Goal: Information Seeking & Learning: Find specific fact

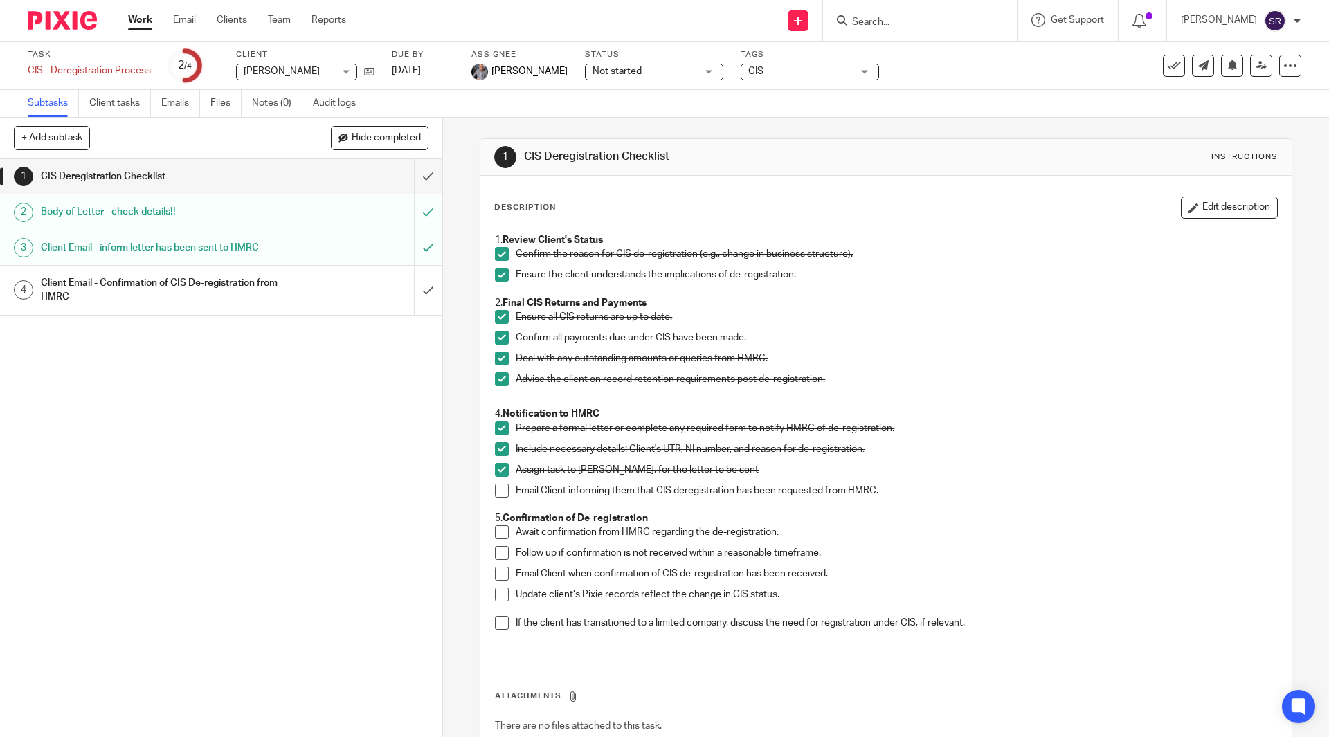
click at [147, 21] on link "Work" at bounding box center [140, 20] width 24 height 14
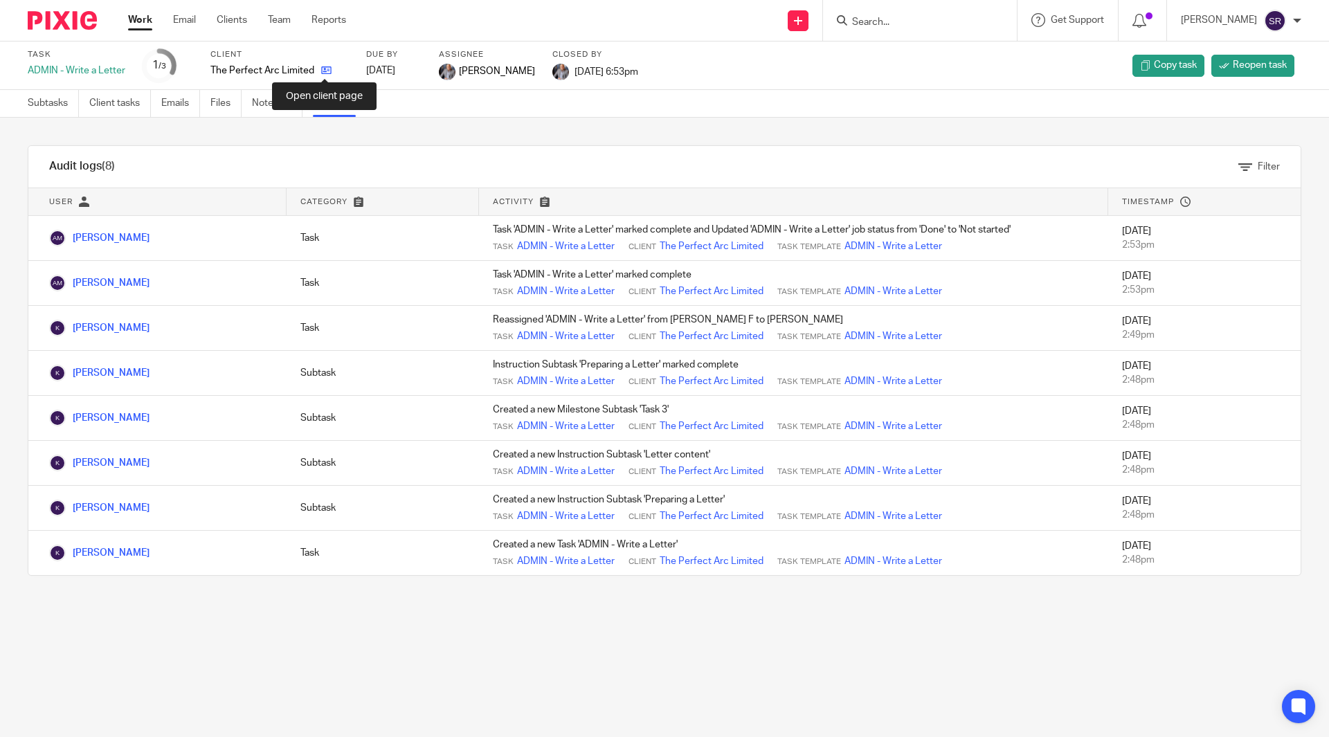
click at [322, 69] on icon at bounding box center [326, 70] width 10 height 10
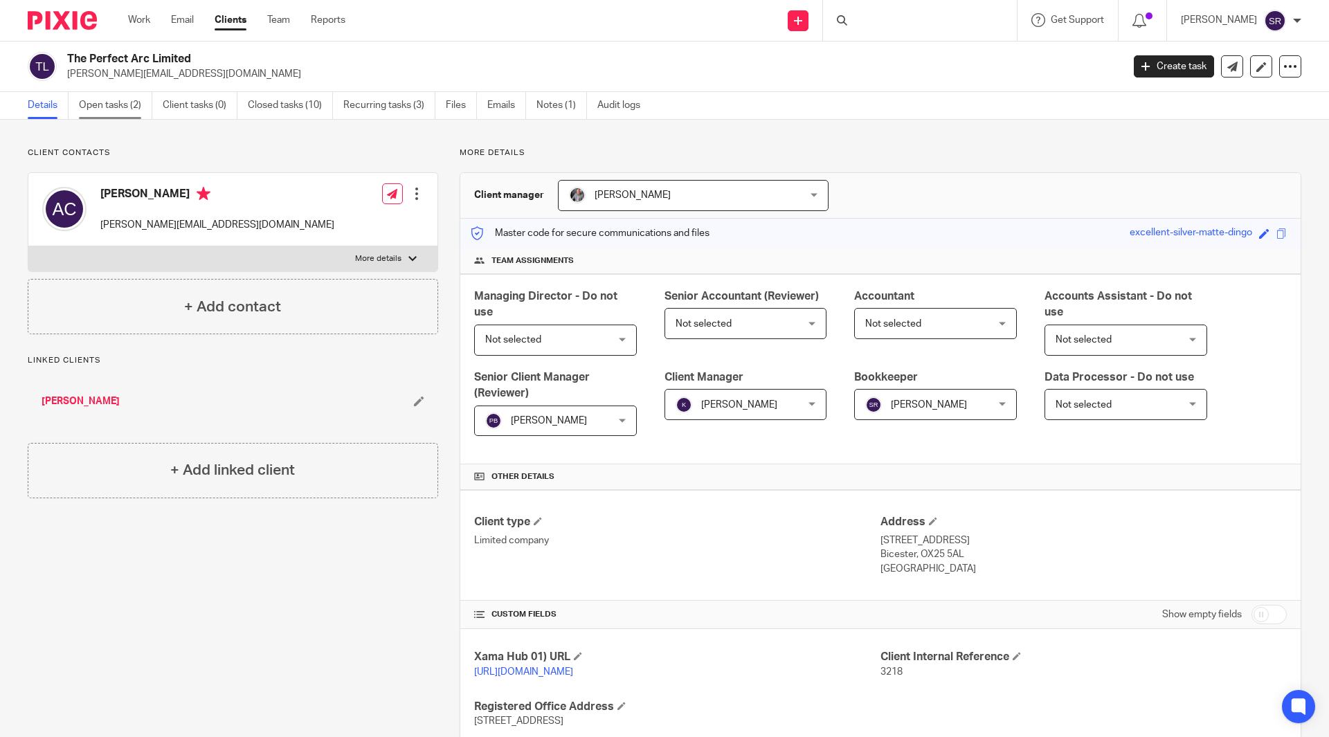
click at [143, 110] on link "Open tasks (2)" at bounding box center [115, 105] width 73 height 27
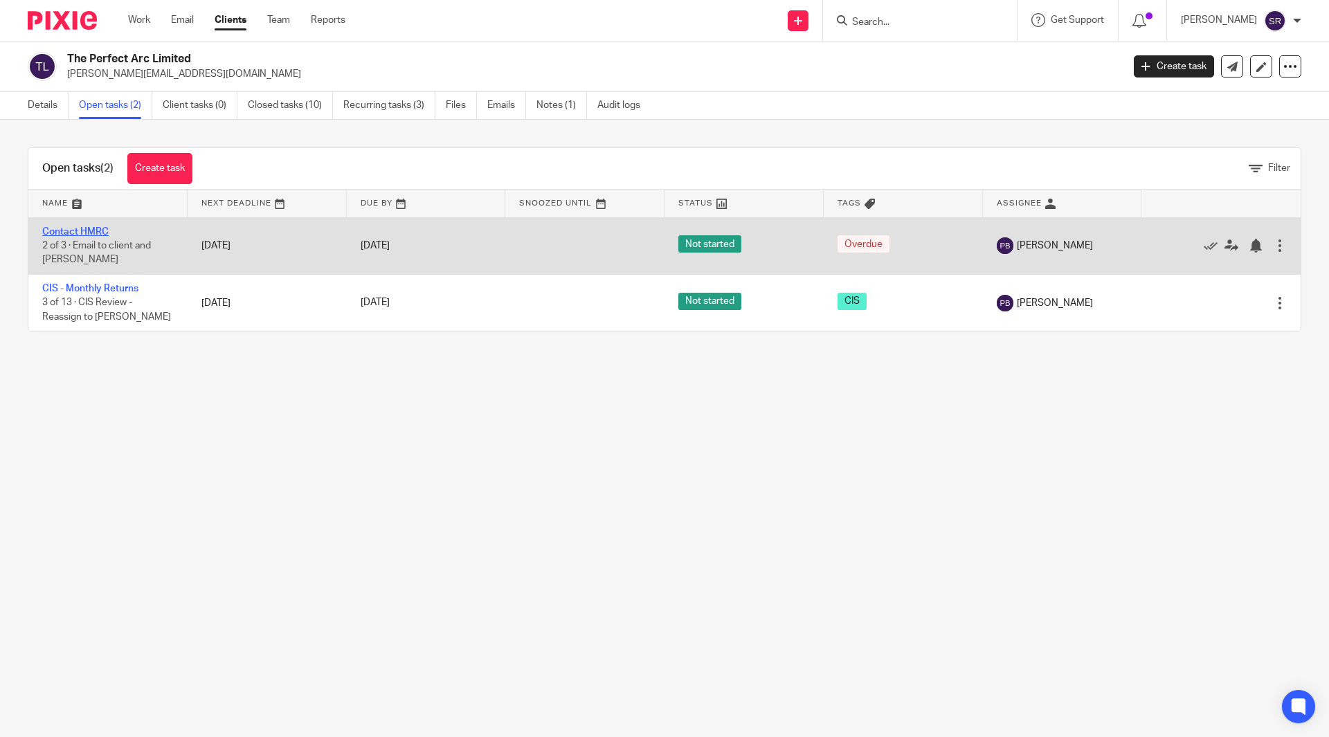
click at [96, 232] on link "Contact HMRC" at bounding box center [75, 232] width 66 height 10
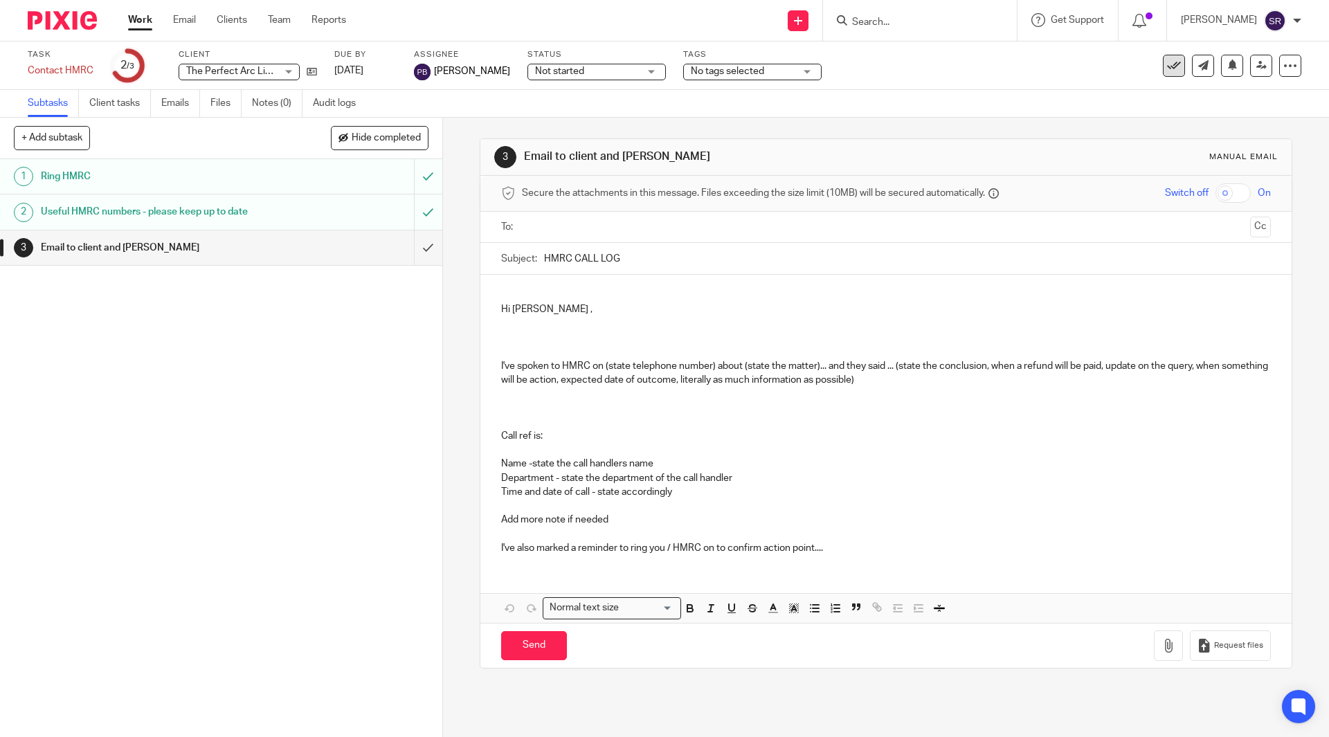
click at [1169, 59] on icon at bounding box center [1174, 66] width 14 height 14
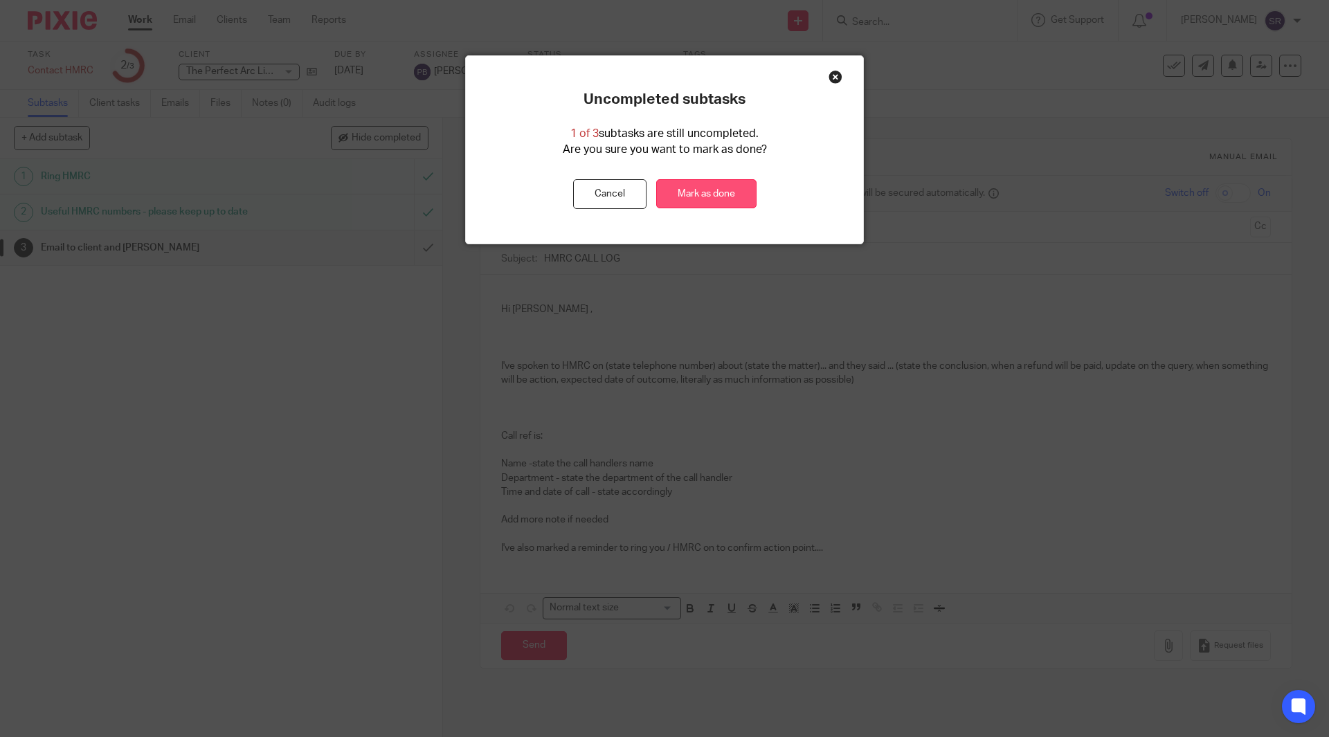
click at [685, 196] on link "Mark as done" at bounding box center [706, 194] width 100 height 30
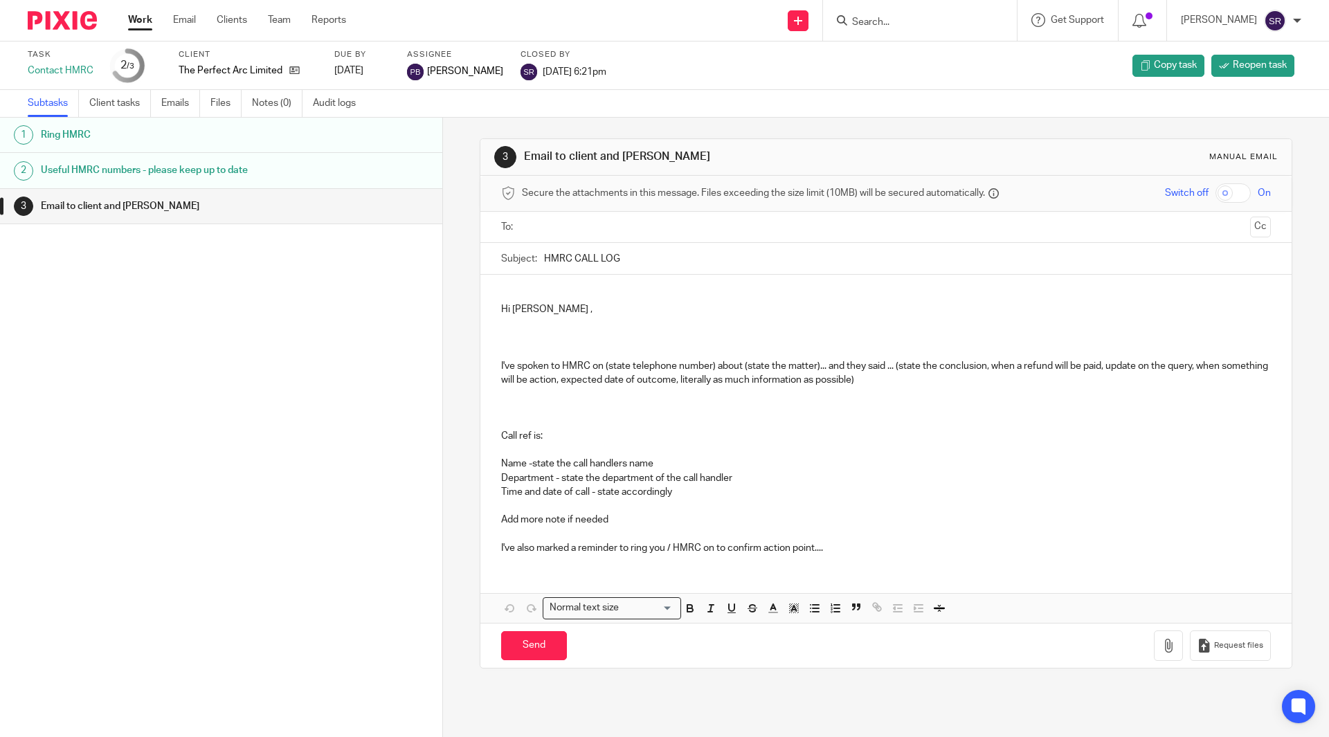
click at [904, 22] on input "Search" at bounding box center [913, 23] width 125 height 12
click at [907, 22] on input "Search" at bounding box center [913, 23] width 125 height 12
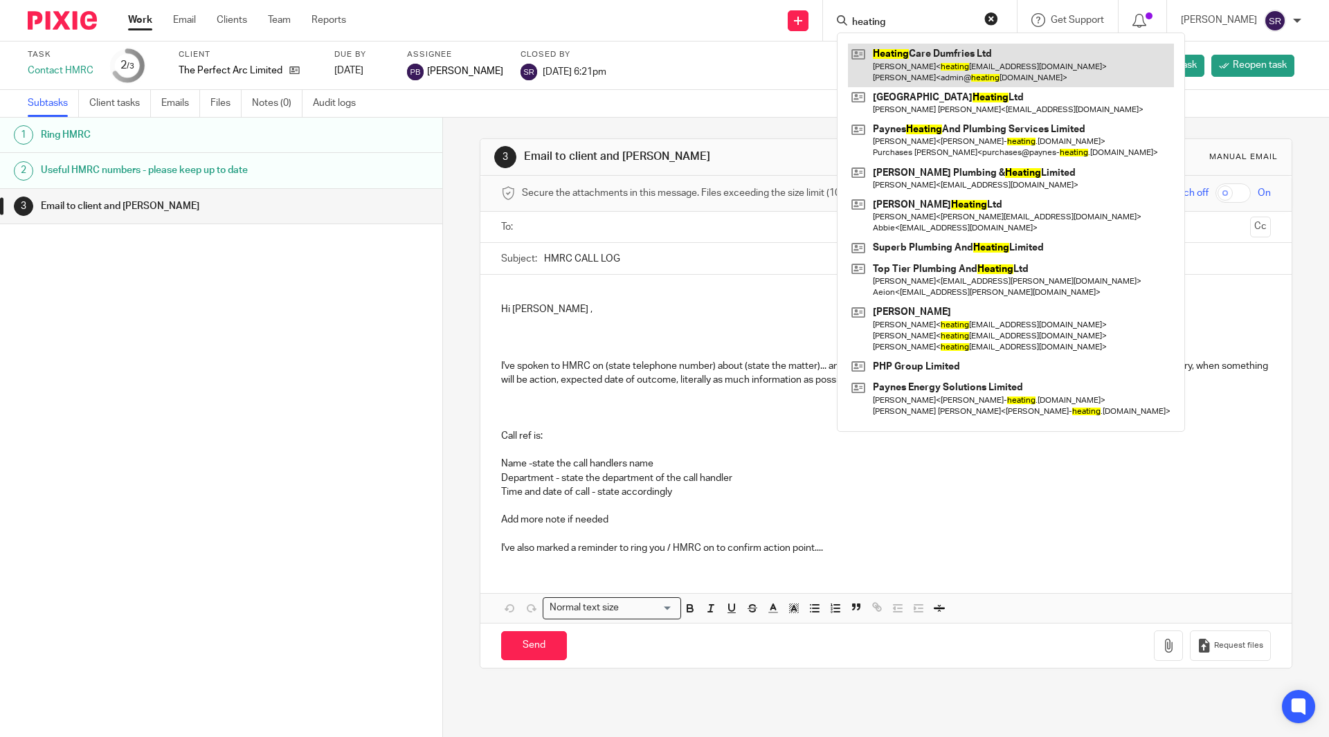
type input "heating"
click at [913, 65] on link at bounding box center [1011, 65] width 326 height 43
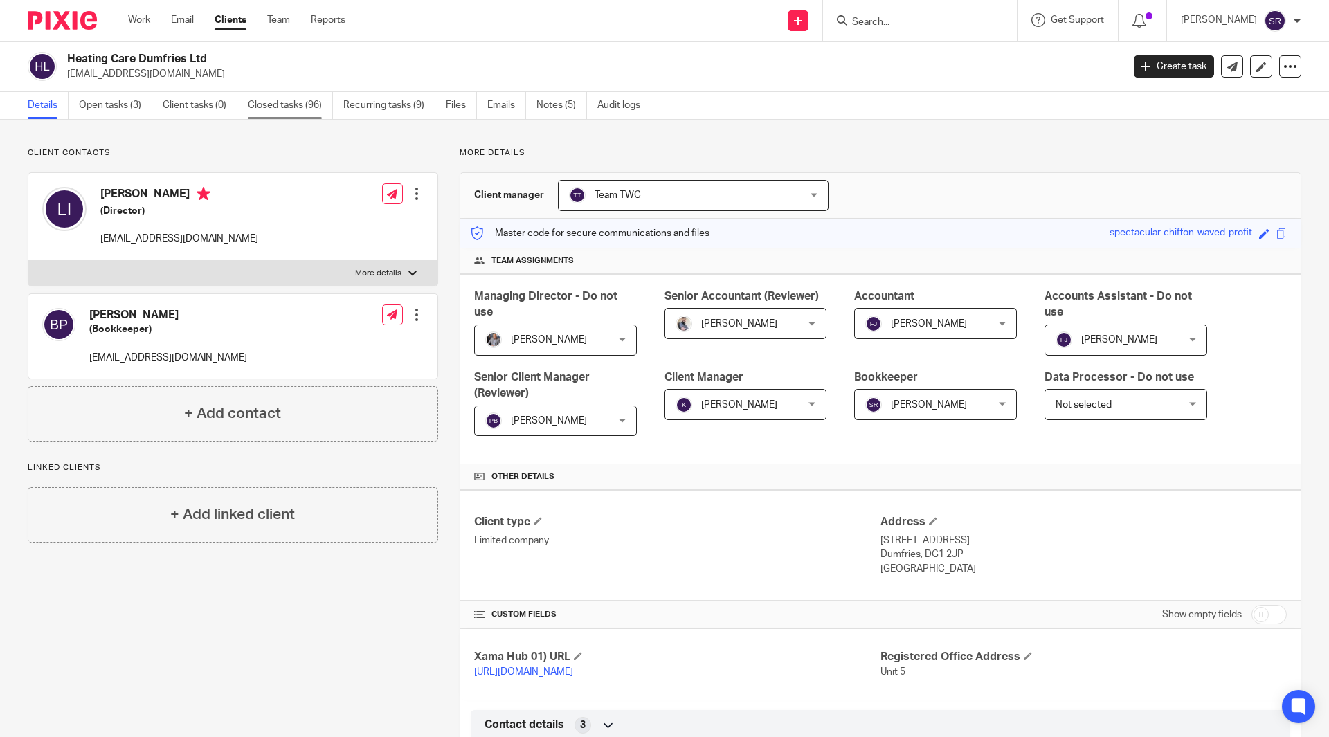
click at [297, 107] on link "Closed tasks (96)" at bounding box center [290, 105] width 85 height 27
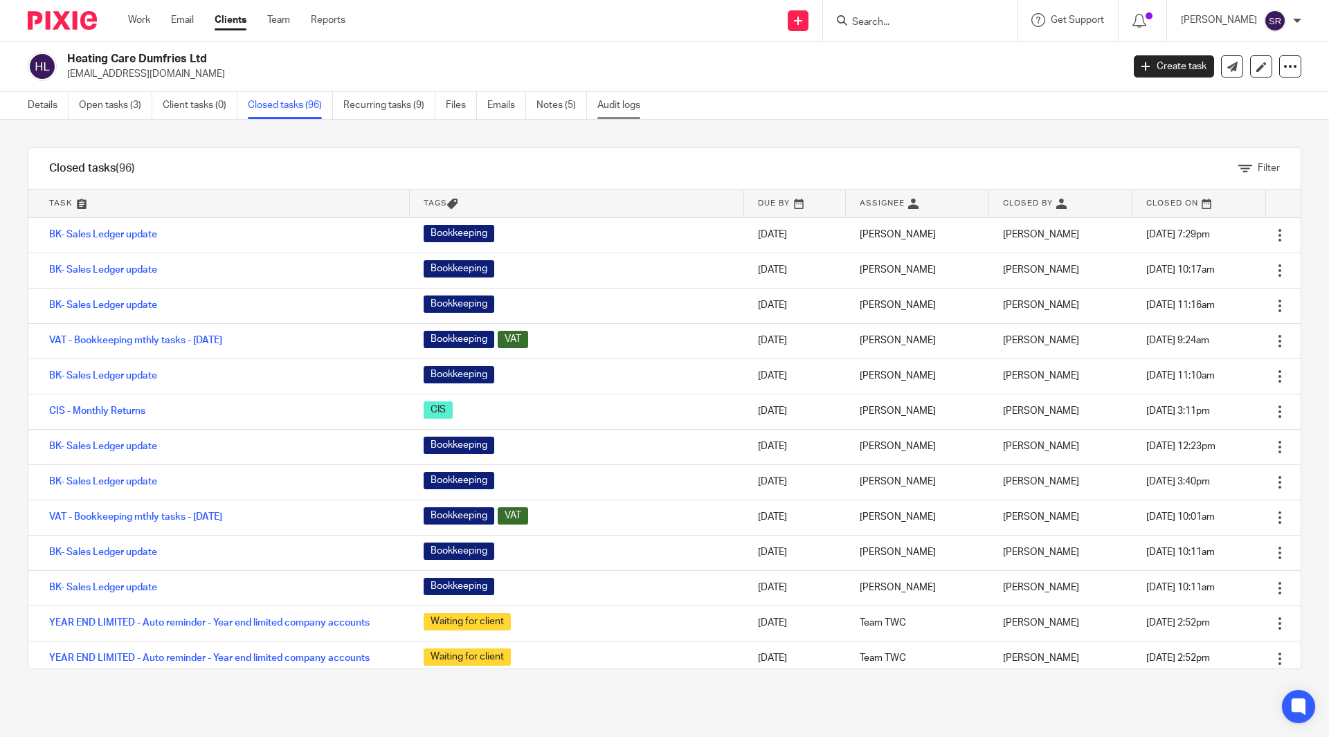
click at [636, 116] on link "Audit logs" at bounding box center [623, 105] width 53 height 27
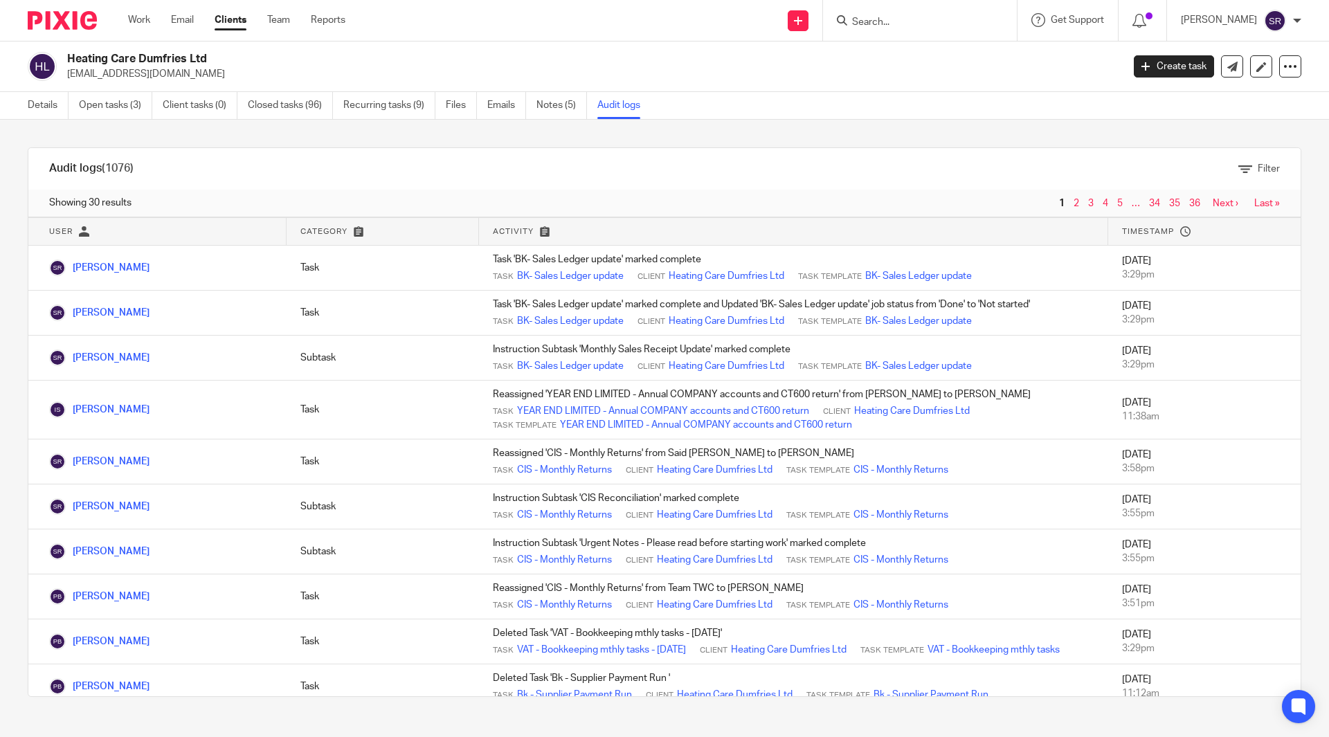
click at [957, 7] on div at bounding box center [920, 20] width 194 height 41
click at [928, 19] on input "Search" at bounding box center [913, 23] width 125 height 12
type input "perfec"
click at [933, 47] on link at bounding box center [996, 60] width 297 height 32
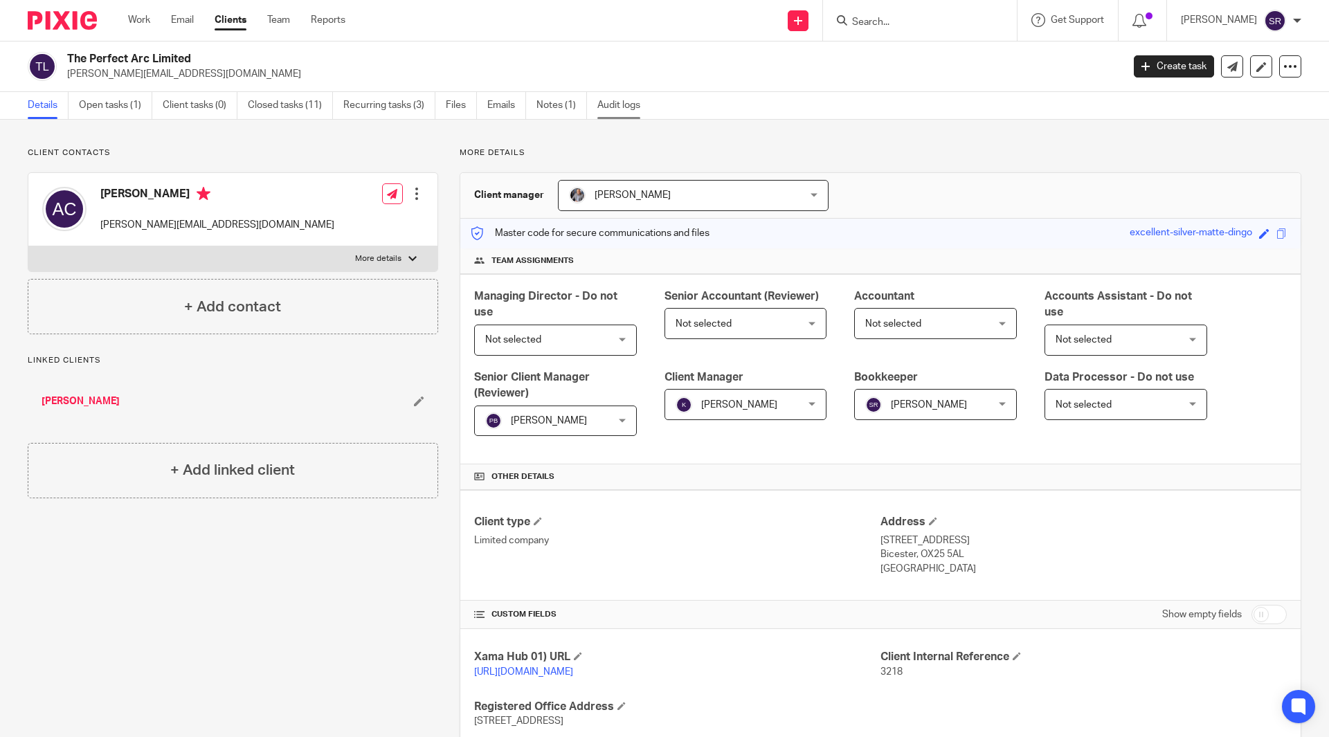
click at [618, 102] on link "Audit logs" at bounding box center [623, 105] width 53 height 27
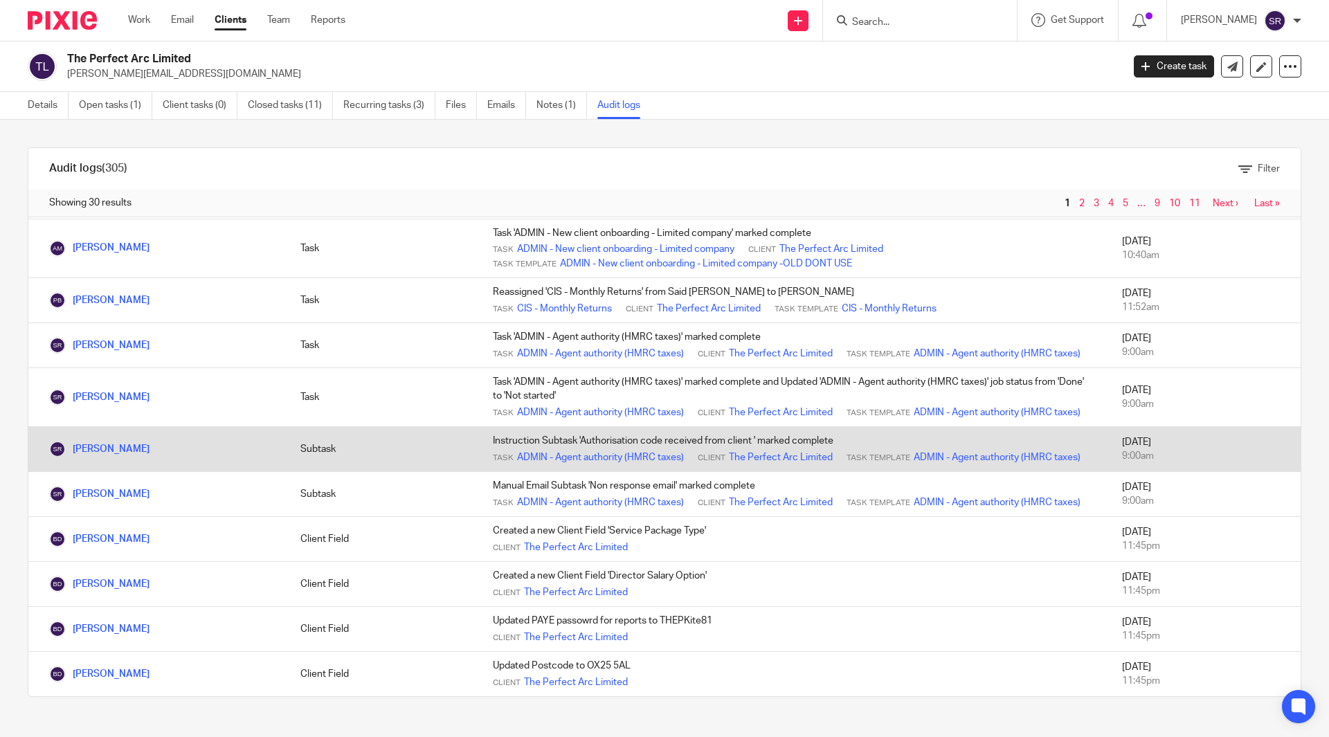
scroll to position [1011, 0]
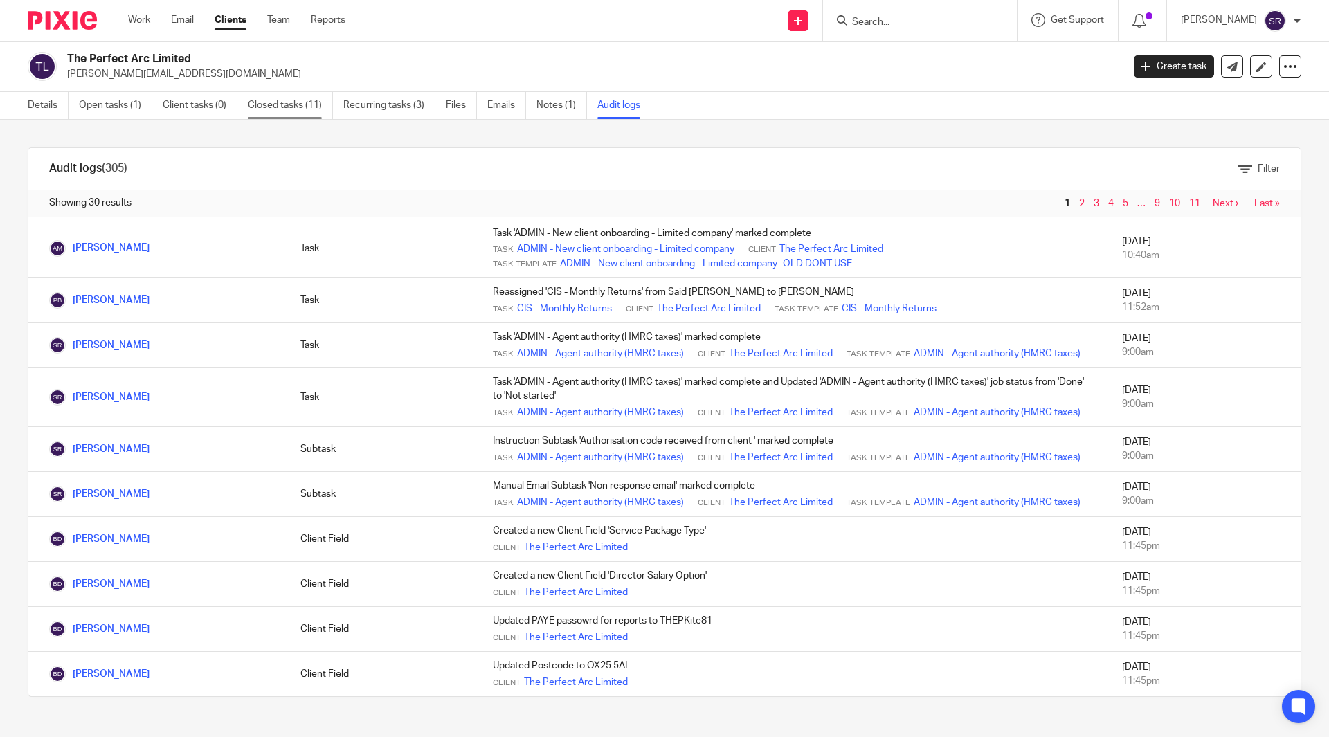
click at [271, 109] on link "Closed tasks (11)" at bounding box center [290, 105] width 85 height 27
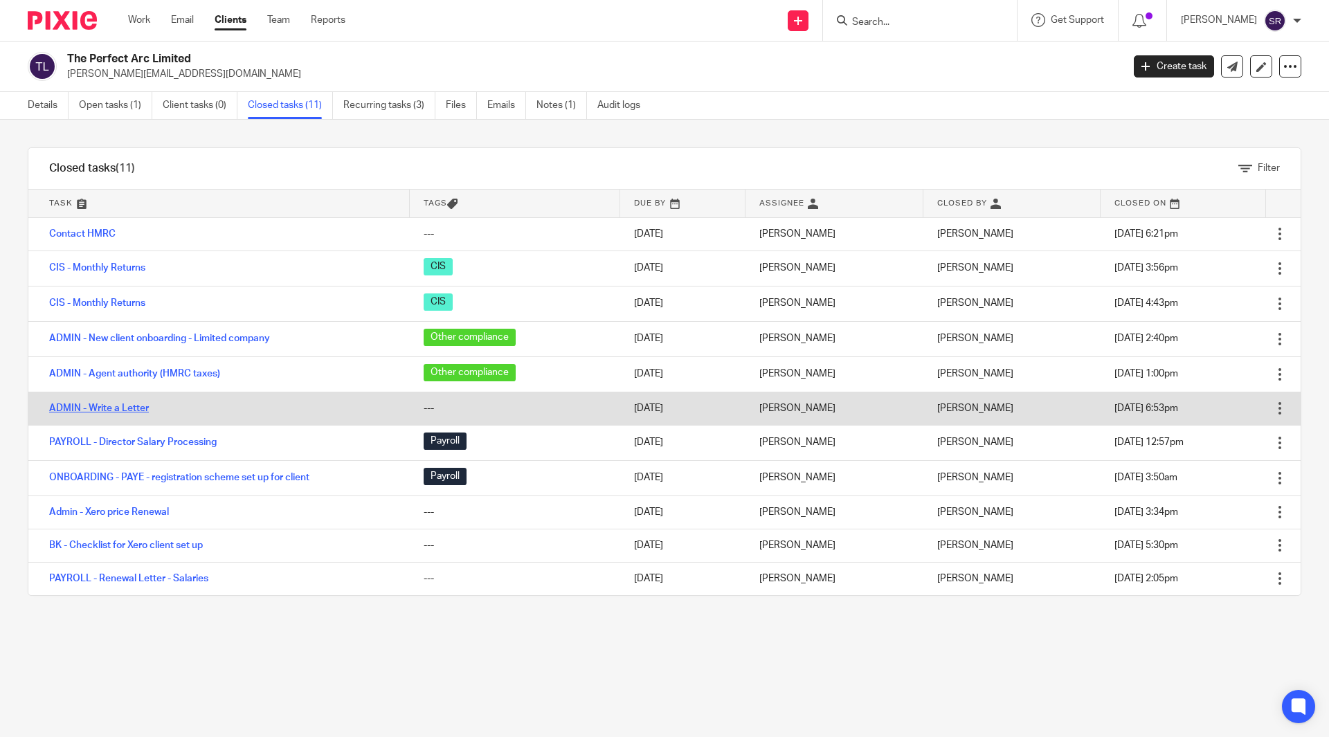
click at [109, 411] on link "ADMIN - Write a Letter" at bounding box center [99, 409] width 100 height 10
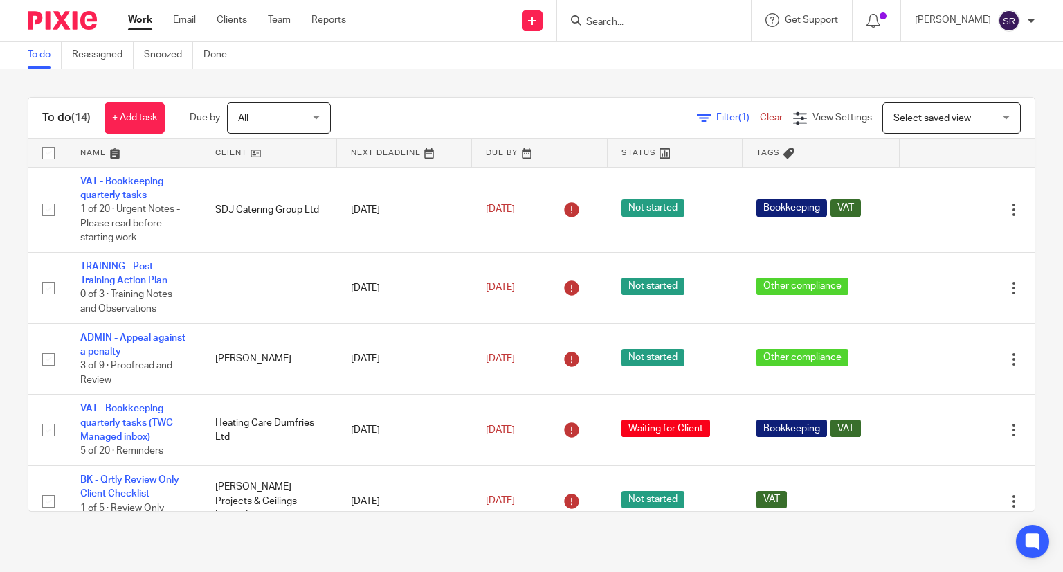
click at [621, 23] on input "Search" at bounding box center [647, 23] width 125 height 12
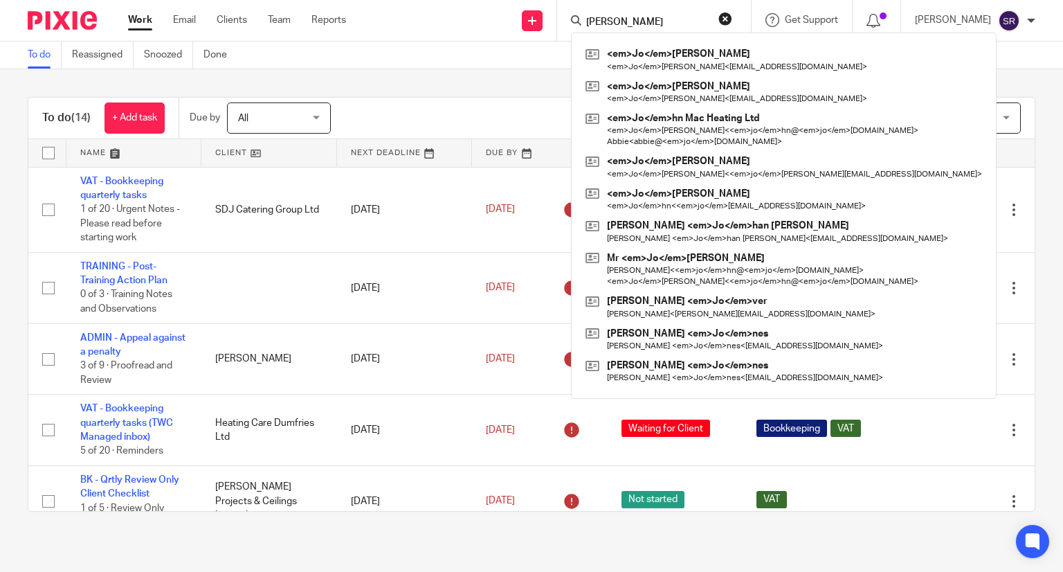
type input "[PERSON_NAME]"
click button "submit" at bounding box center [0, 0] width 0 height 0
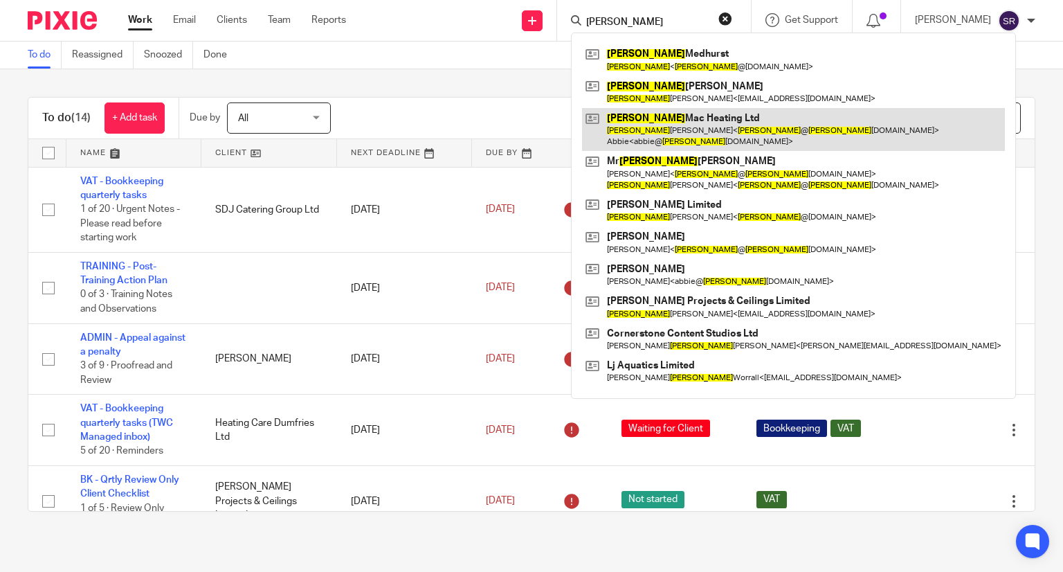
click at [678, 128] on link at bounding box center [793, 129] width 423 height 43
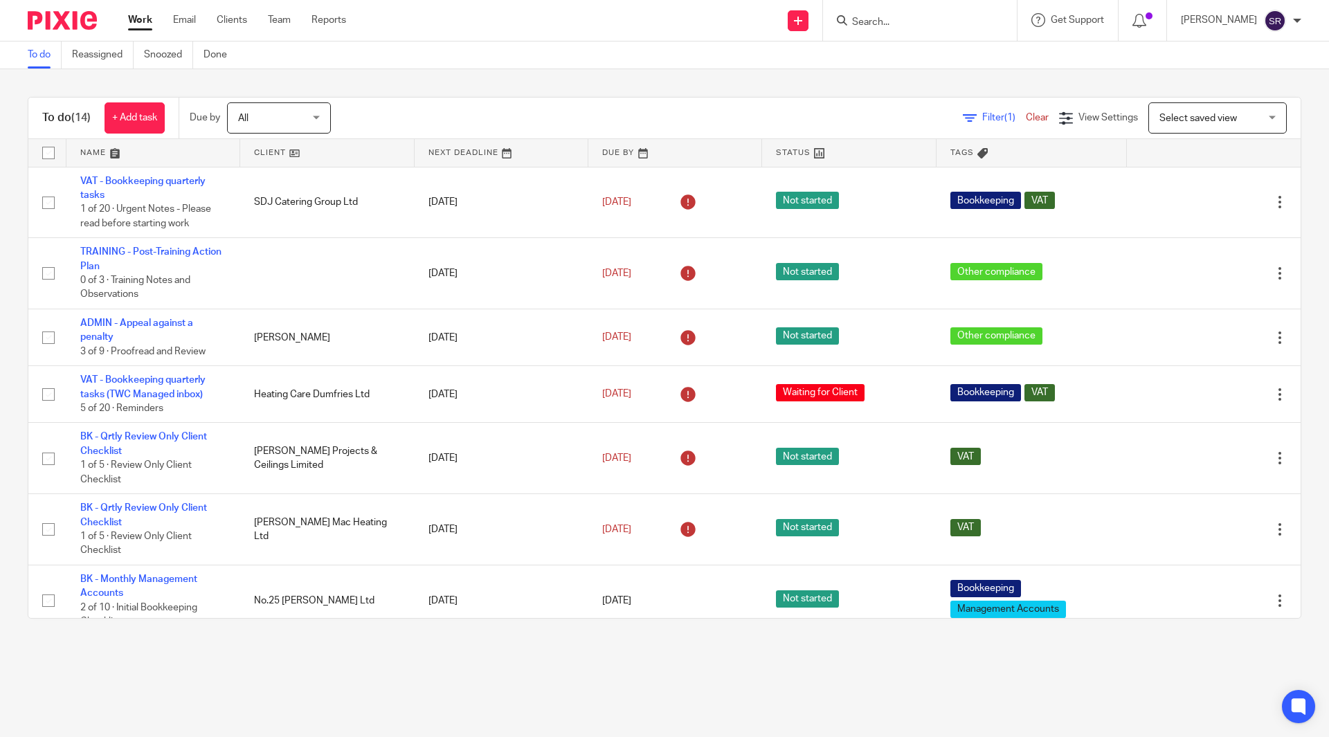
click at [893, 18] on input "Search" at bounding box center [913, 23] width 125 height 12
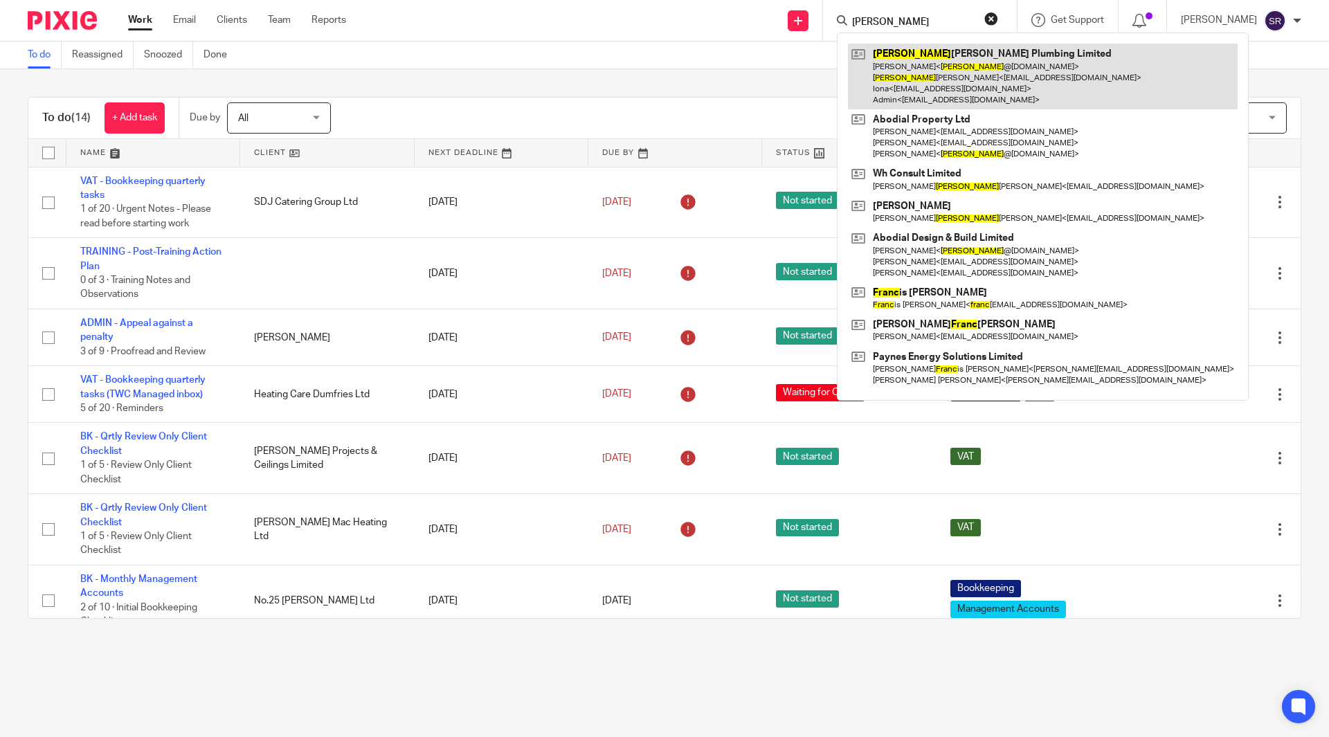
type input "frank"
click at [941, 70] on link at bounding box center [1043, 77] width 390 height 66
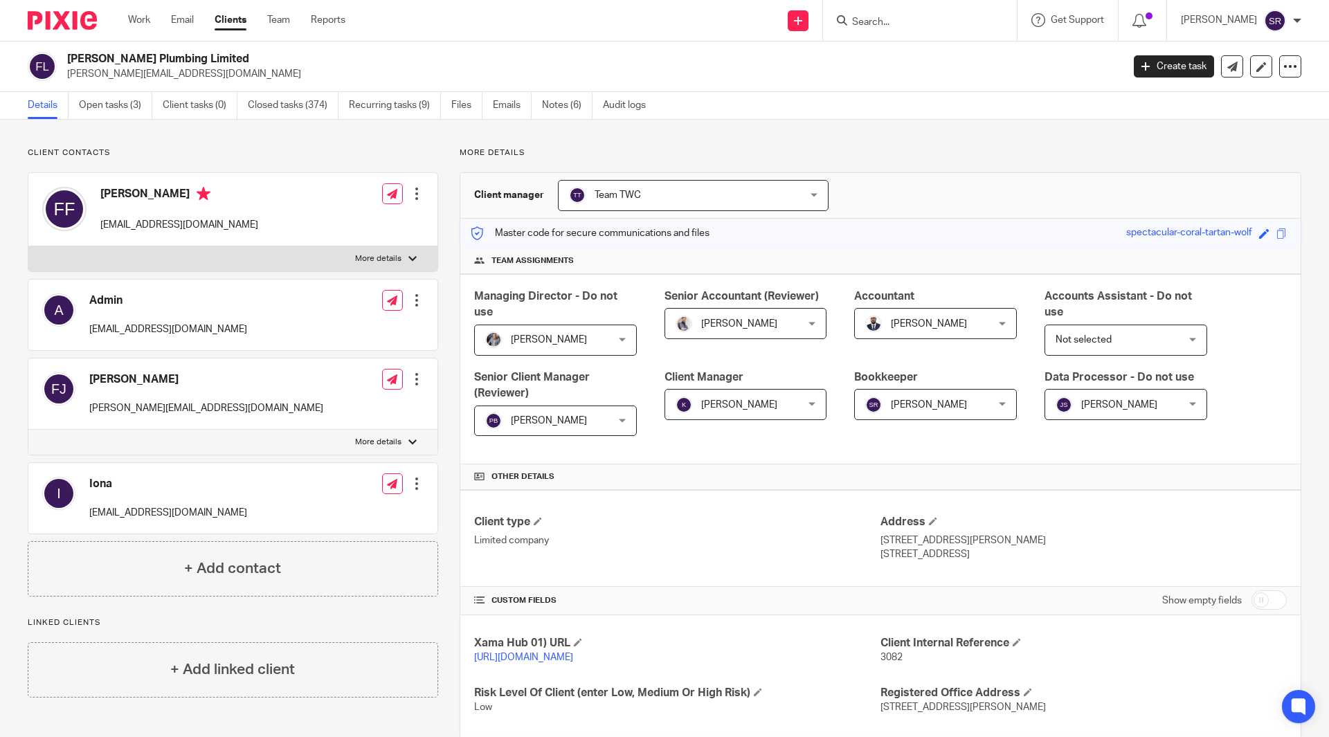
click at [394, 253] on p "More details" at bounding box center [378, 258] width 46 height 11
click at [28, 246] on input "More details" at bounding box center [28, 246] width 1 height 1
checkbox input "true"
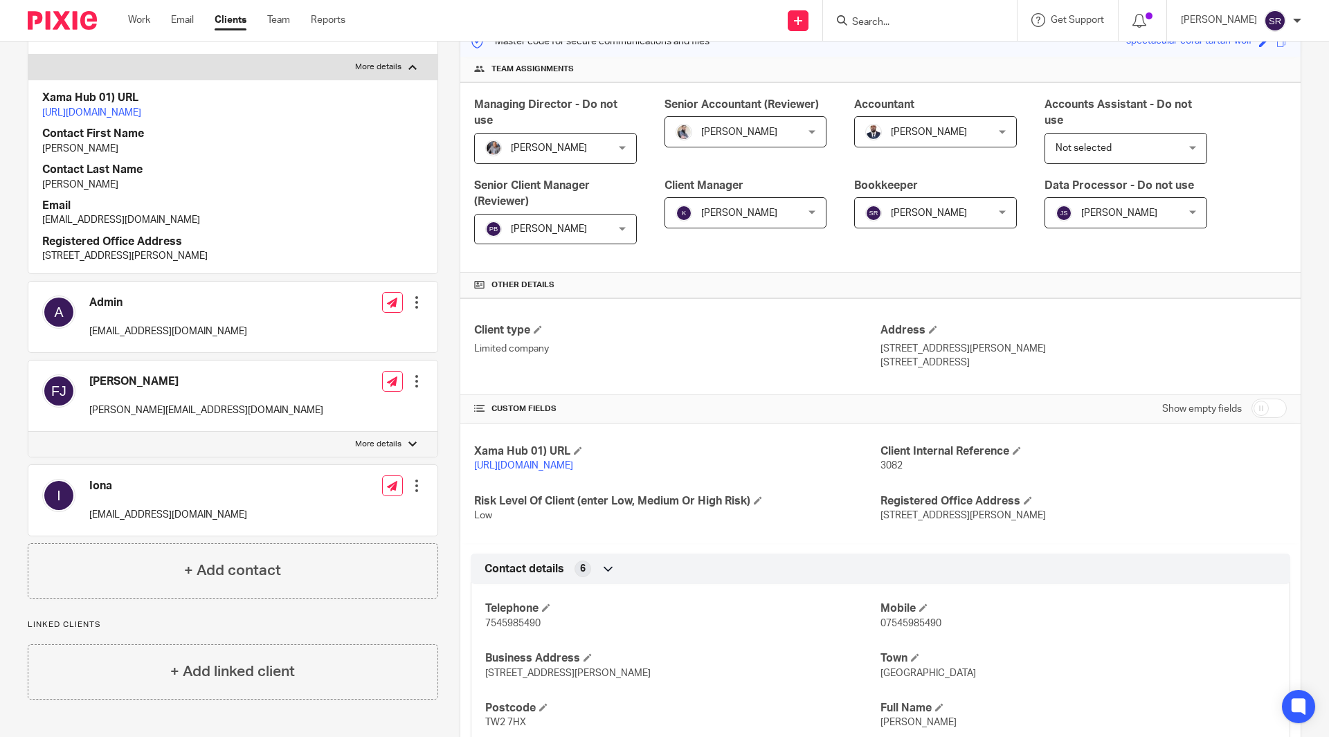
scroll to position [277, 0]
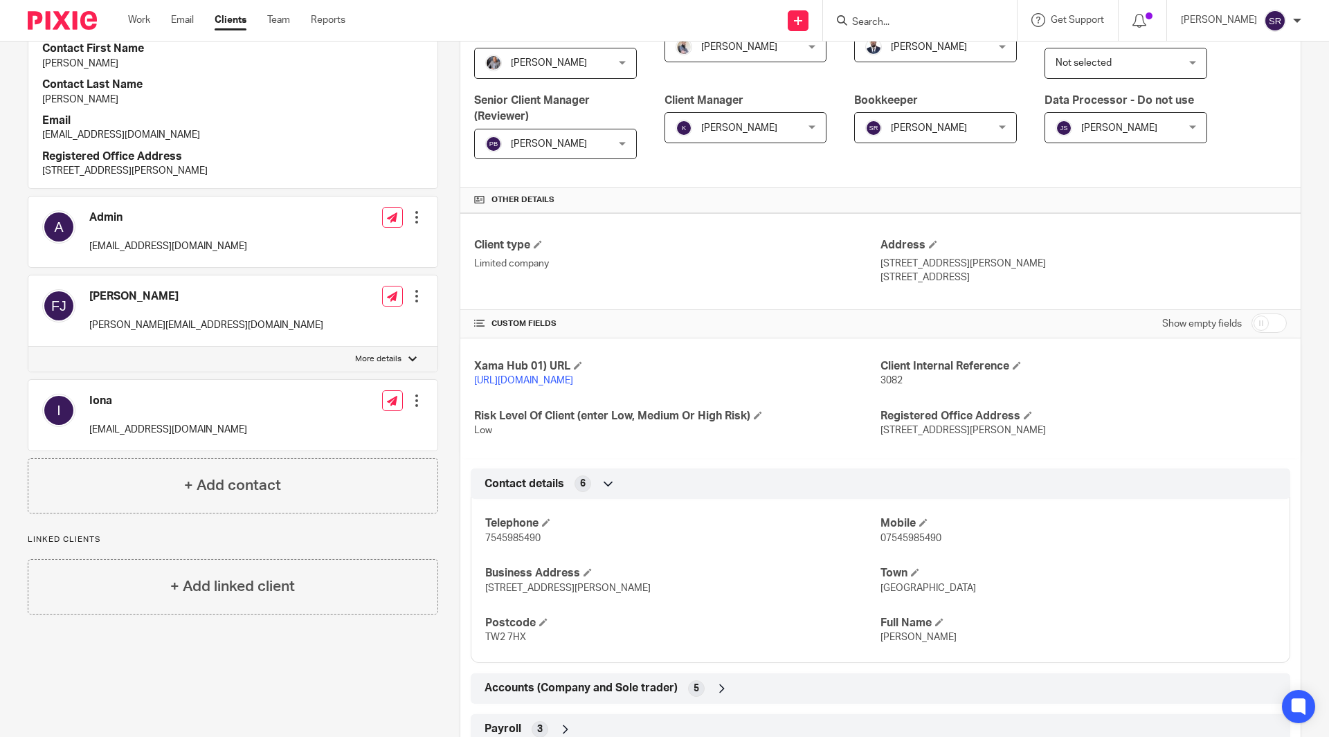
click at [1040, 258] on p "81 Constance Road" at bounding box center [1084, 264] width 406 height 14
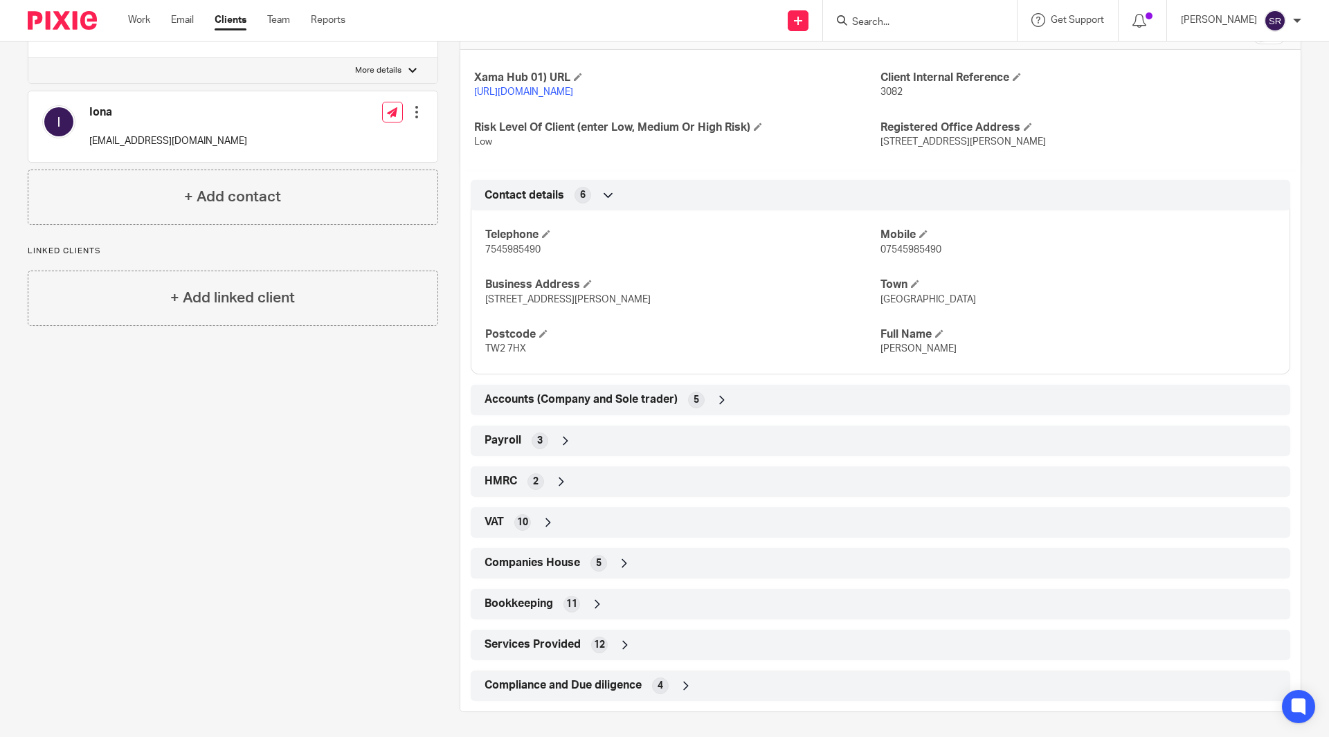
scroll to position [582, 0]
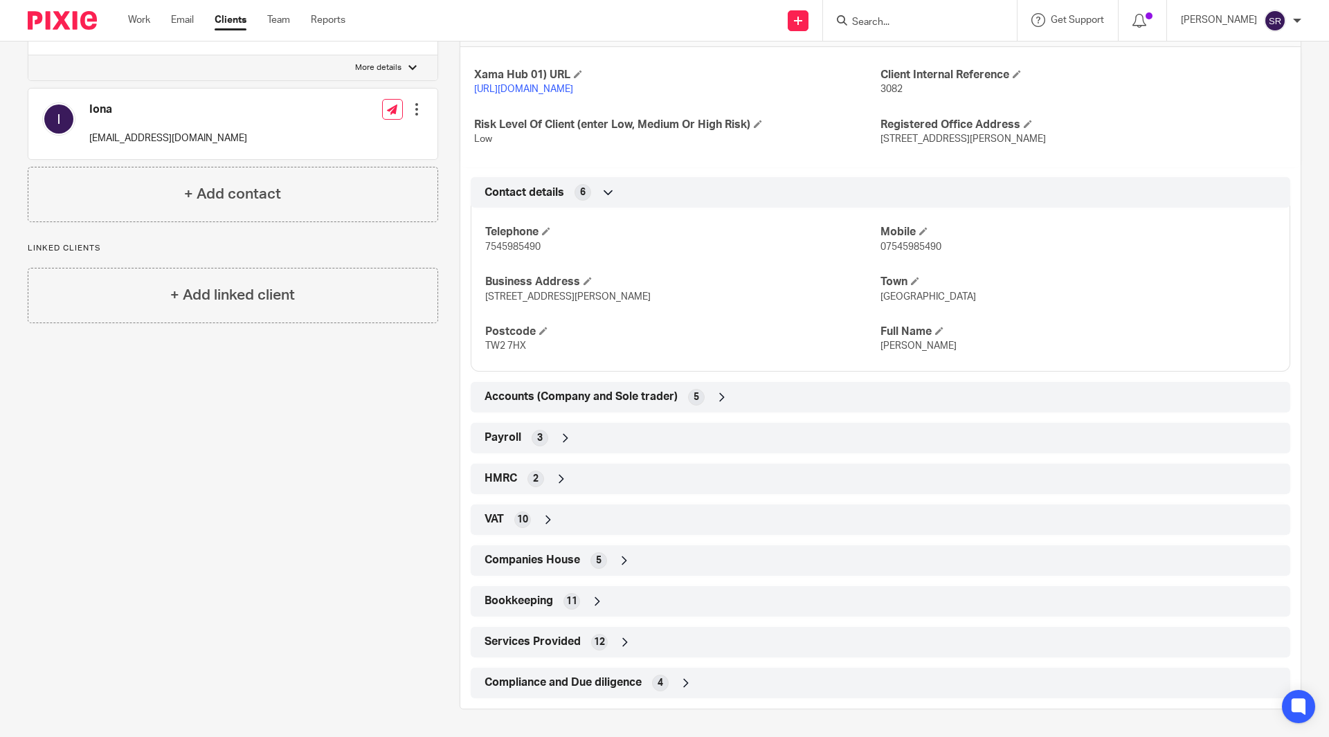
click at [541, 523] on icon at bounding box center [548, 520] width 14 height 14
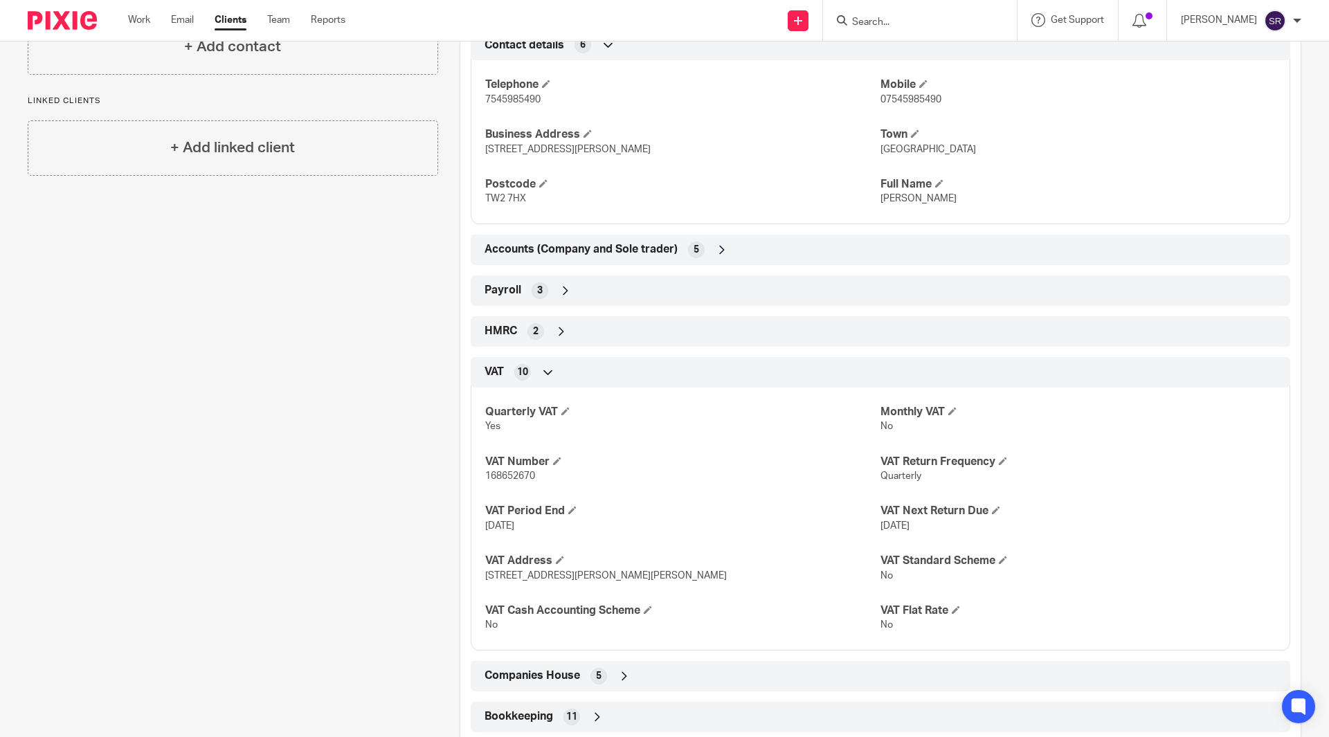
scroll to position [721, 0]
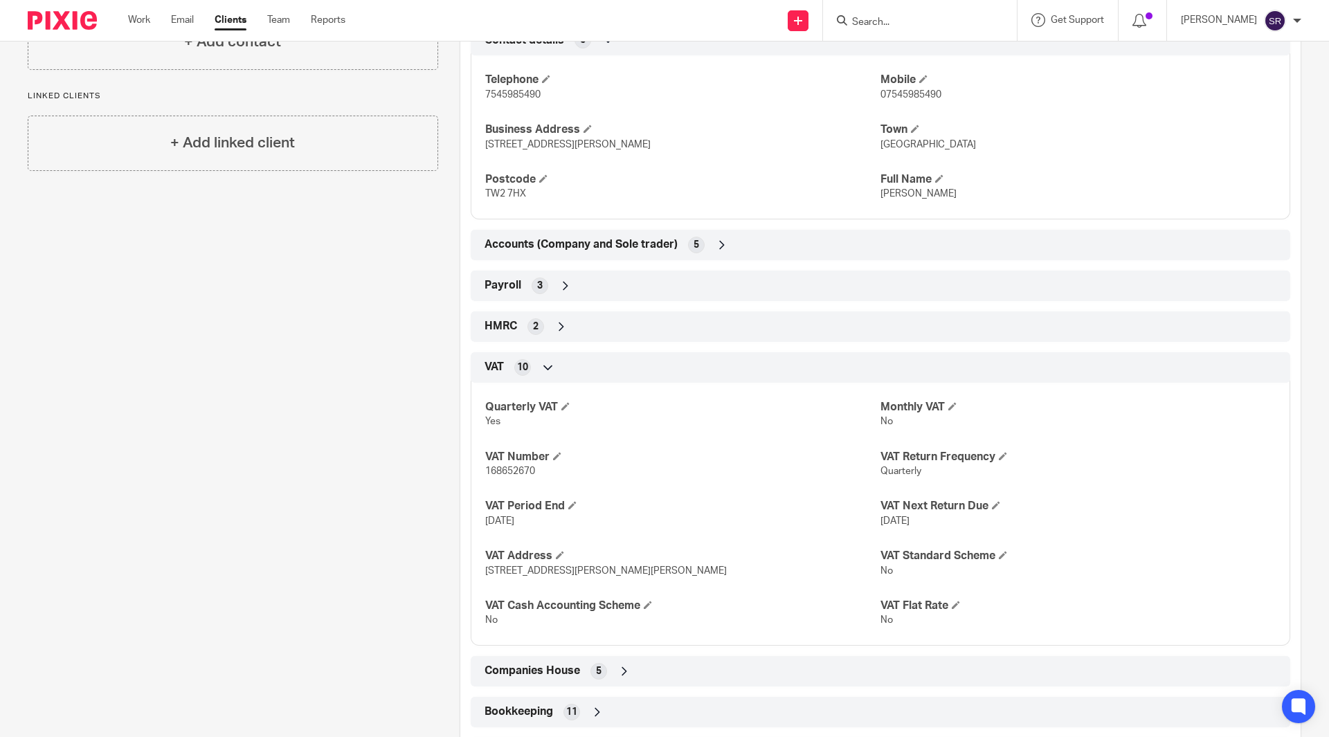
click at [525, 375] on span "10" at bounding box center [522, 368] width 11 height 14
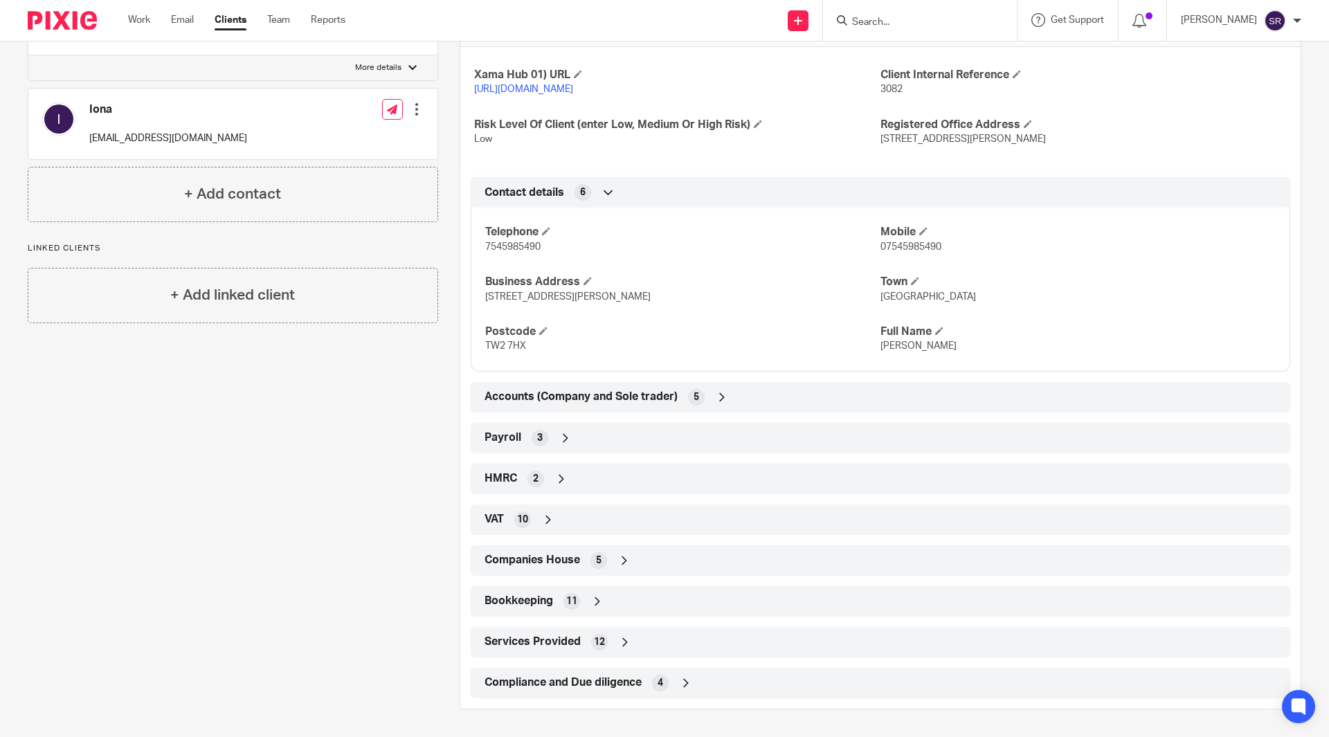
scroll to position [582, 0]
click at [513, 465] on div "HMRC 2" at bounding box center [881, 479] width 820 height 30
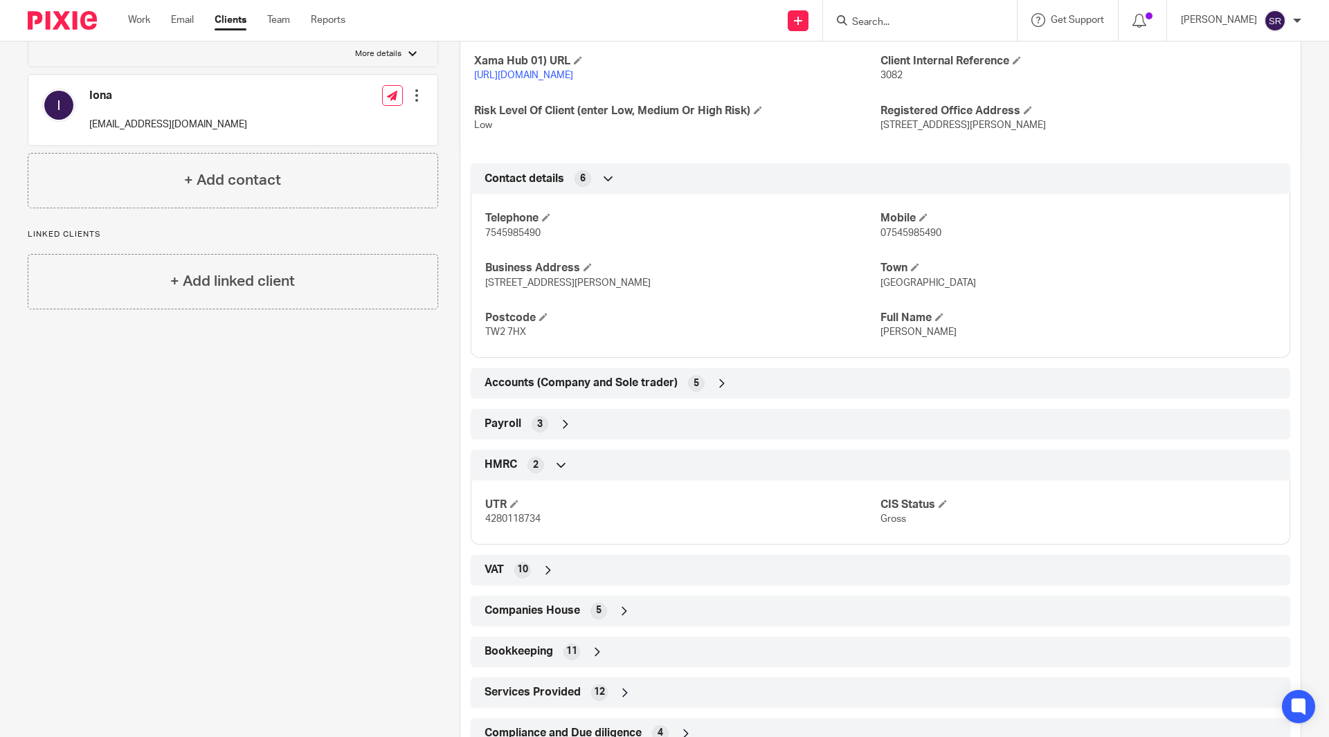
scroll to position [647, 0]
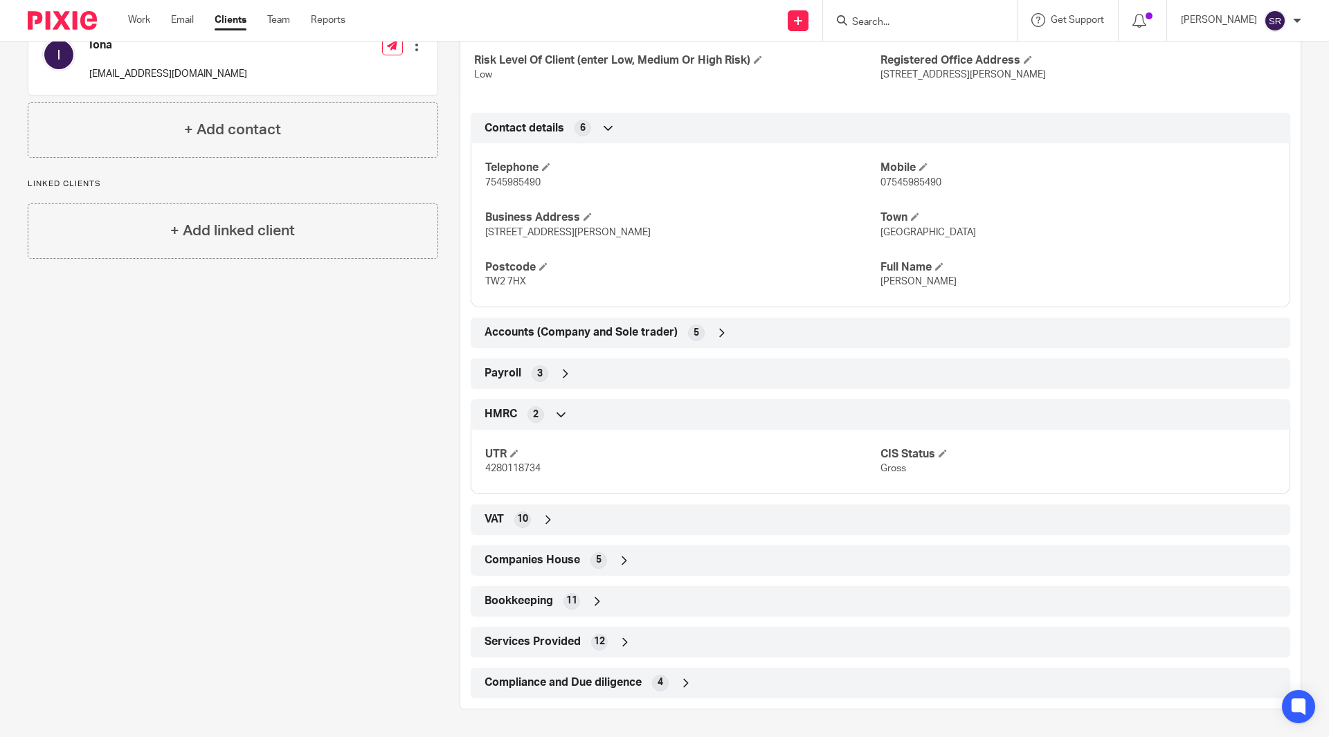
click at [518, 424] on div "HMRC 2" at bounding box center [880, 415] width 799 height 24
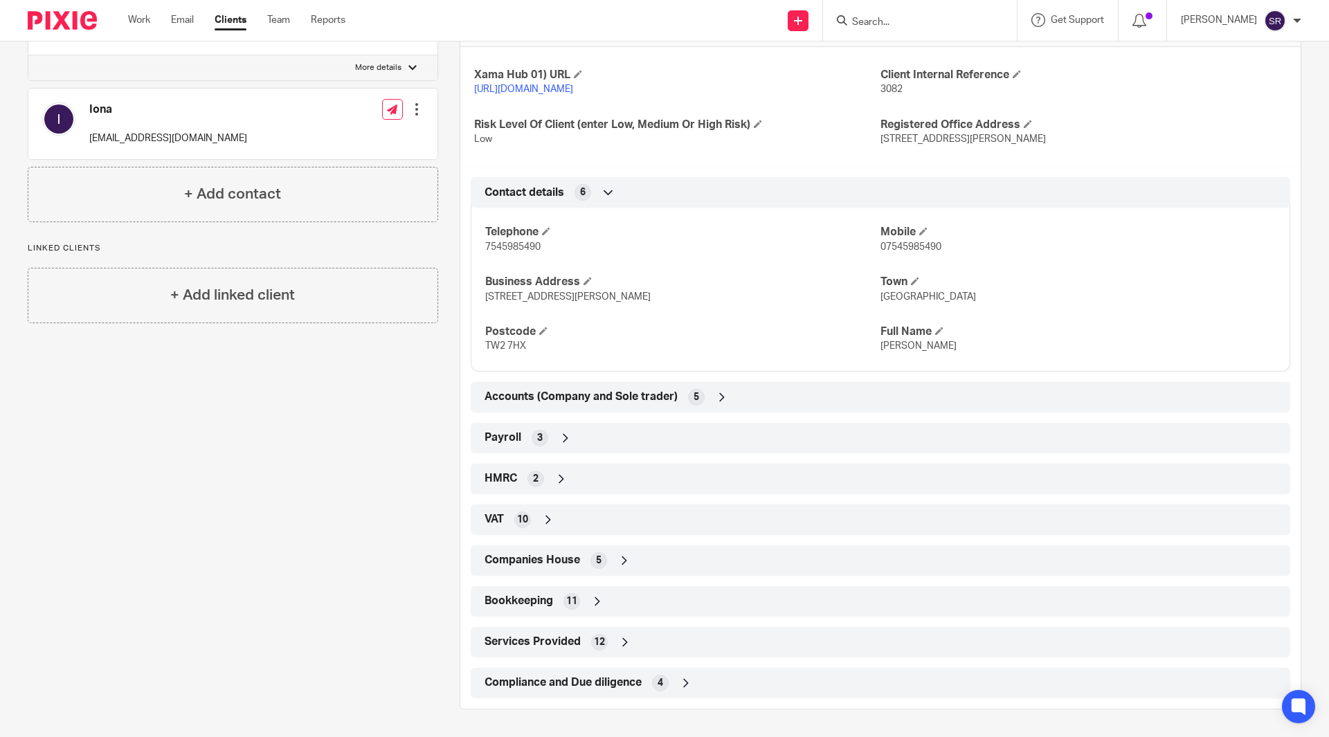
click at [521, 438] on div "Payroll 3" at bounding box center [880, 438] width 799 height 24
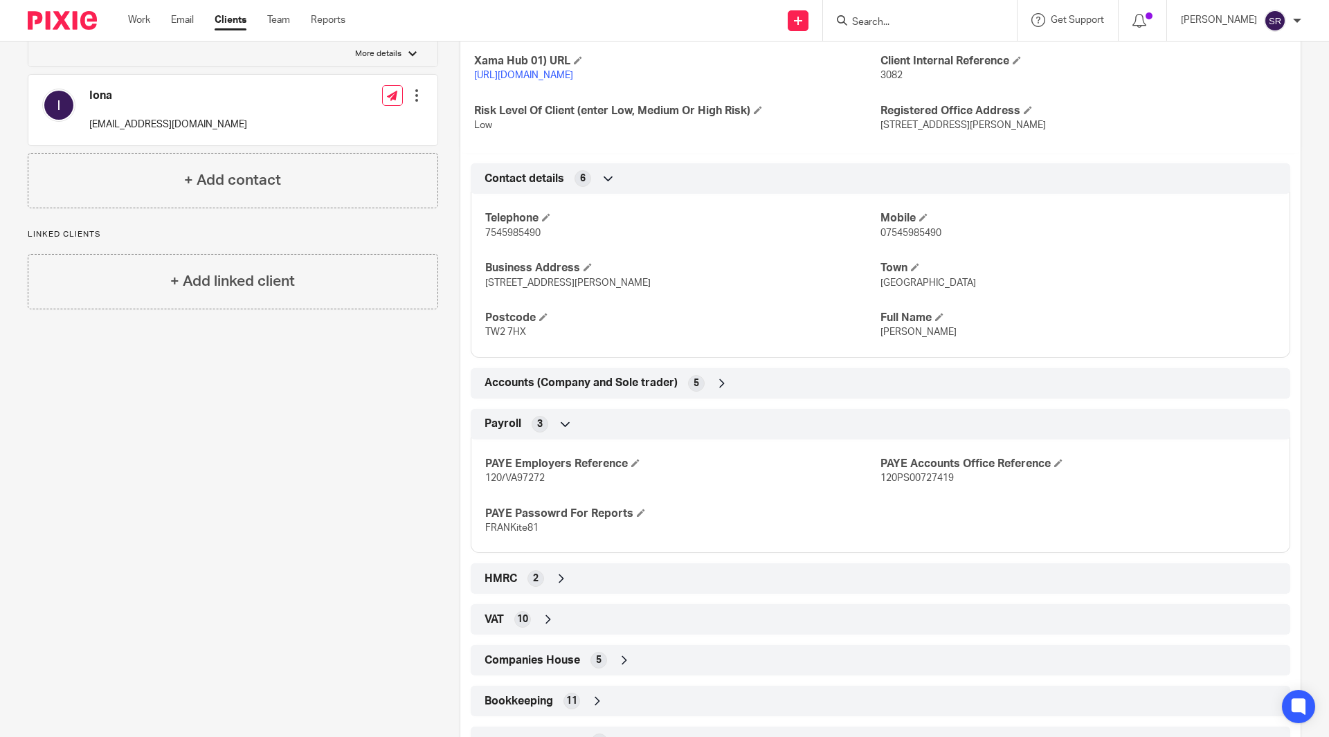
scroll to position [696, 0]
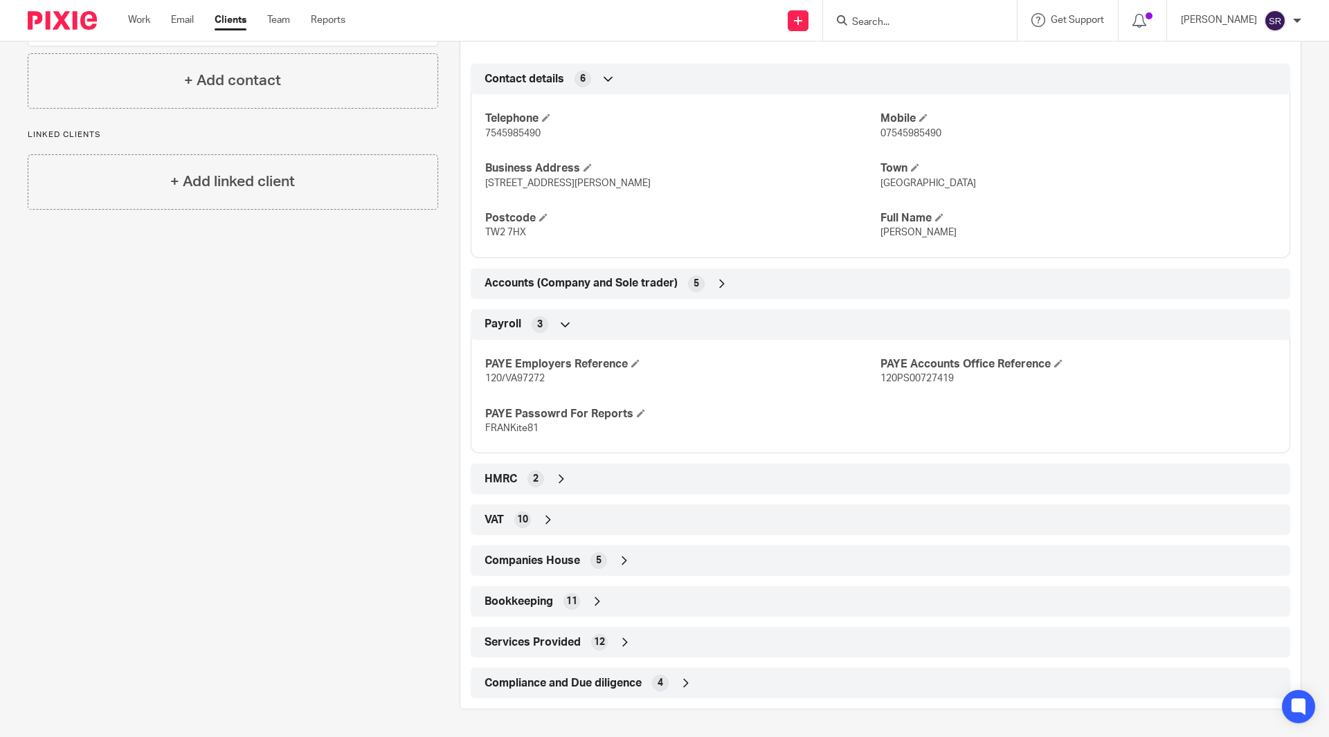
click at [523, 318] on div "Payroll 3" at bounding box center [880, 325] width 799 height 24
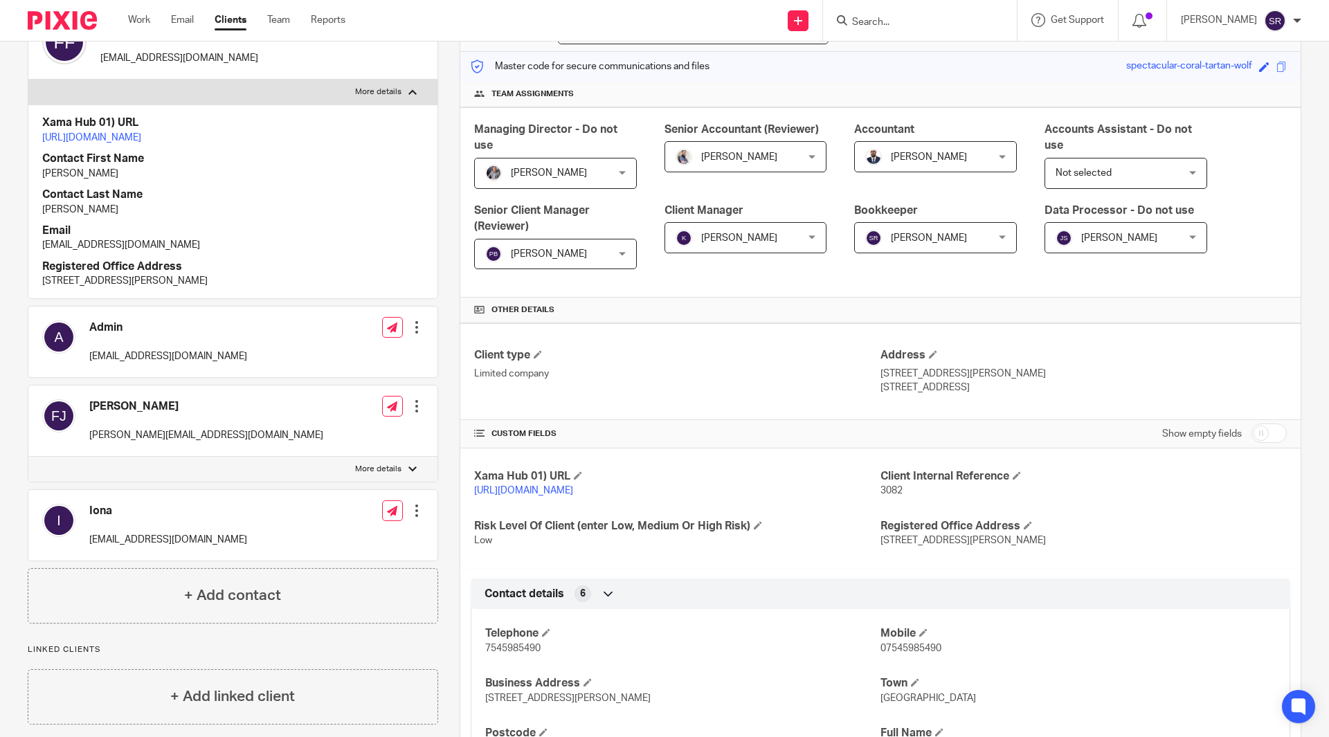
scroll to position [0, 0]
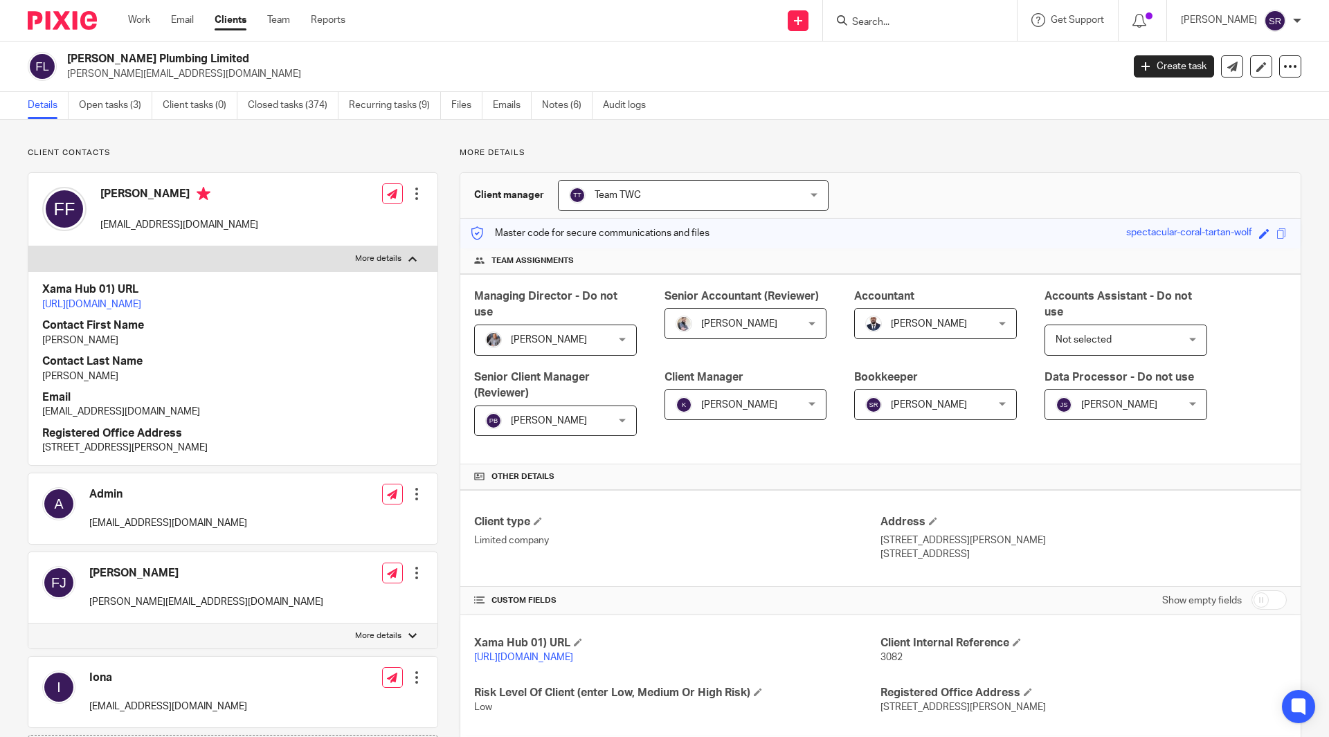
drag, startPoint x: 66, startPoint y: 57, endPoint x: 221, endPoint y: 60, distance: 155.1
click at [221, 60] on div "Frank Finn Plumbing Limited frank@ffinnplumbing.co.uk" at bounding box center [570, 66] width 1085 height 29
copy h2 "[PERSON_NAME] Plumbing Limited"
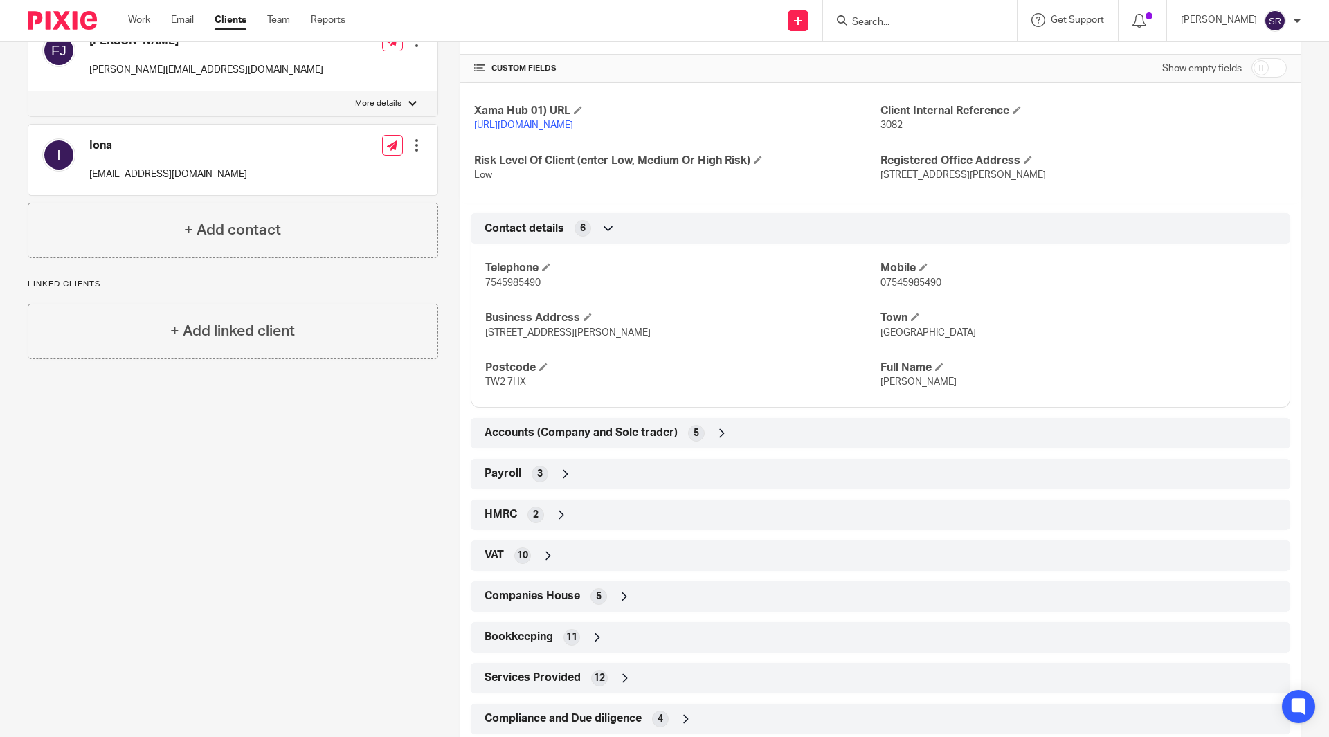
scroll to position [554, 0]
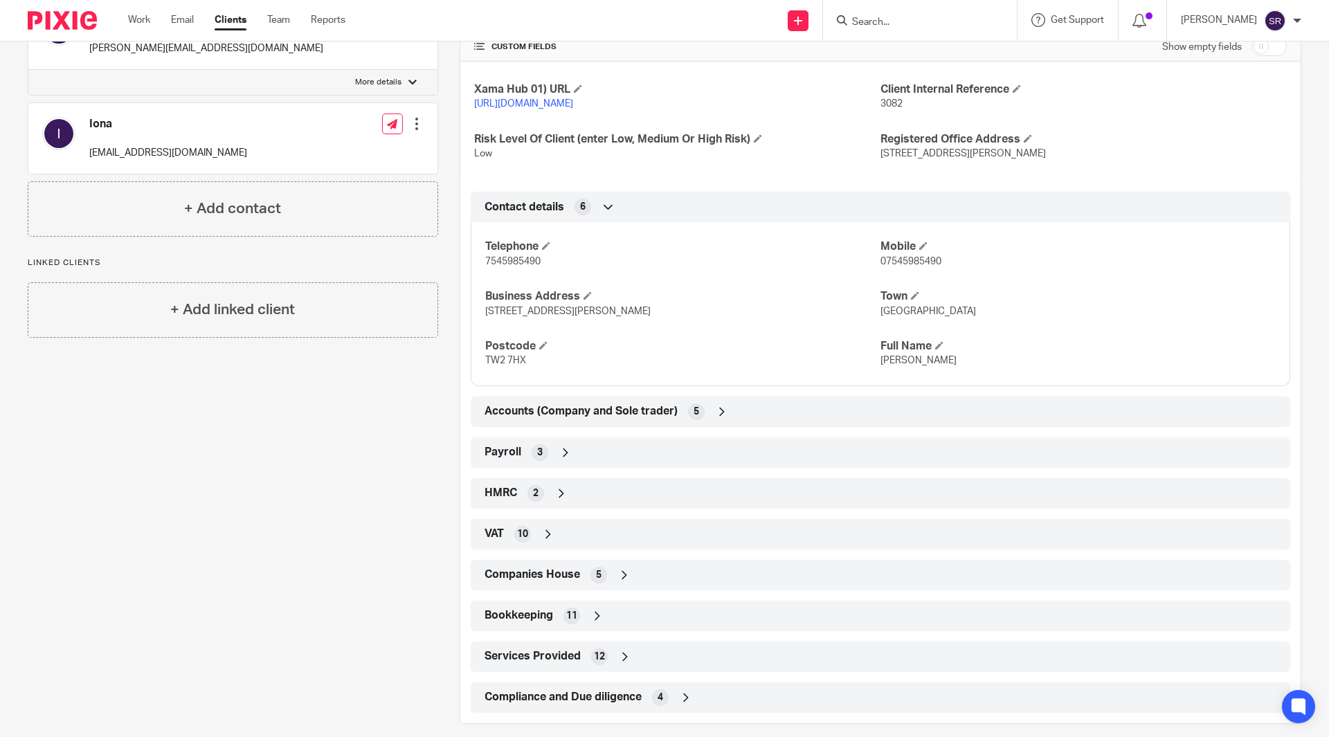
click at [511, 500] on span "HMRC" at bounding box center [501, 493] width 33 height 15
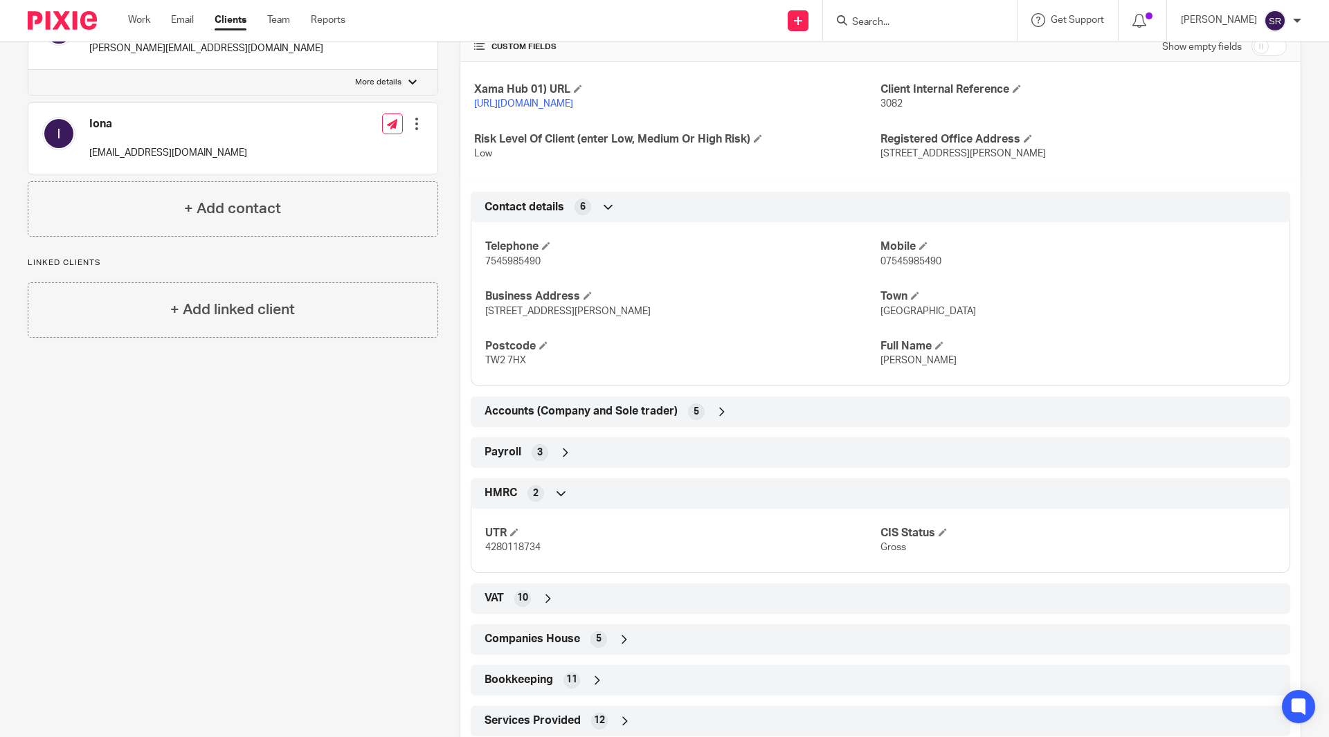
click at [518, 552] on span "4280118734" at bounding box center [512, 548] width 55 height 10
copy span "4280118734"
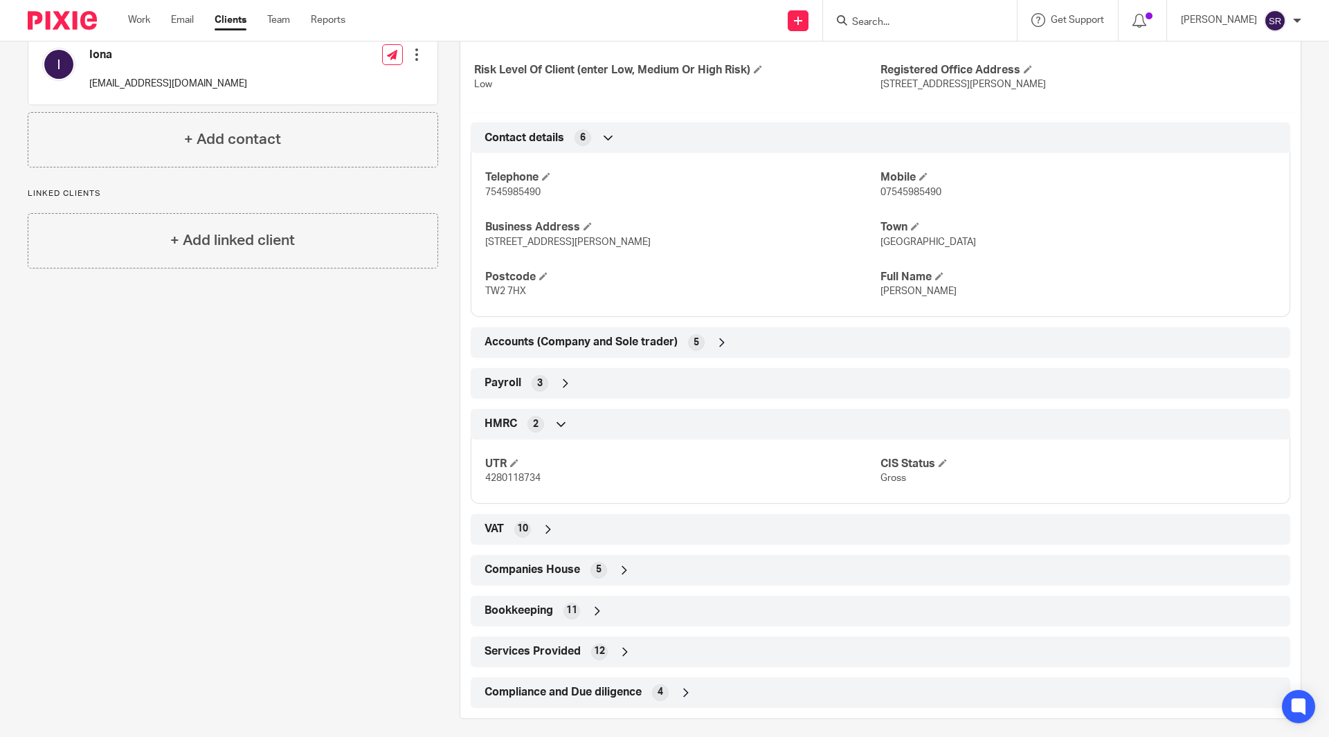
click at [516, 390] on span "Payroll" at bounding box center [503, 383] width 37 height 15
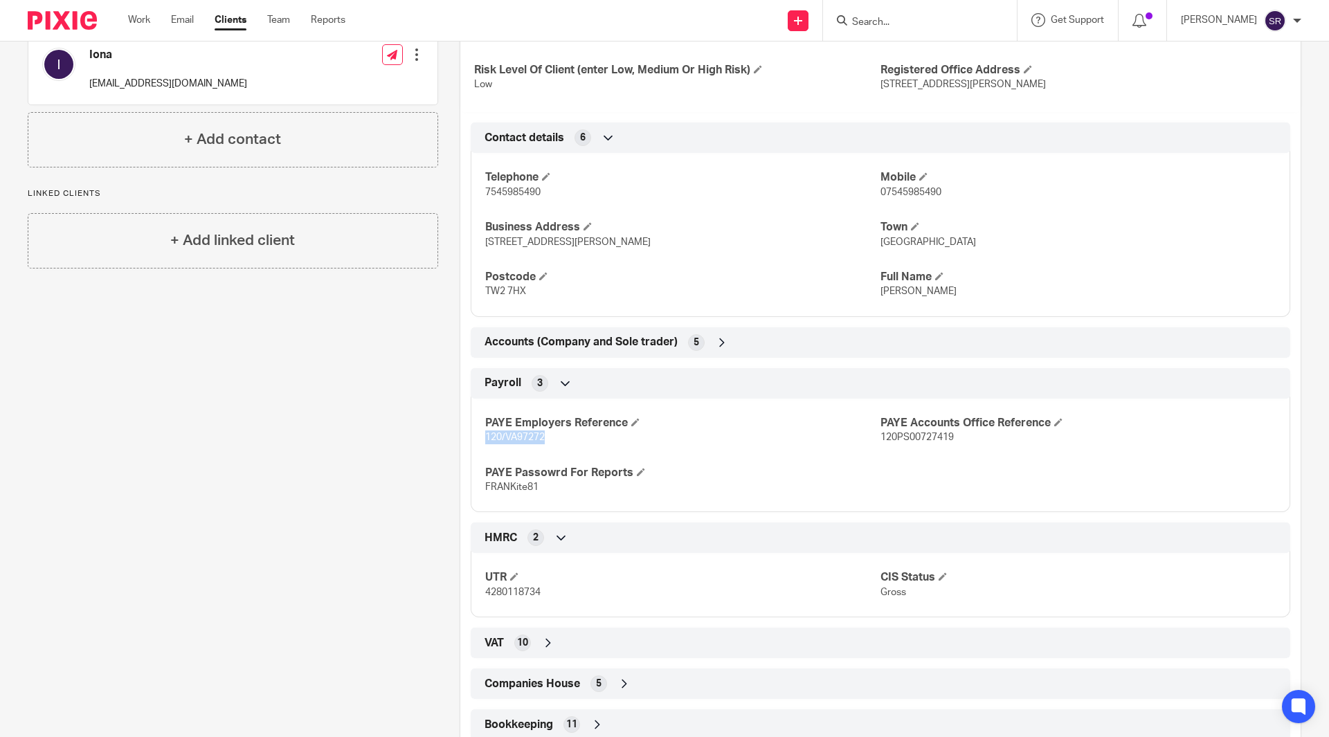
drag, startPoint x: 484, startPoint y: 449, endPoint x: 546, endPoint y: 453, distance: 62.4
click at [546, 444] on p "120/VA97272" at bounding box center [682, 438] width 395 height 14
copy span "120/VA97272"
click at [508, 296] on span "TW2 7HX" at bounding box center [505, 292] width 41 height 10
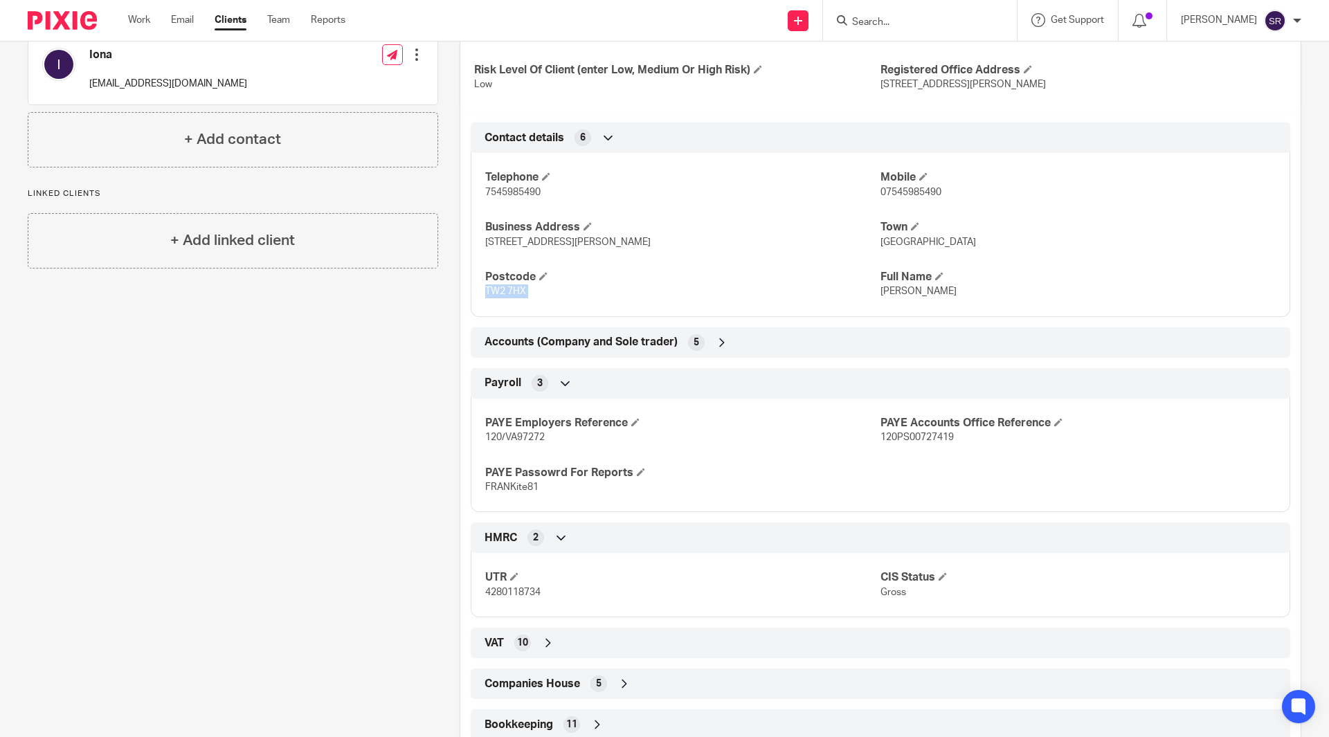
click at [508, 296] on span "TW2 7HX" at bounding box center [505, 292] width 41 height 10
copy p "TW2 7HX"
drag, startPoint x: 492, startPoint y: 253, endPoint x: 573, endPoint y: 253, distance: 81.0
click at [573, 253] on div "Telephone 7545985490 Mobile 07545985490 Business Address 81 Constance Road Town…" at bounding box center [881, 230] width 820 height 174
copy span "81 Constance Road"
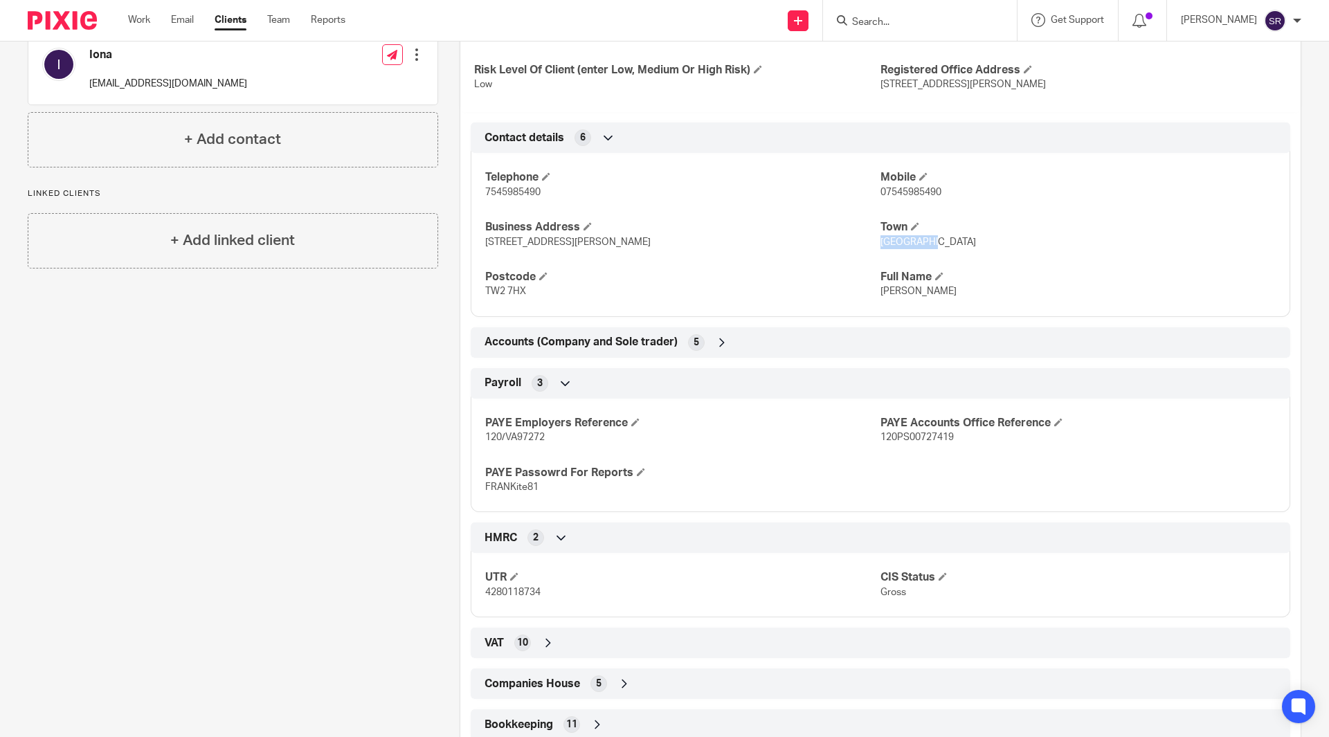
drag, startPoint x: 874, startPoint y: 257, endPoint x: 934, endPoint y: 255, distance: 59.6
click at [934, 249] on p "Twickenham" at bounding box center [1078, 242] width 395 height 14
copy span "Twickenham"
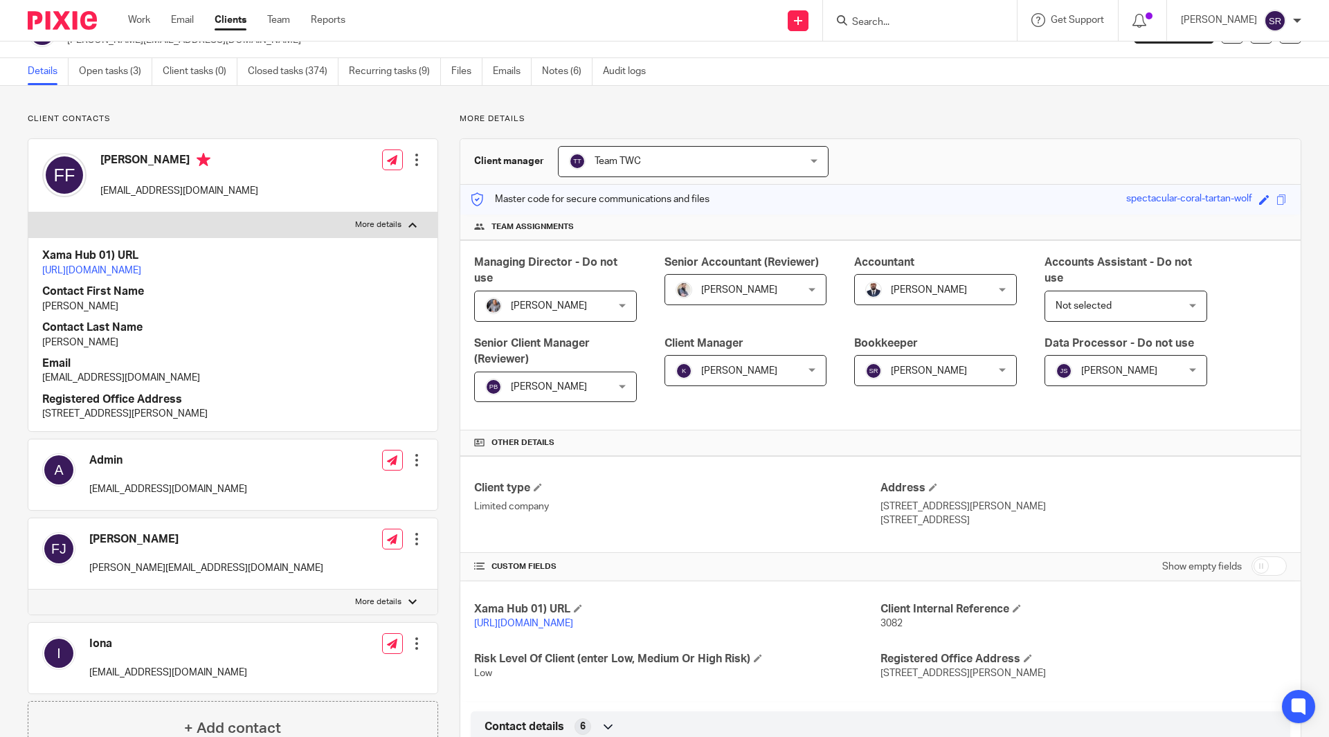
scroll to position [0, 0]
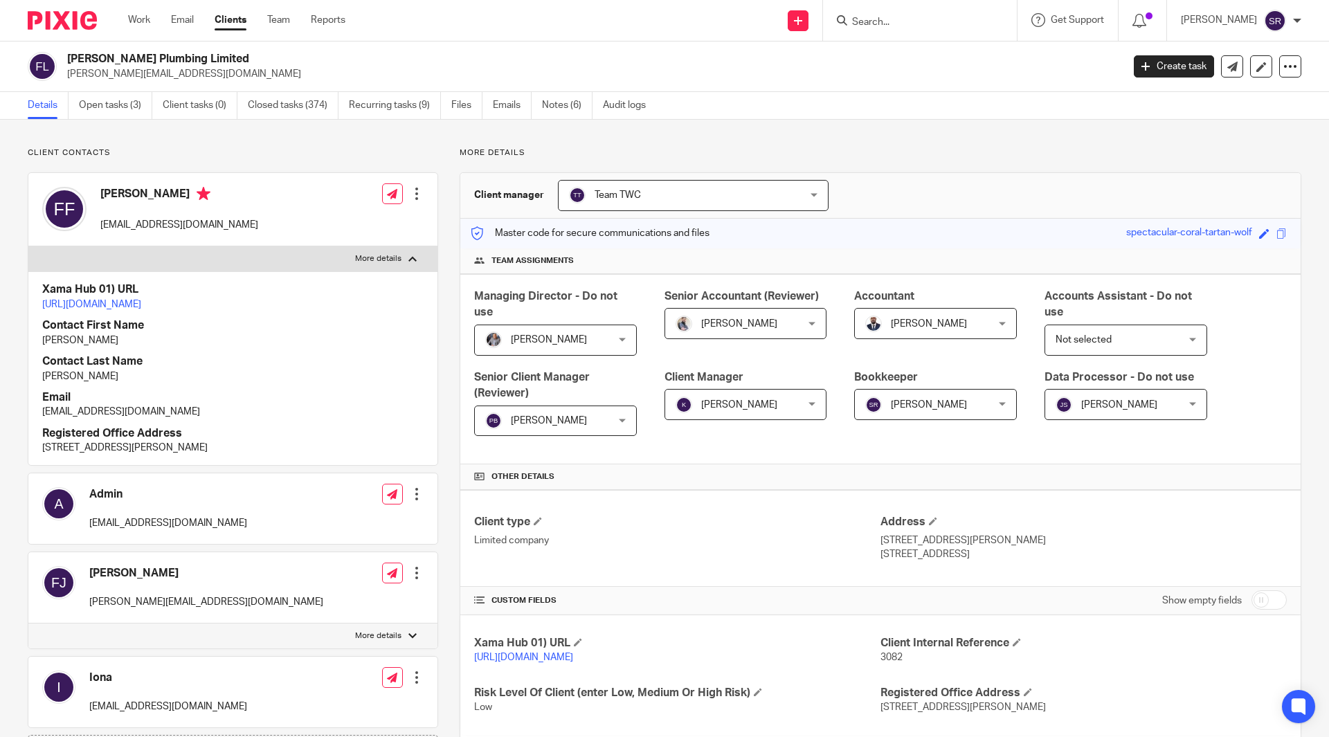
click at [199, 63] on h2 "Frank Finn Plumbing Limited" at bounding box center [485, 59] width 837 height 15
copy div "Frank Finn Plumbing Limited"
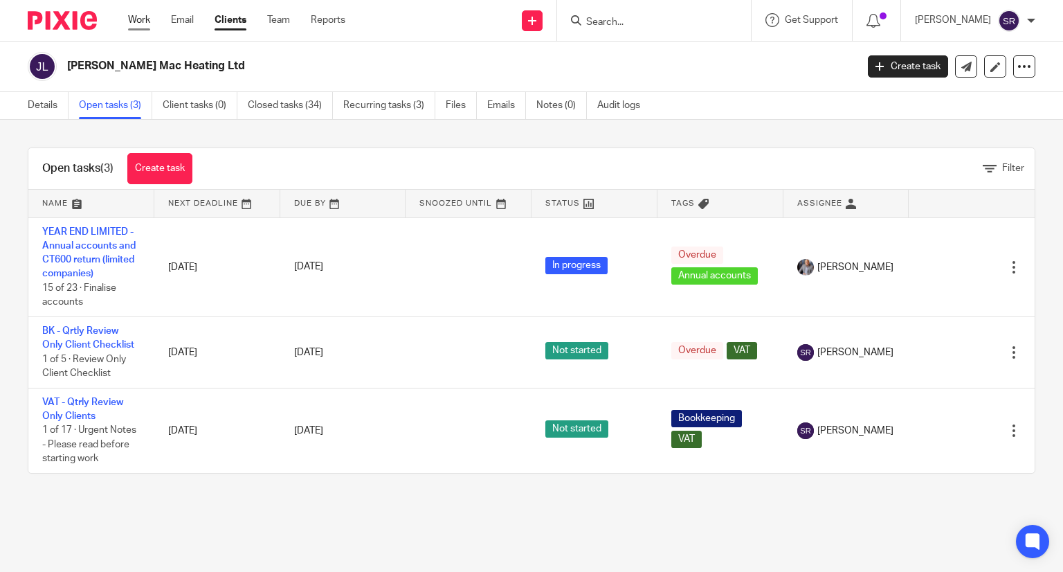
click at [142, 24] on link "Work" at bounding box center [139, 20] width 22 height 14
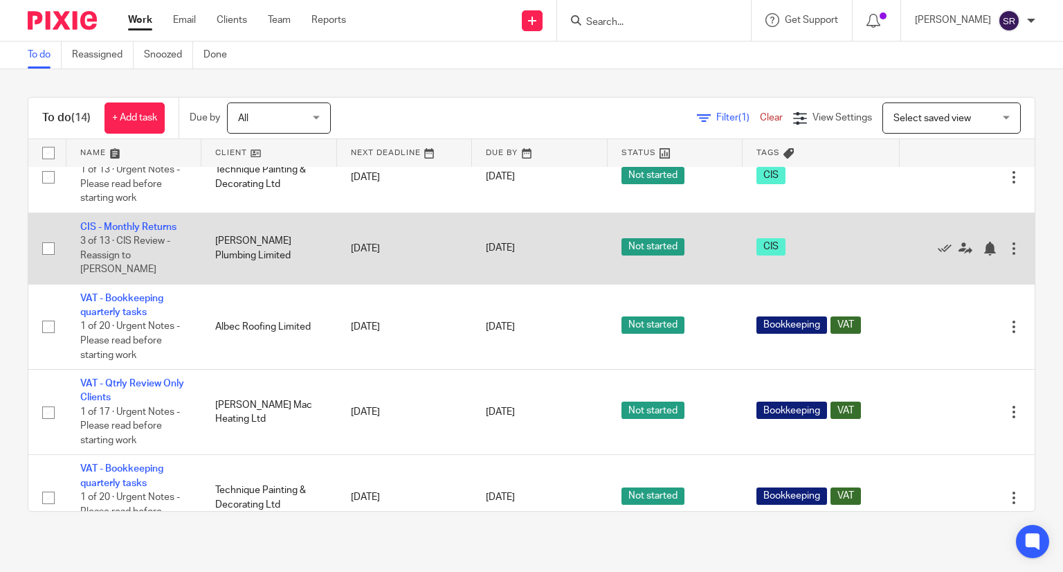
scroll to position [759, 0]
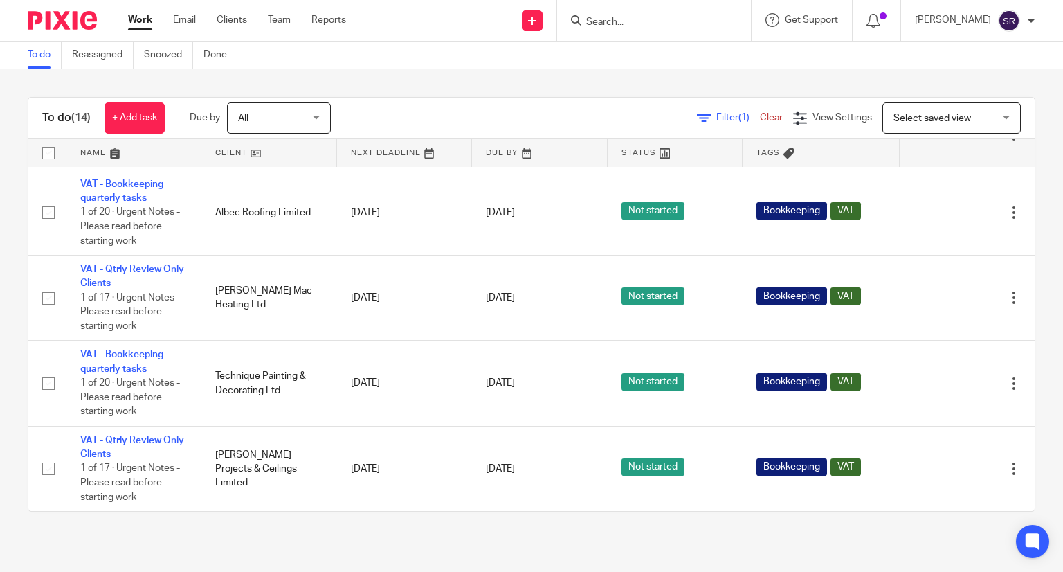
click at [656, 21] on input "Search" at bounding box center [647, 23] width 125 height 12
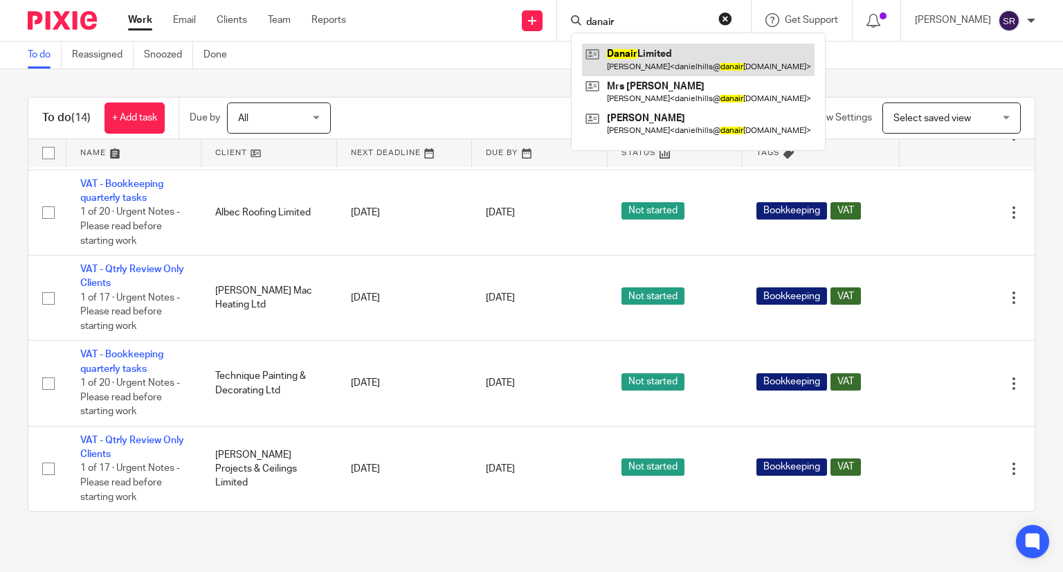
type input "danair"
click at [667, 59] on link at bounding box center [698, 60] width 233 height 32
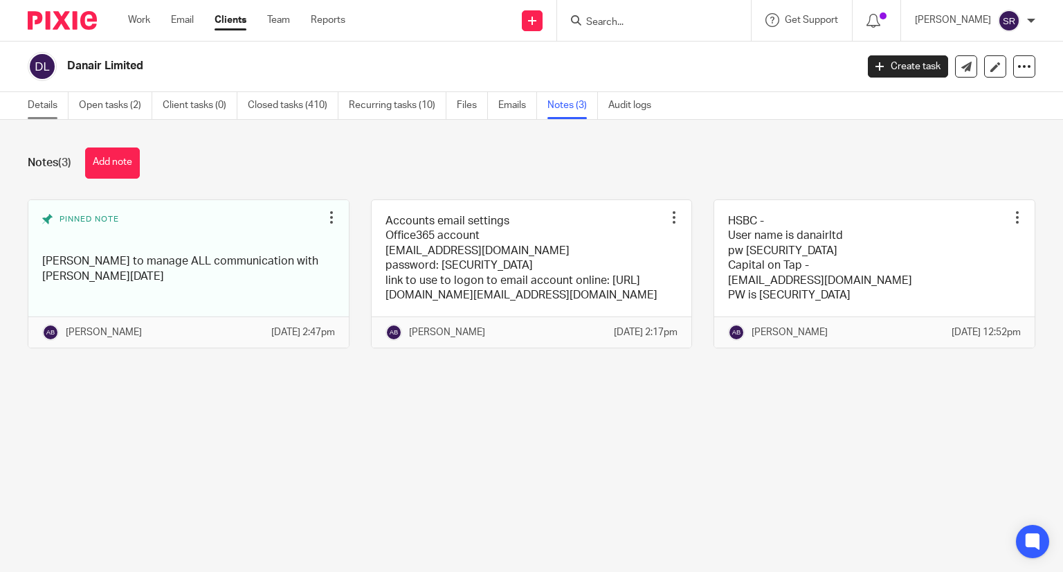
click at [51, 114] on link "Details" at bounding box center [48, 105] width 41 height 27
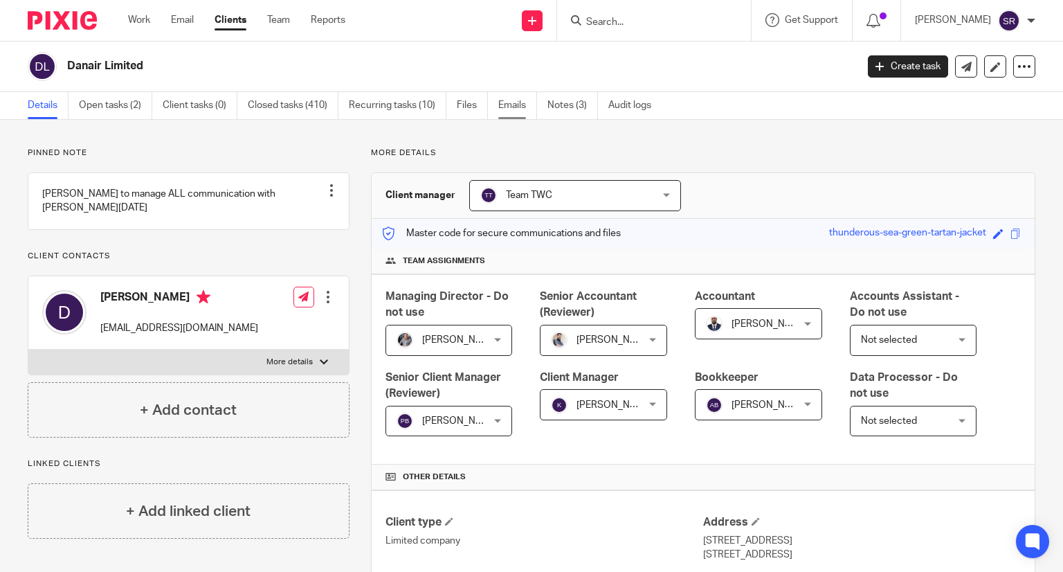
click at [513, 112] on link "Emails" at bounding box center [517, 105] width 39 height 27
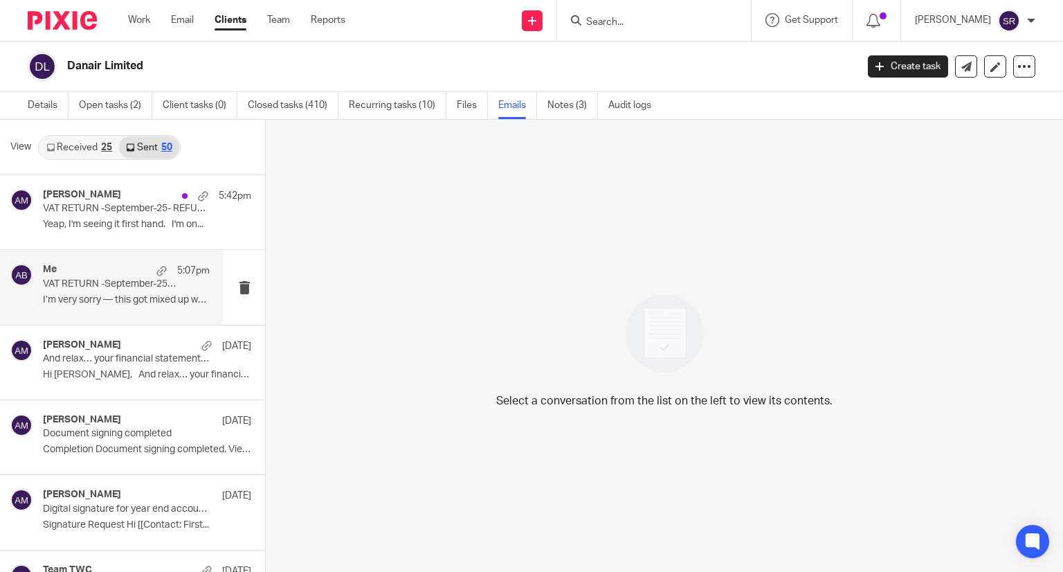
click at [89, 283] on p "VAT RETURN -September-25- REFUND" at bounding box center [110, 284] width 134 height 12
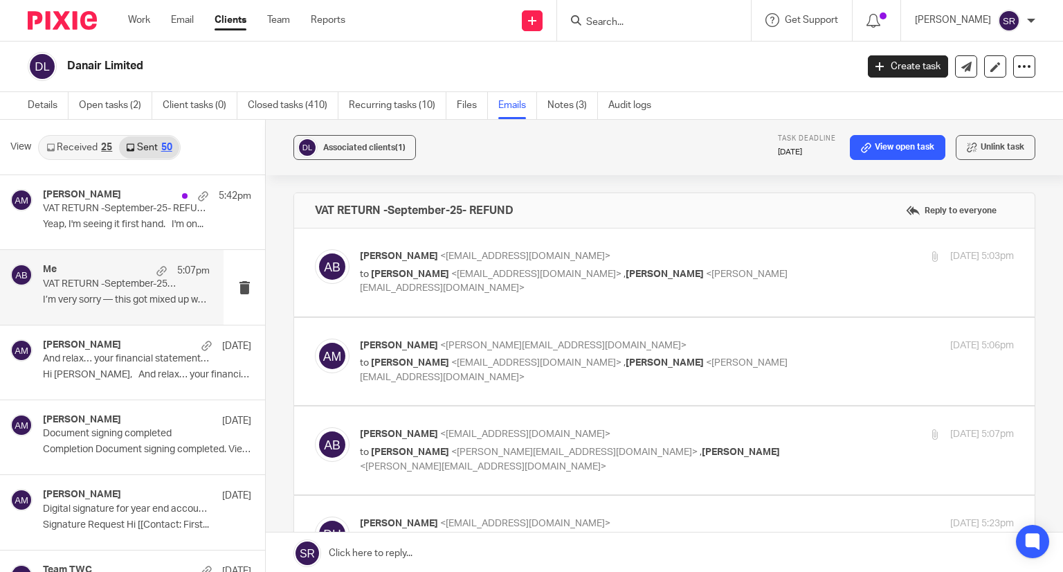
click at [451, 269] on span "<danielhills@danairlimited.com>" at bounding box center [536, 274] width 170 height 10
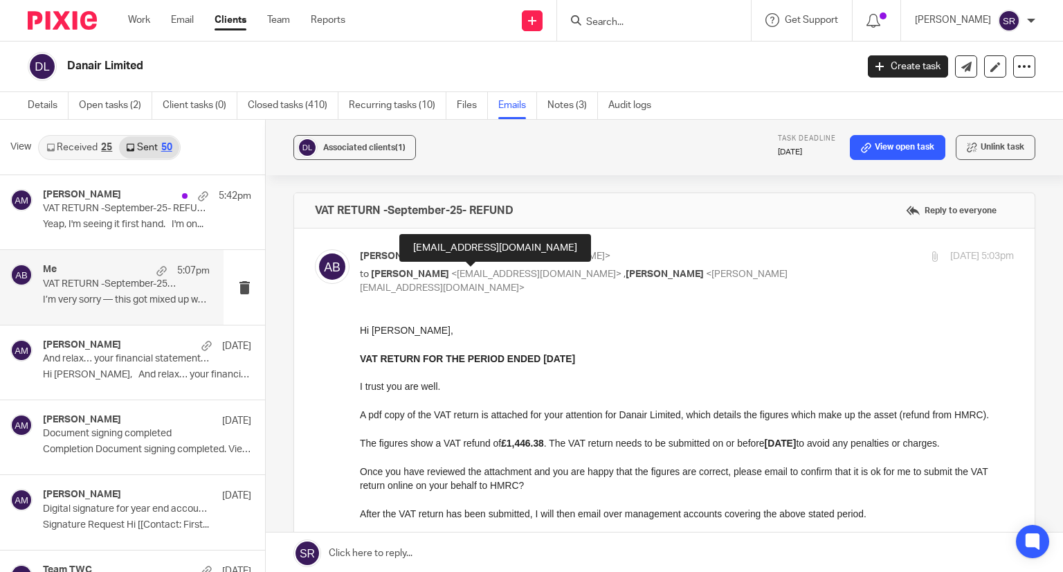
click at [451, 269] on span "<danielhills@danairlimited.com>" at bounding box center [536, 274] width 170 height 10
checkbox input "false"
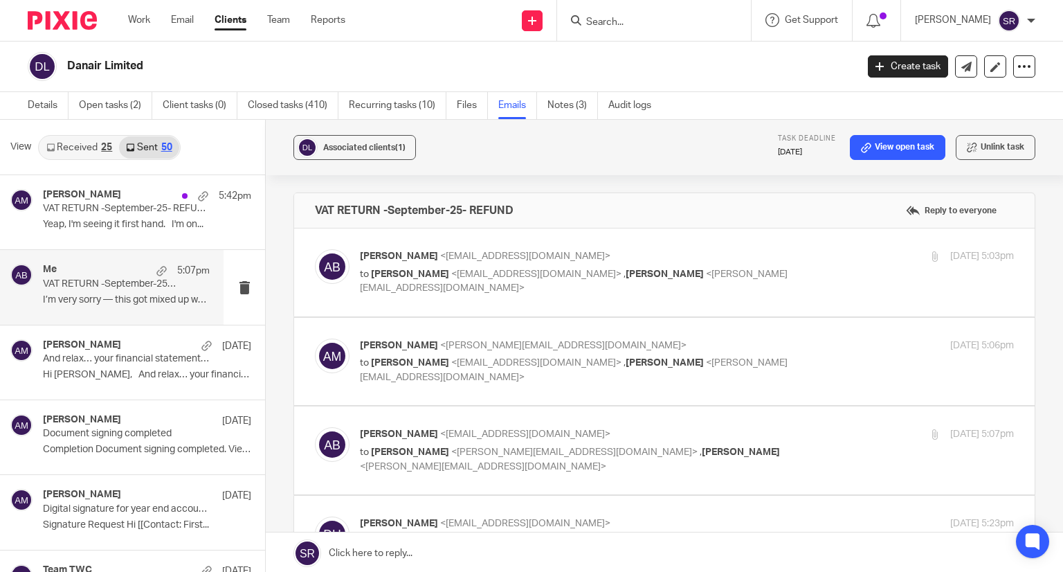
click at [480, 359] on span "<akshay@togetherwecount.co.uk>" at bounding box center [536, 363] width 170 height 10
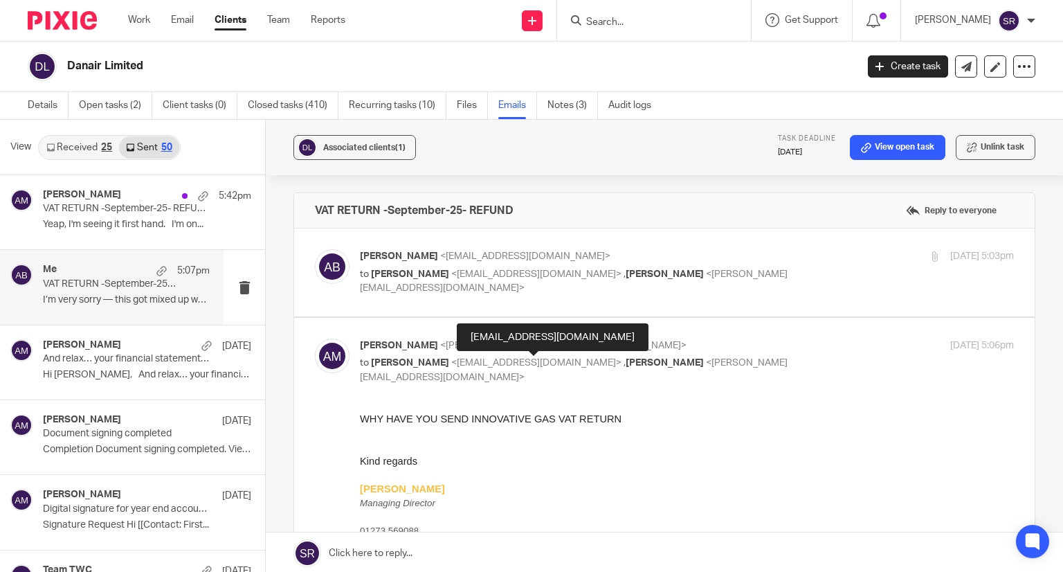
click at [480, 359] on span "<akshay@togetherwecount.co.uk>" at bounding box center [536, 363] width 170 height 10
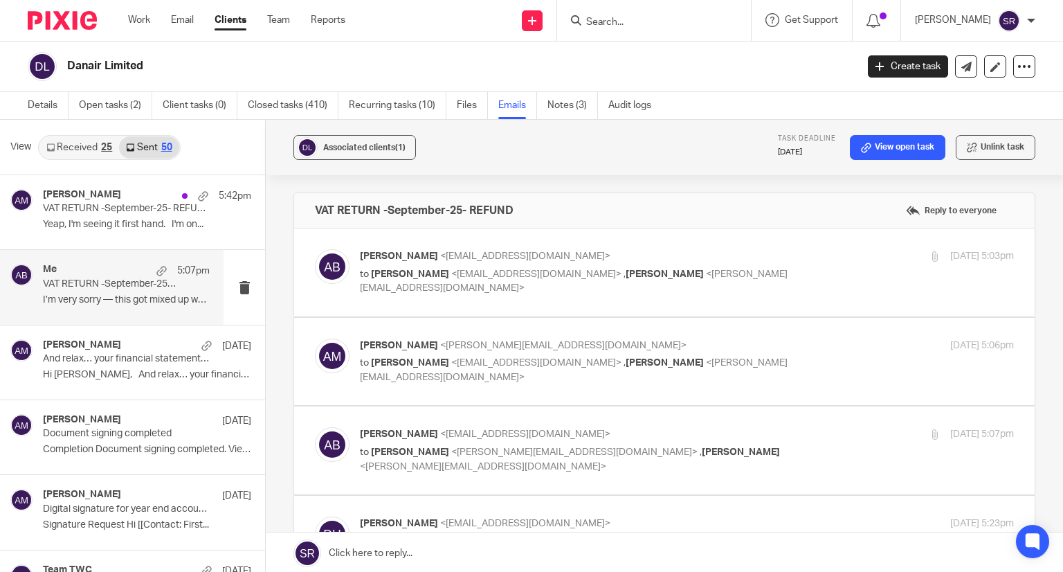
scroll to position [69, 0]
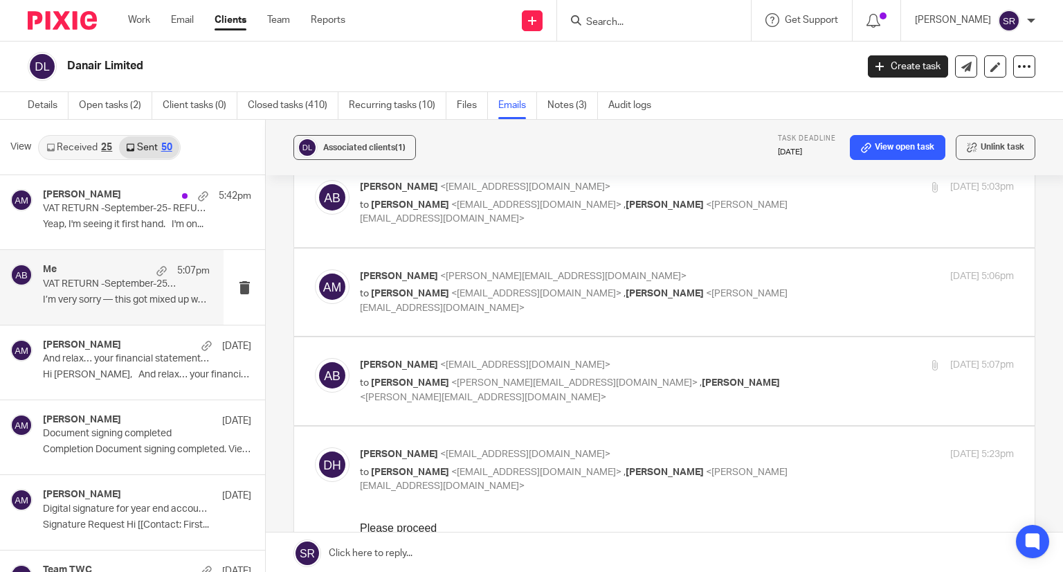
click at [425, 303] on span "<[PERSON_NAME][EMAIL_ADDRESS][DOMAIN_NAME]>" at bounding box center [574, 301] width 428 height 24
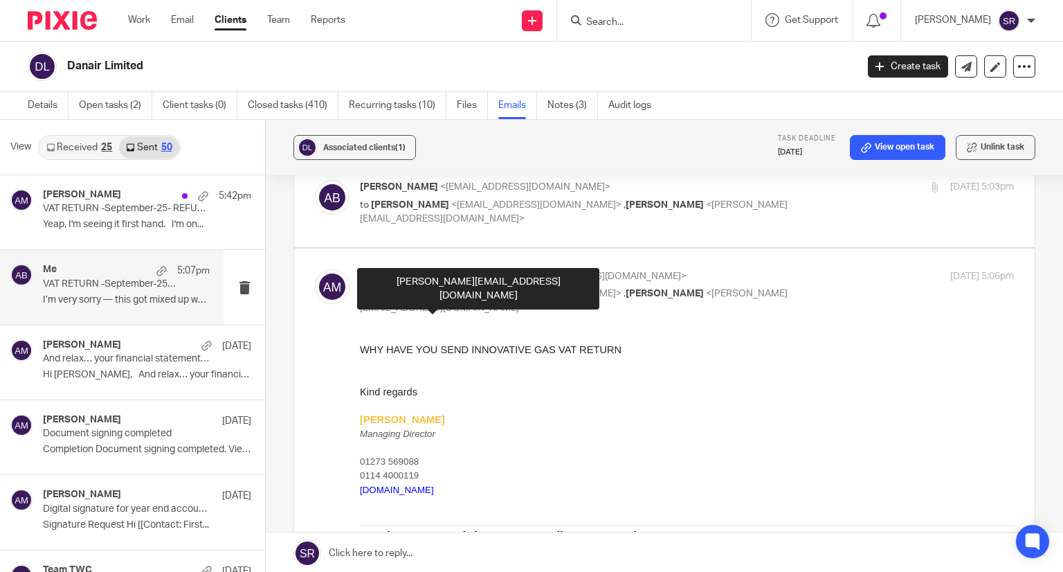
scroll to position [0, 0]
click at [425, 303] on span "<[PERSON_NAME][EMAIL_ADDRESS][DOMAIN_NAME]>" at bounding box center [574, 301] width 428 height 24
checkbox input "false"
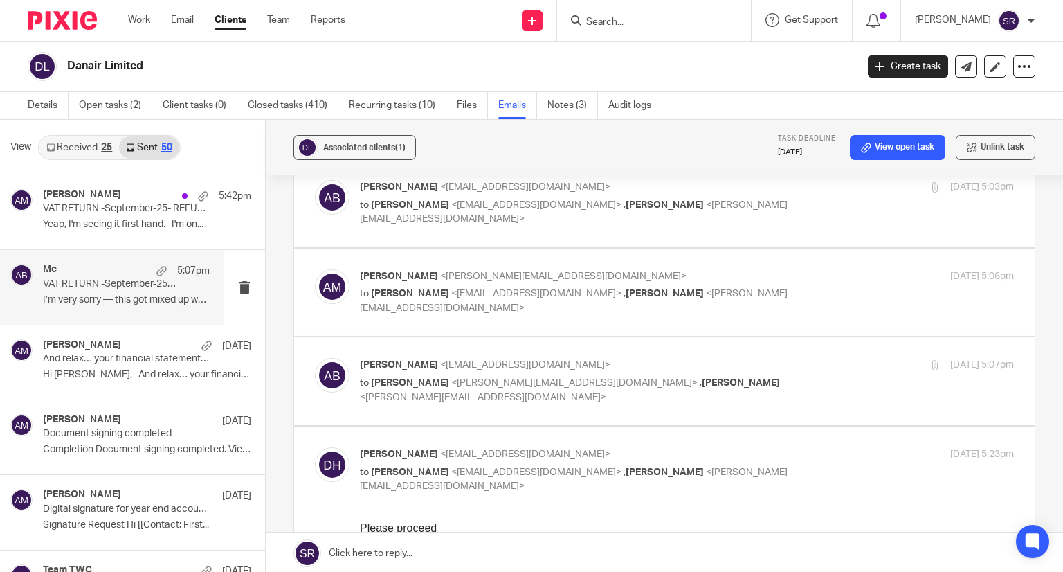
click at [421, 372] on div "Akshay Bhanushali <akshay@togetherwecount.co.uk> to Aaron Mcleish <aaron@togeth…" at bounding box center [578, 381] width 436 height 46
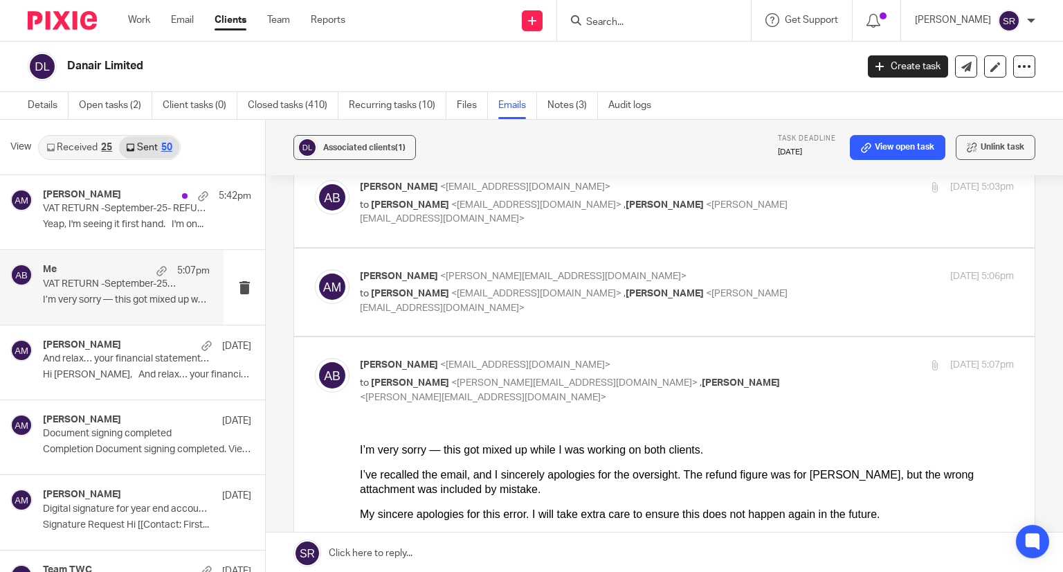
scroll to position [138, 0]
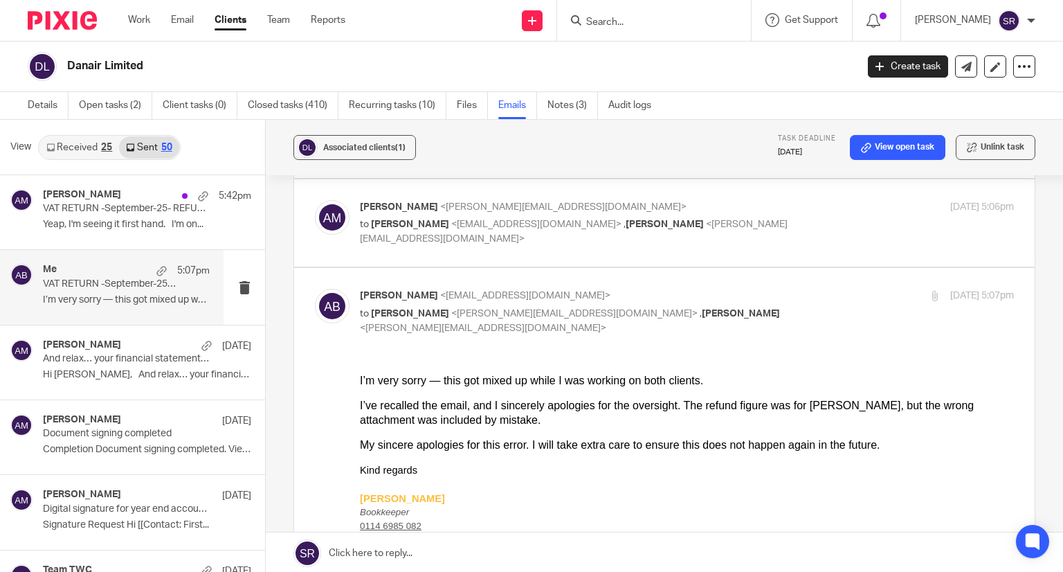
click at [477, 294] on span "<akshay@togetherwecount.co.uk>" at bounding box center [525, 296] width 170 height 10
checkbox input "false"
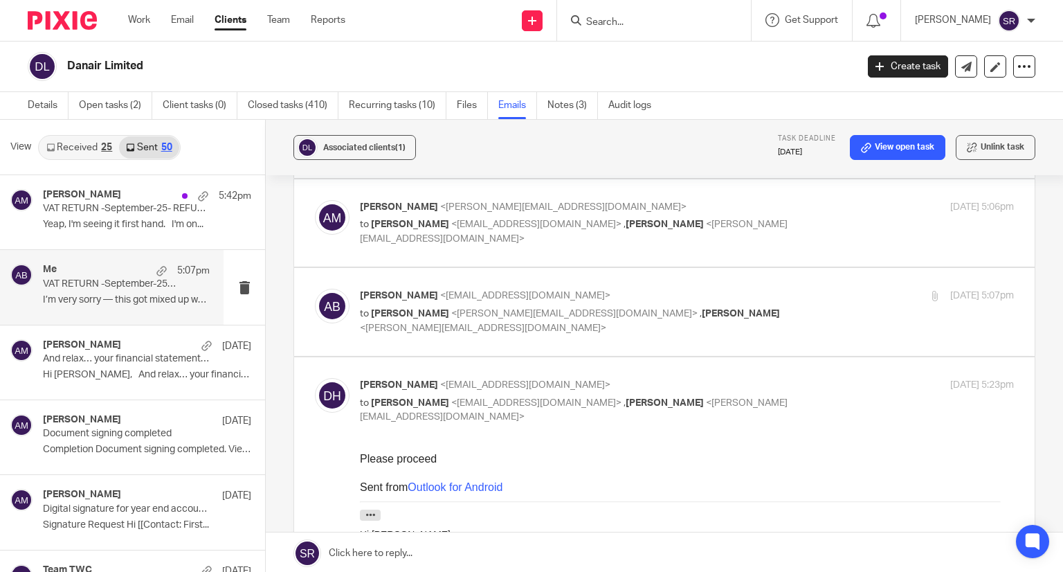
click at [466, 226] on span "<akshay@togetherwecount.co.uk>" at bounding box center [536, 224] width 170 height 10
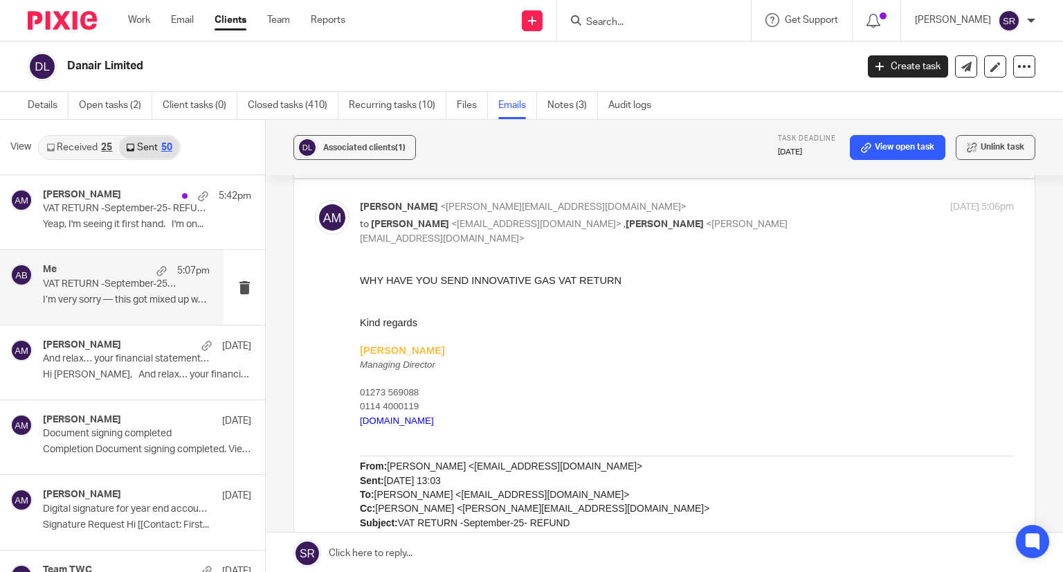
scroll to position [0, 0]
click at [466, 226] on span "<akshay@togetherwecount.co.uk>" at bounding box center [536, 224] width 170 height 10
checkbox input "false"
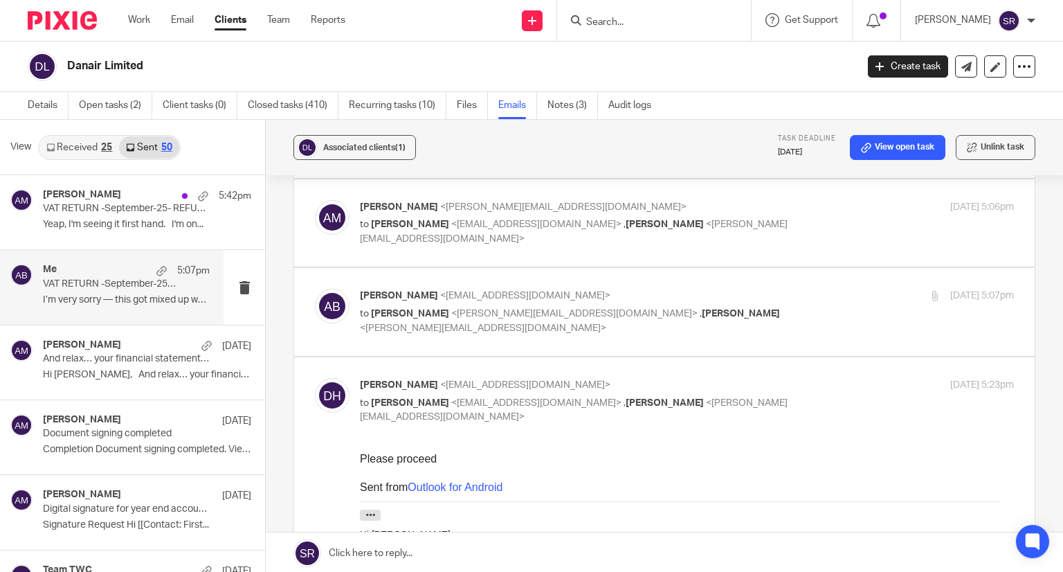
scroll to position [69, 0]
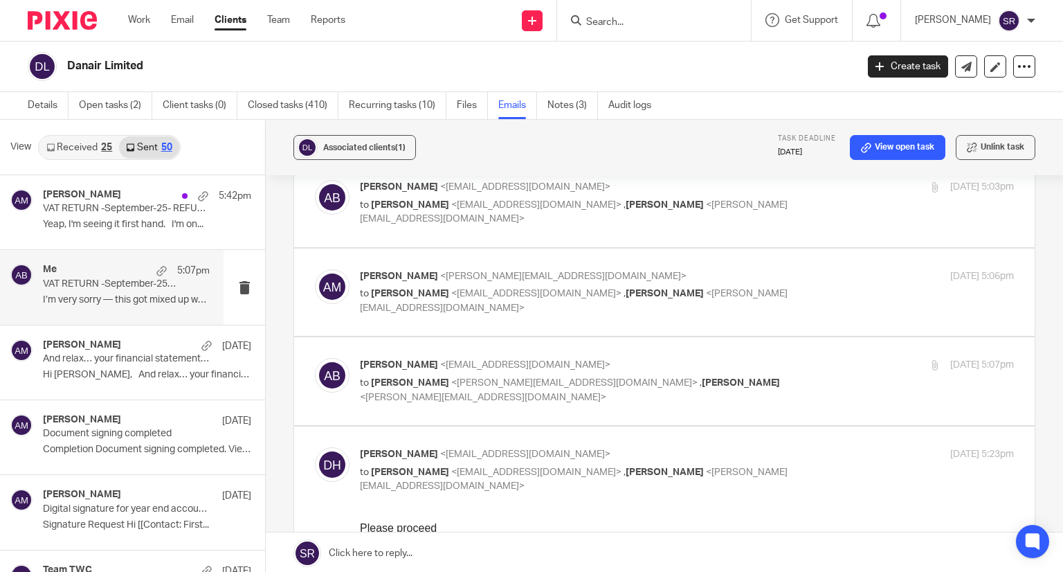
click at [452, 198] on p "to Daniel <danielhills@danairlimited.com> , Aaron Mcleish <aaron@togetherwecoun…" at bounding box center [578, 212] width 436 height 28
checkbox input "true"
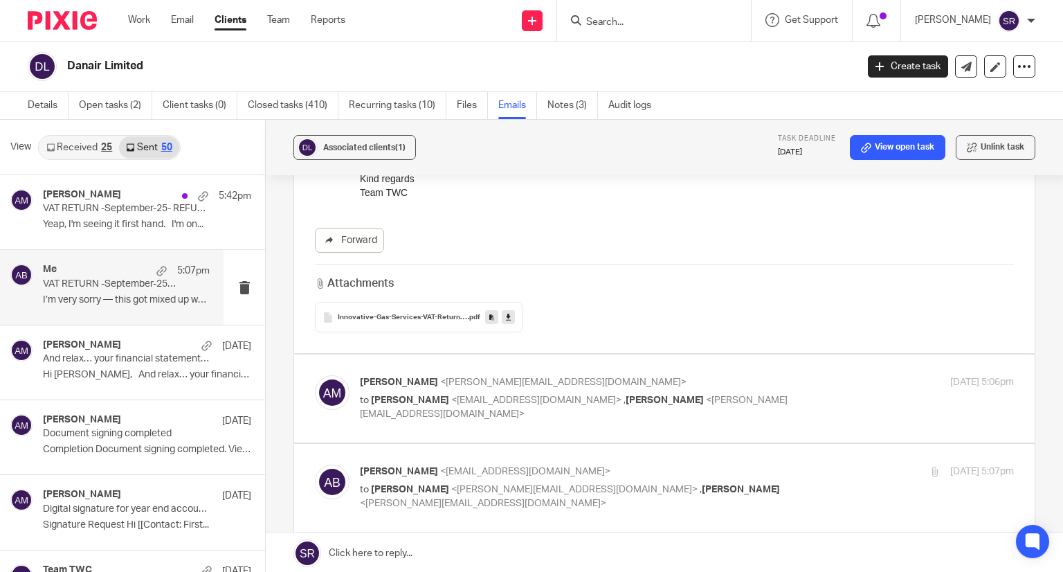
scroll to position [415, 0]
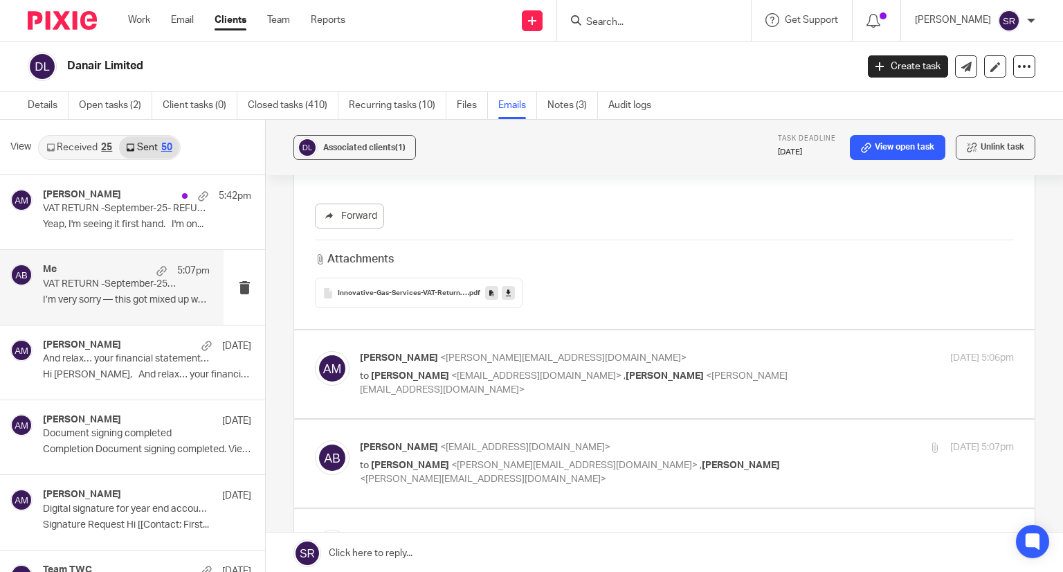
click at [448, 371] on span "[PERSON_NAME]" at bounding box center [410, 376] width 78 height 10
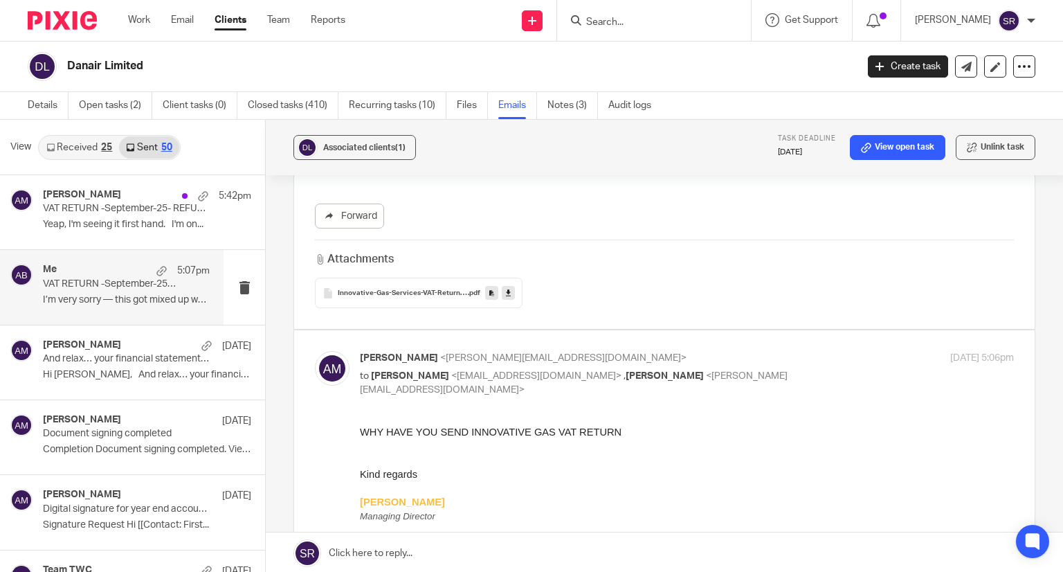
scroll to position [0, 0]
click at [448, 371] on span "[PERSON_NAME]" at bounding box center [410, 376] width 78 height 10
checkbox input "false"
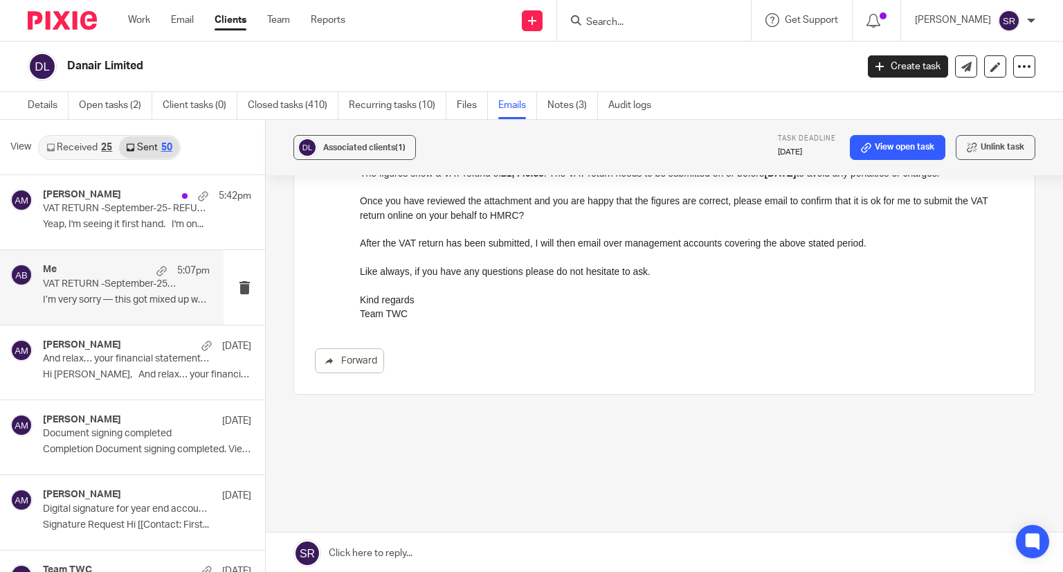
scroll to position [972, 0]
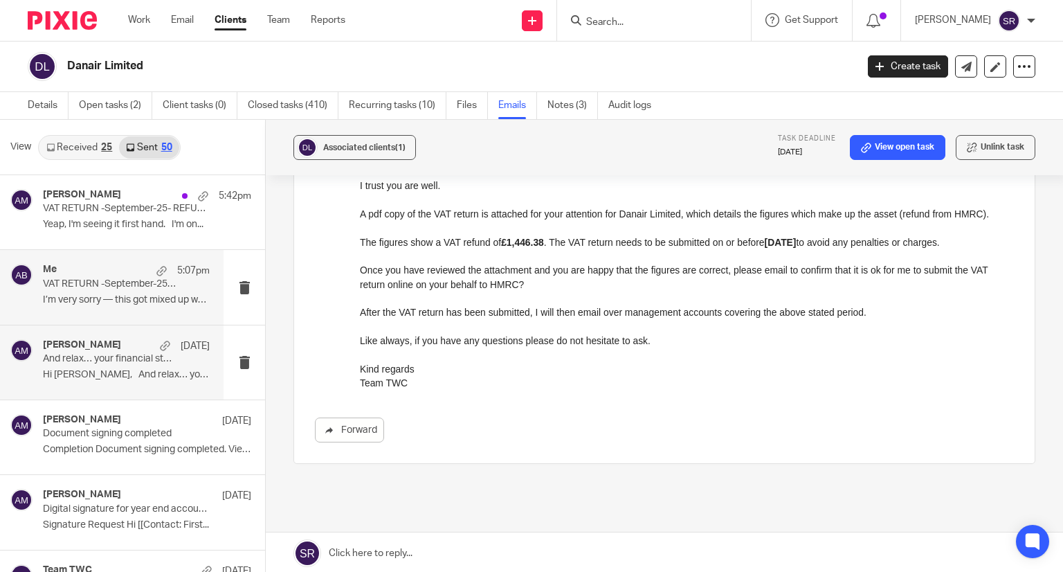
click at [118, 370] on p "Hi Daniel, And relax… your financial..." at bounding box center [126, 375] width 167 height 12
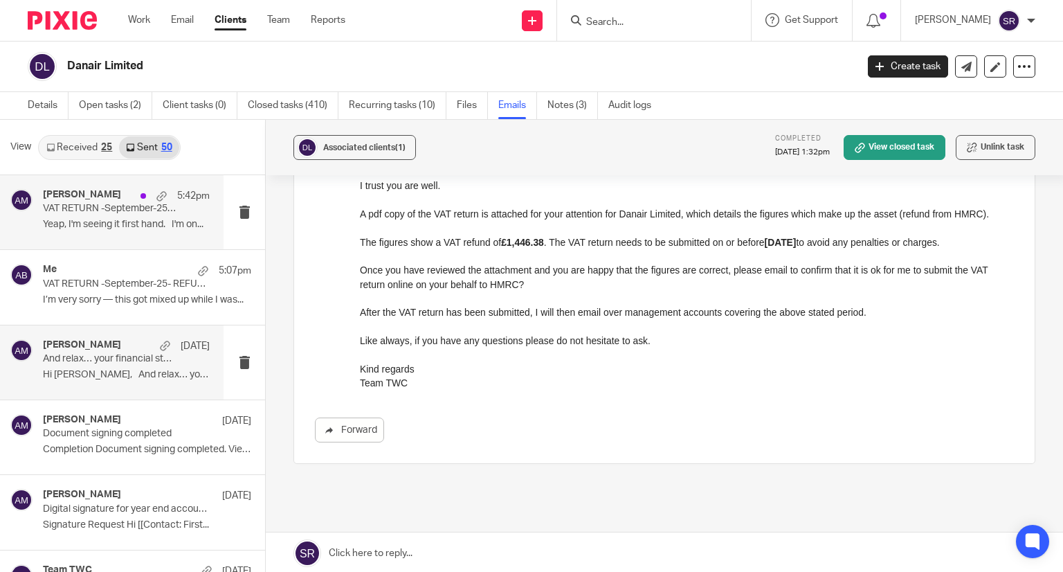
click at [98, 229] on p "Yeap, I'm seeing it first hand. I'm on..." at bounding box center [126, 225] width 167 height 12
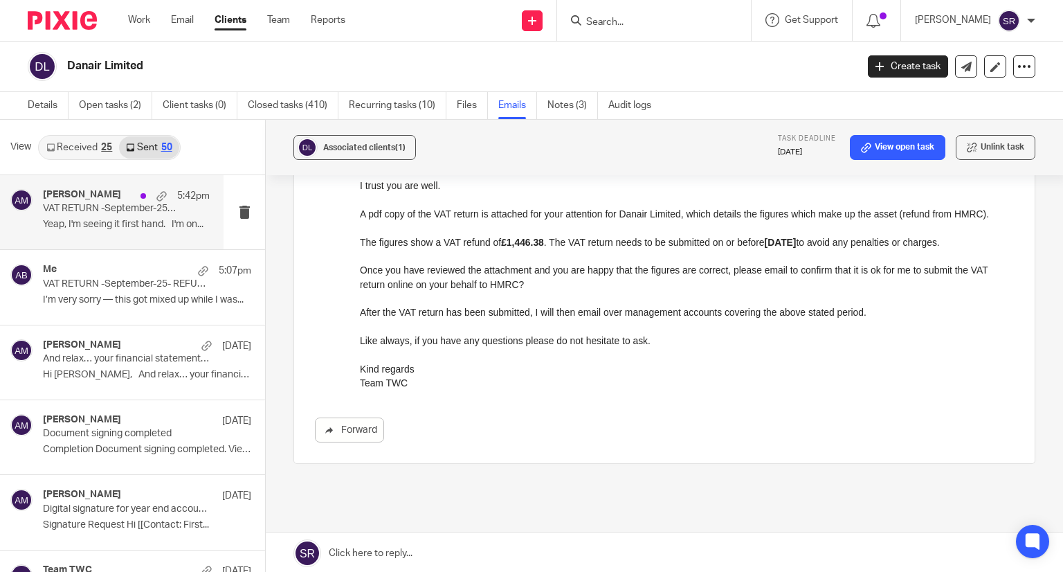
click at [125, 223] on p "Yeap, I'm seeing it first hand. I'm on..." at bounding box center [126, 225] width 167 height 12
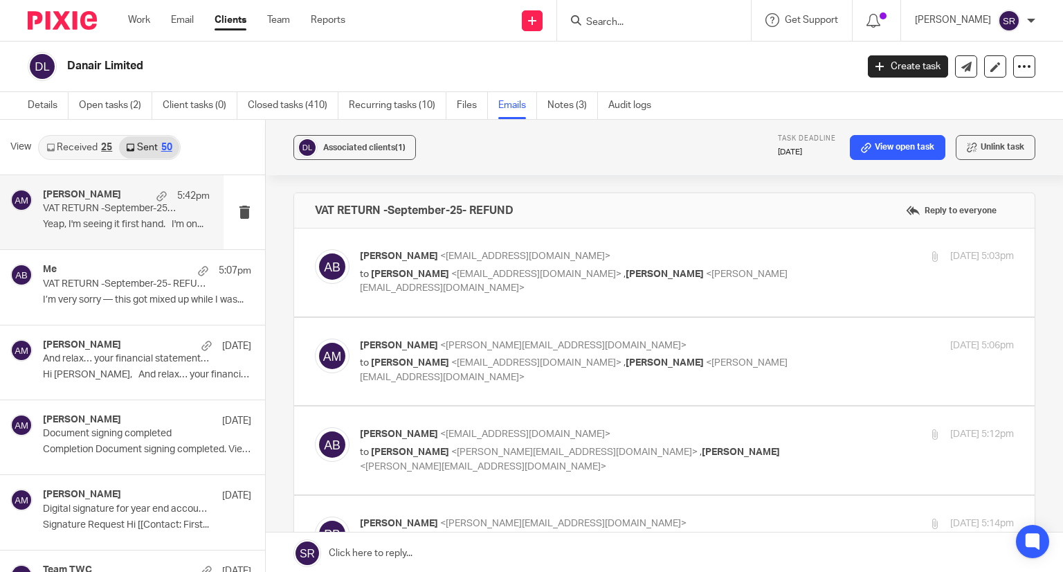
scroll to position [0, 0]
click at [417, 255] on span "[PERSON_NAME]" at bounding box center [399, 256] width 78 height 10
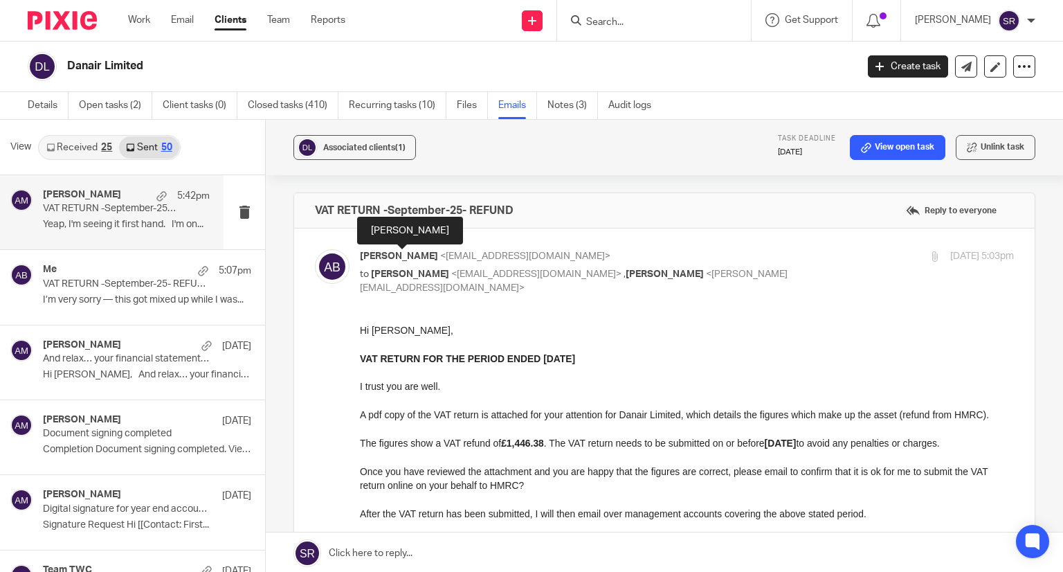
click at [417, 255] on span "[PERSON_NAME]" at bounding box center [399, 256] width 78 height 10
checkbox input "false"
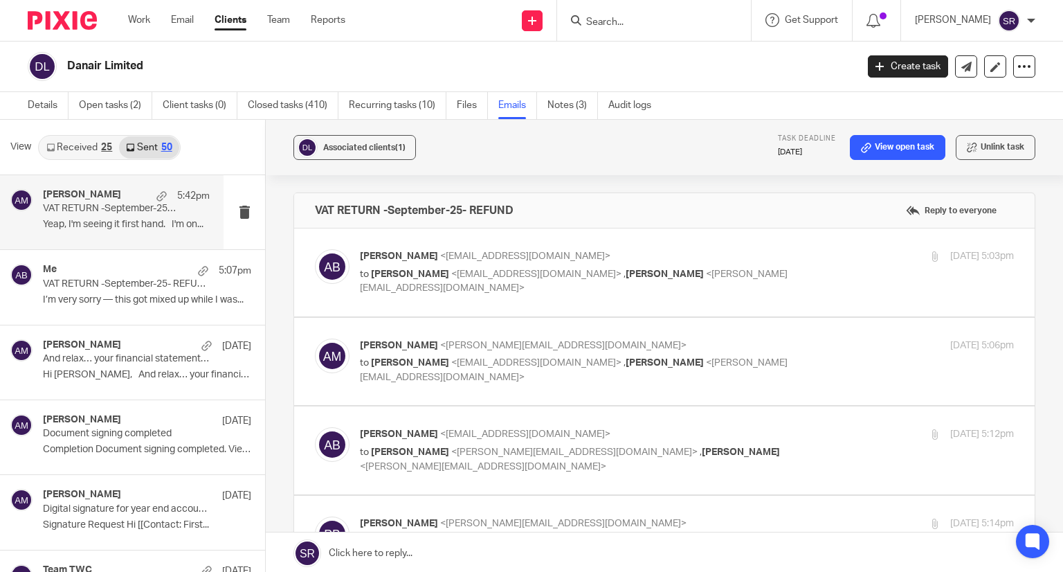
click at [440, 349] on span "<[PERSON_NAME][EMAIL_ADDRESS][DOMAIN_NAME]>" at bounding box center [563, 346] width 246 height 10
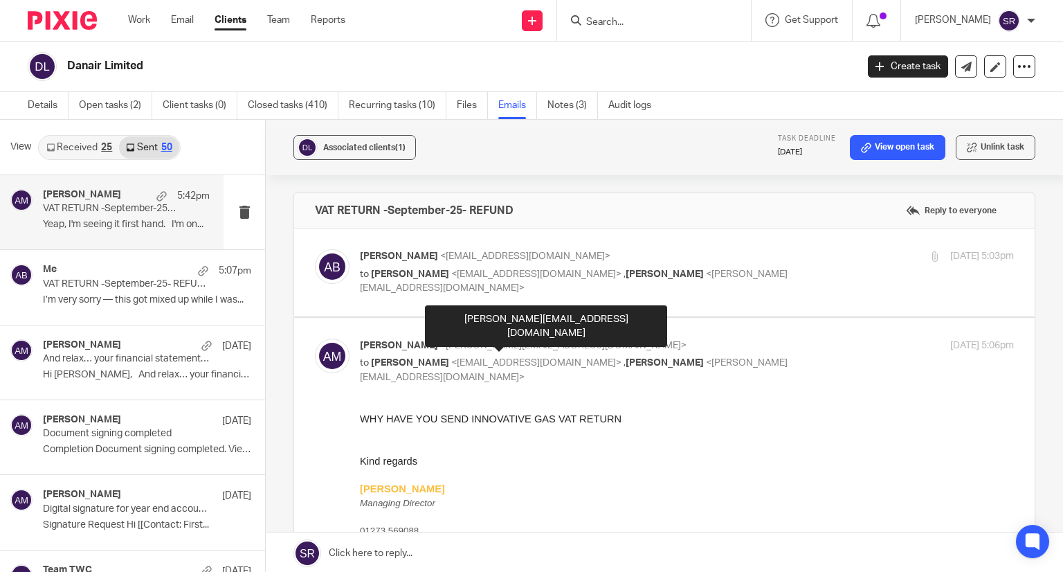
click at [440, 349] on span "<[PERSON_NAME][EMAIL_ADDRESS][DOMAIN_NAME]>" at bounding box center [563, 346] width 246 height 10
checkbox input "false"
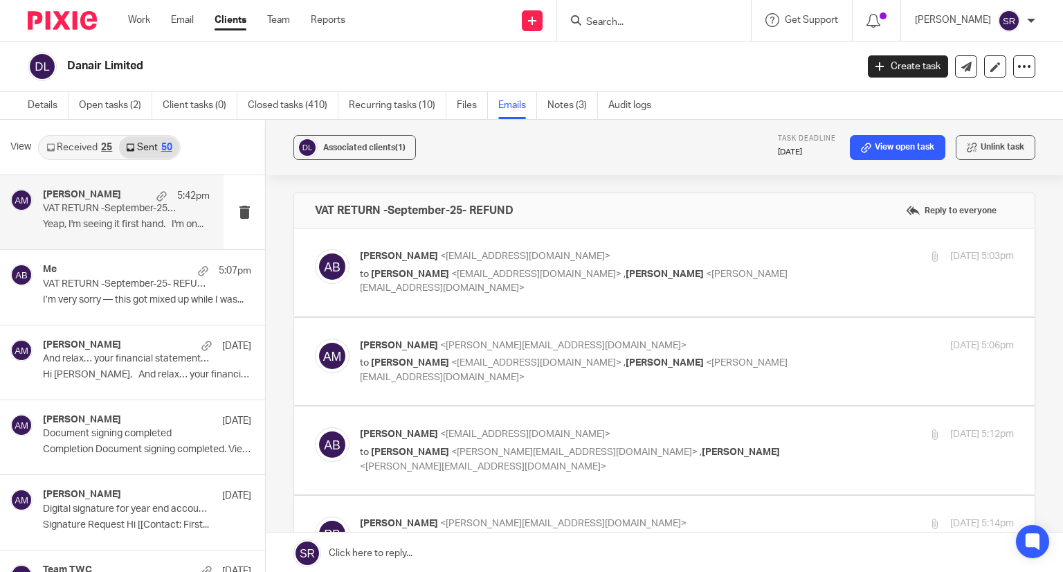
click at [432, 424] on label at bounding box center [664, 450] width 741 height 88
click at [315, 426] on input "checkbox" at bounding box center [314, 426] width 1 height 1
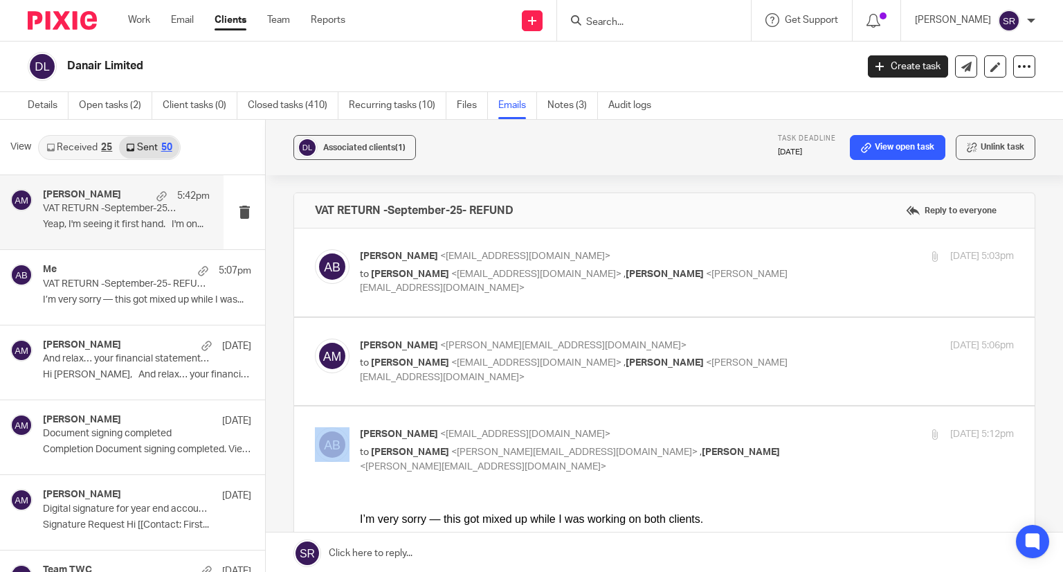
click at [315, 426] on input "checkbox" at bounding box center [314, 426] width 1 height 1
checkbox input "false"
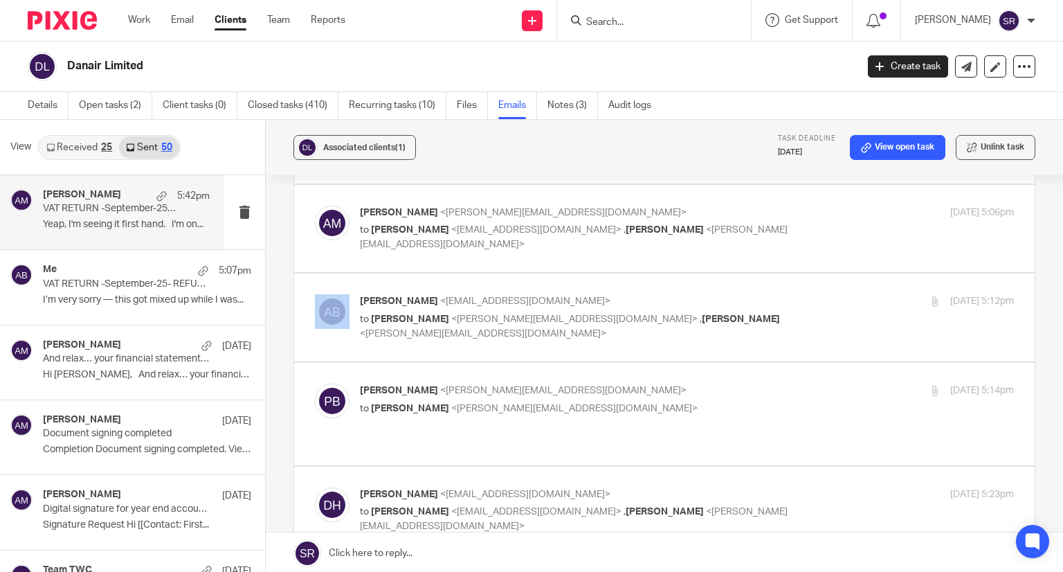
scroll to position [138, 0]
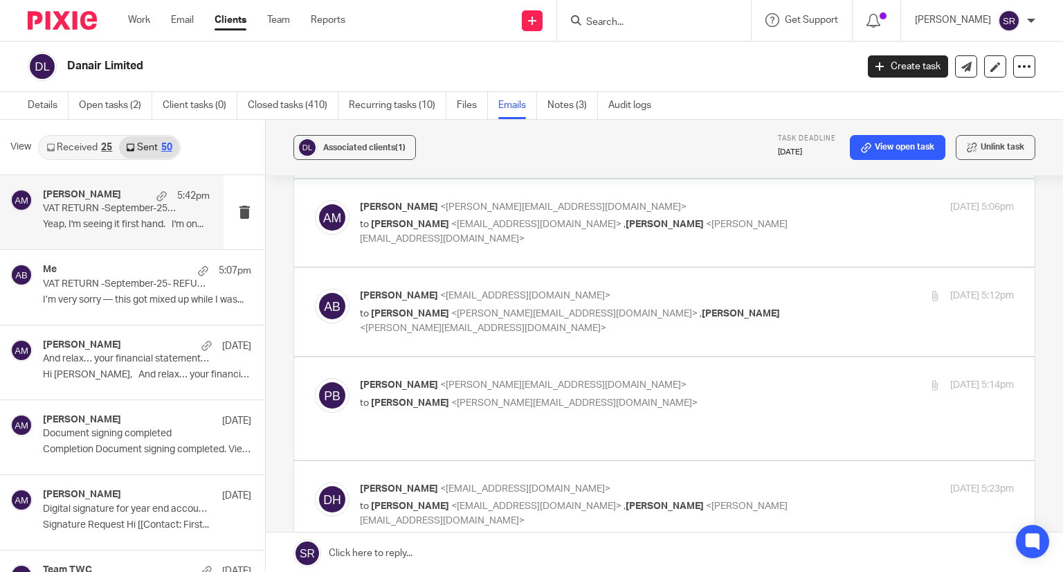
click at [465, 390] on p "Penny Brown <penny@togetherwecount.co.uk>" at bounding box center [578, 385] width 436 height 15
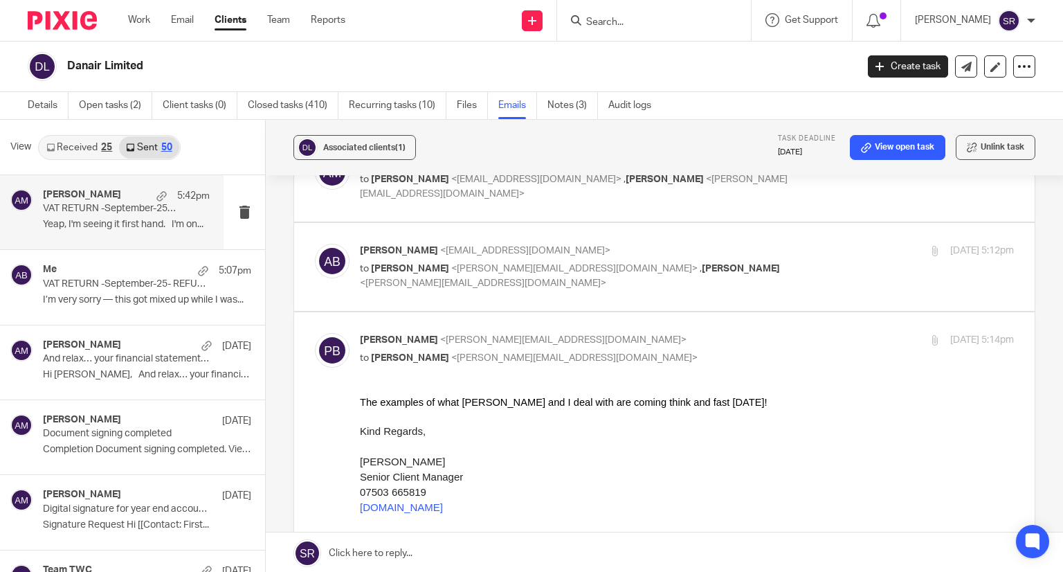
scroll to position [208, 0]
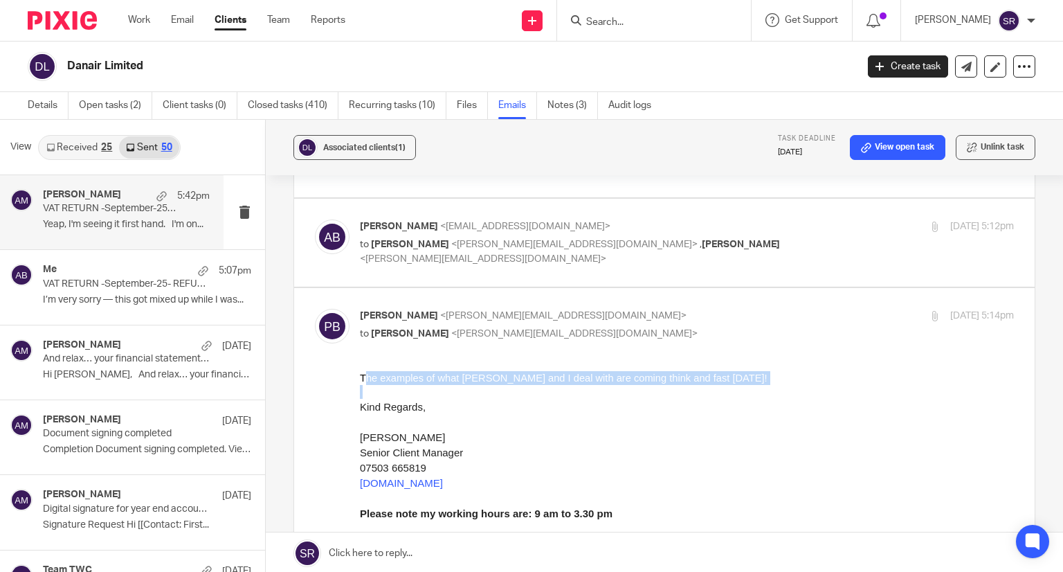
drag, startPoint x: 363, startPoint y: 375, endPoint x: 548, endPoint y: 387, distance: 185.9
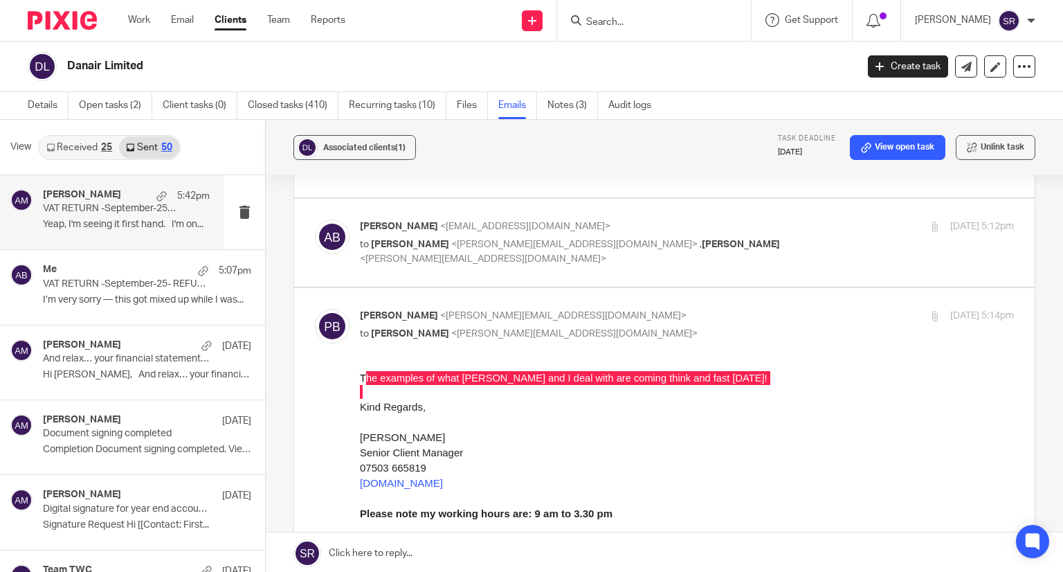
click at [489, 320] on p "Penny Brown <penny@togetherwecount.co.uk>" at bounding box center [578, 316] width 436 height 15
checkbox input "false"
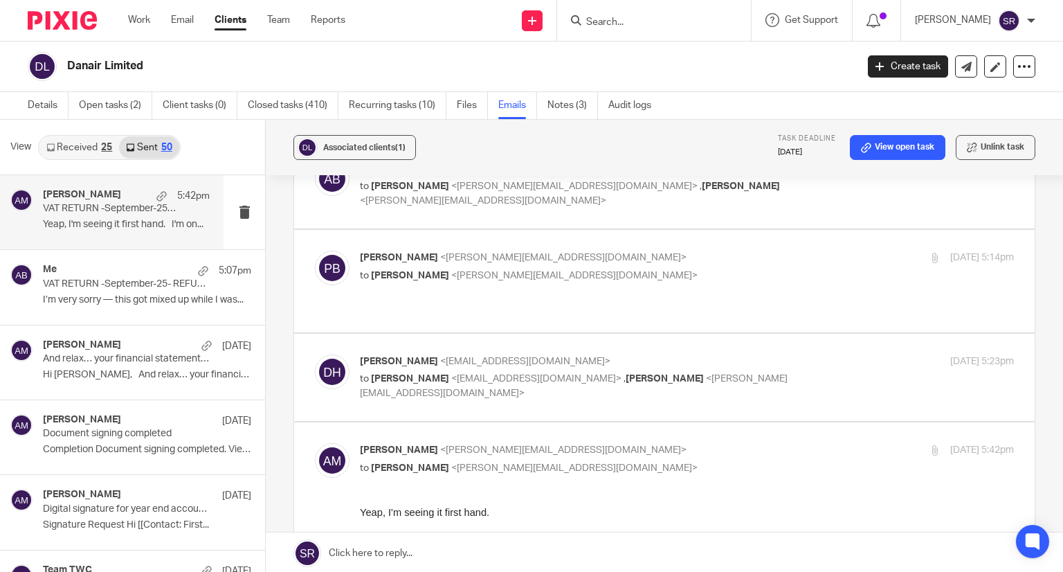
scroll to position [346, 0]
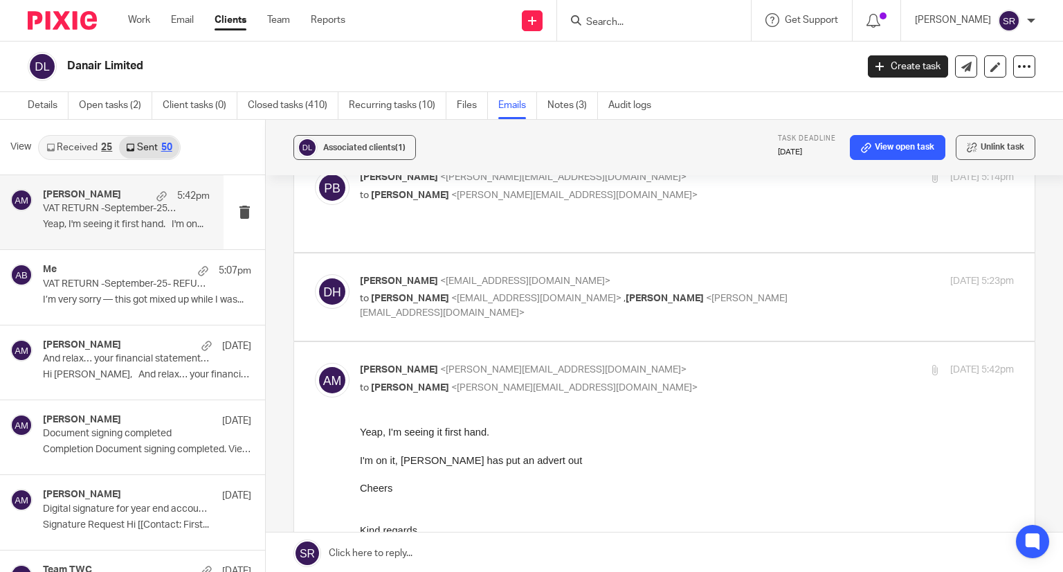
click at [465, 291] on p "to Akshay Bhanushali <akshay@togetherwecount.co.uk> , Aaron Mcleish <aaron@toge…" at bounding box center [578, 305] width 436 height 28
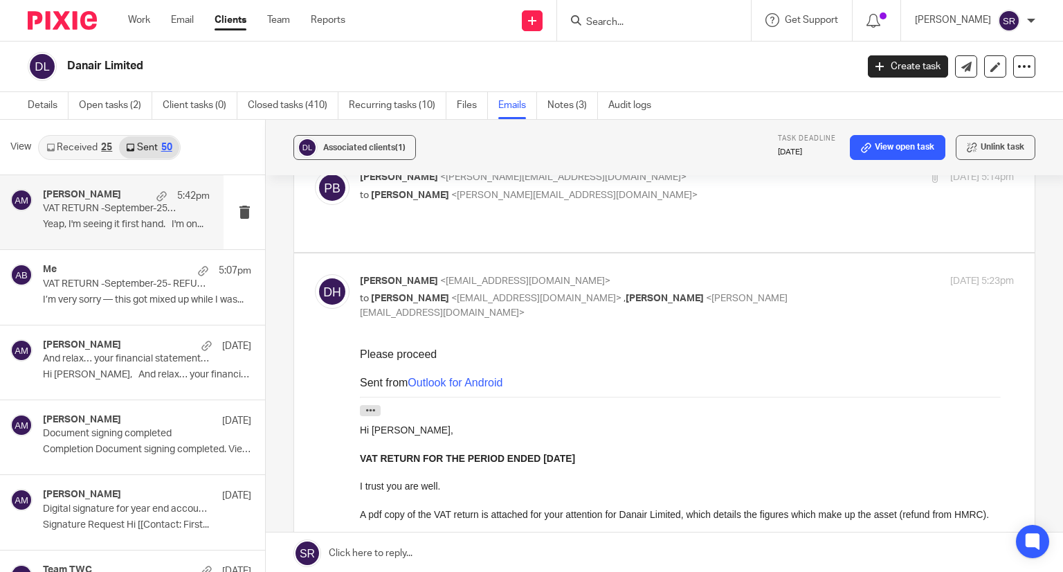
scroll to position [0, 0]
click at [465, 291] on p "to Akshay Bhanushali <akshay@togetherwecount.co.uk> , Aaron Mcleish <aaron@toge…" at bounding box center [578, 305] width 436 height 28
checkbox input "false"
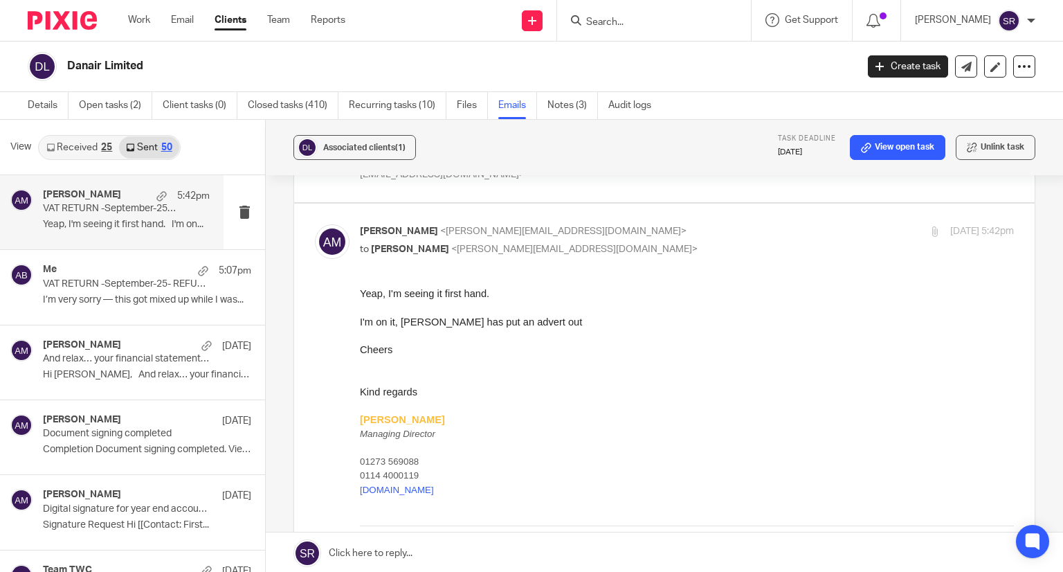
click at [451, 244] on span "<[PERSON_NAME][EMAIL_ADDRESS][DOMAIN_NAME]>" at bounding box center [574, 249] width 246 height 10
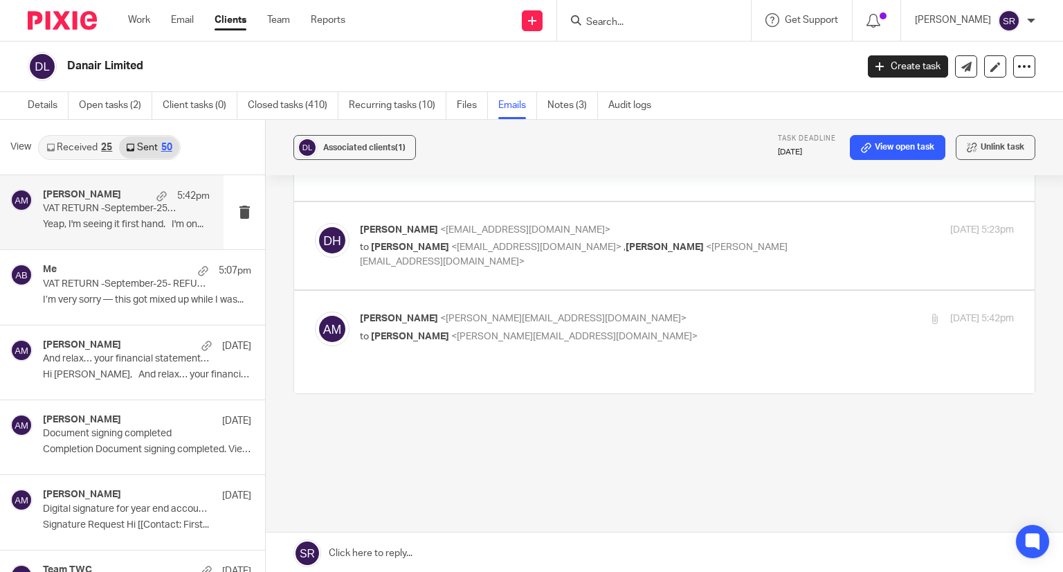
scroll to position [367, 0]
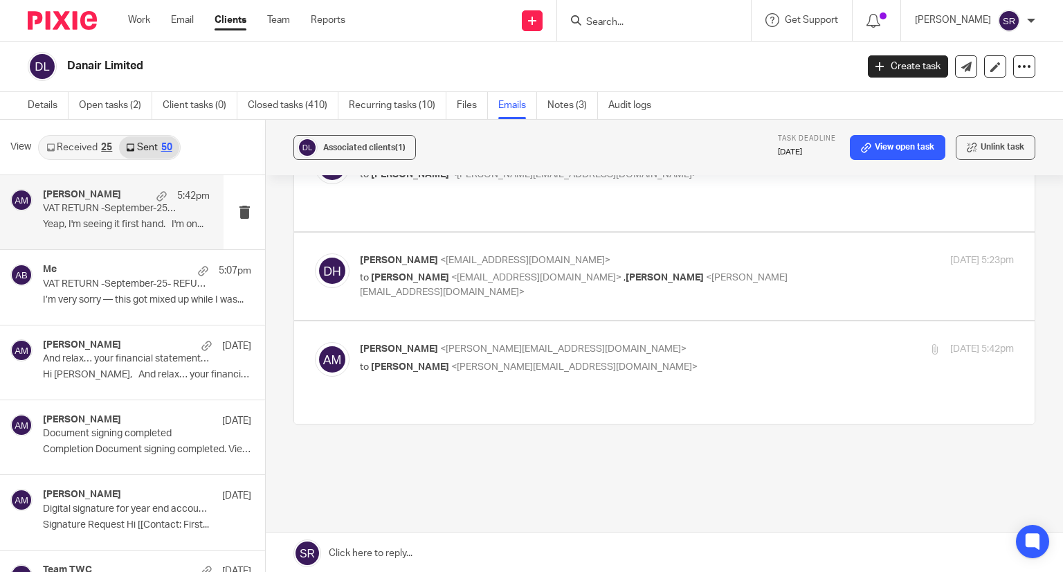
click at [440, 344] on span "<[PERSON_NAME][EMAIL_ADDRESS][DOMAIN_NAME]>" at bounding box center [563, 349] width 246 height 10
checkbox input "true"
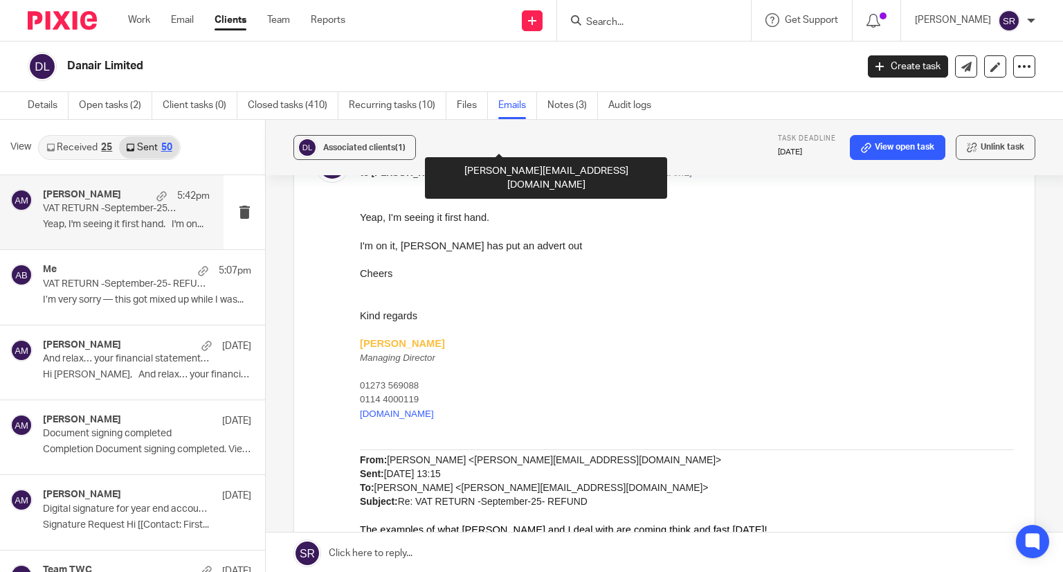
scroll to position [554, 0]
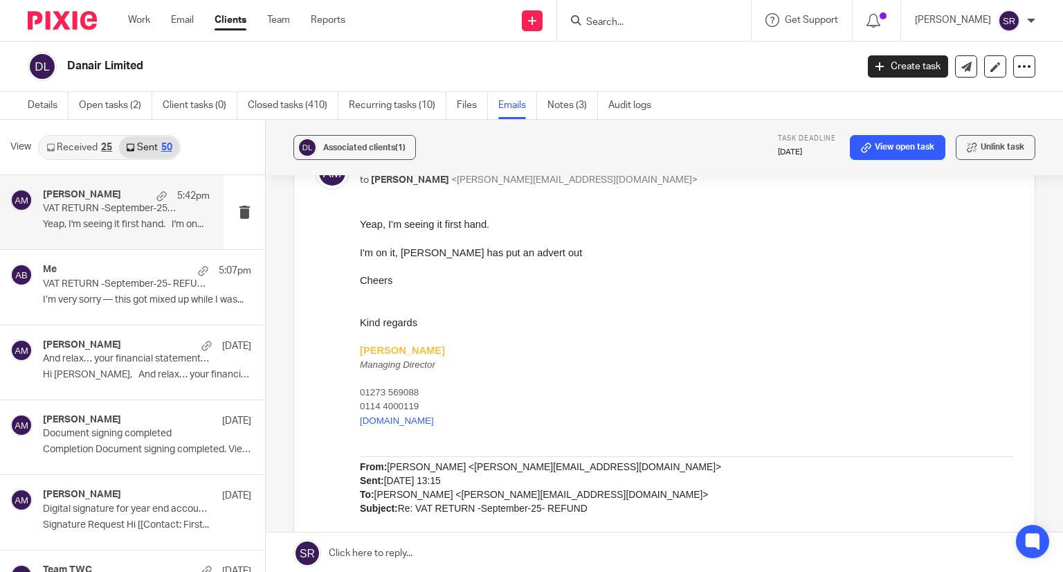
click at [113, 204] on p "VAT RETURN -September-25- REFUND" at bounding box center [110, 209] width 134 height 12
click at [136, 286] on p "VAT RETURN -September-25- REFUND" at bounding box center [110, 284] width 134 height 12
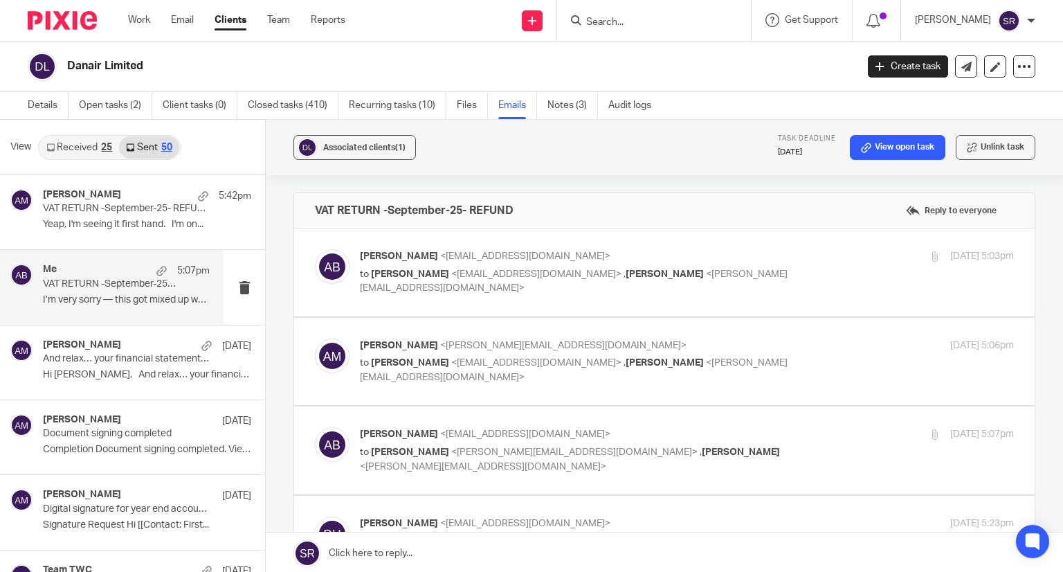
scroll to position [0, 0]
click at [136, 361] on p "And relax… your financial statements and corporation tax return have successful…" at bounding box center [110, 359] width 134 height 12
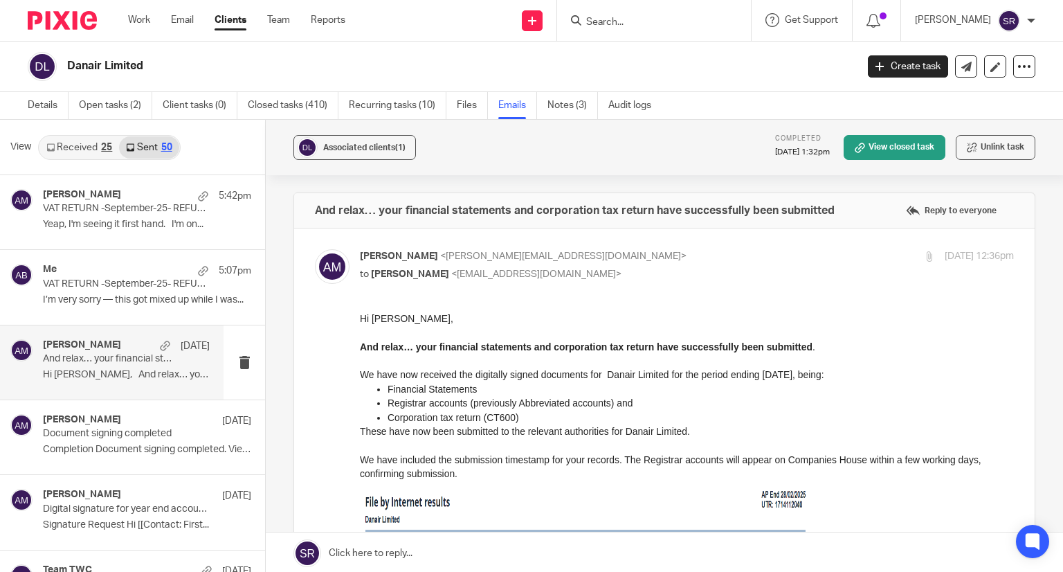
click at [656, 20] on input "Search" at bounding box center [647, 23] width 125 height 12
type input "p"
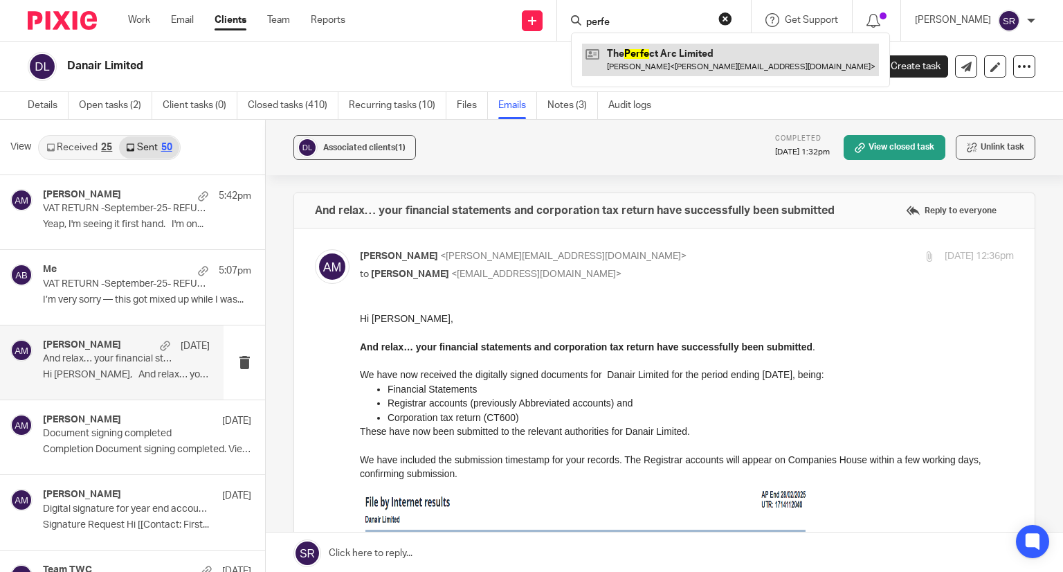
type input "perfe"
click at [669, 62] on link at bounding box center [730, 60] width 297 height 32
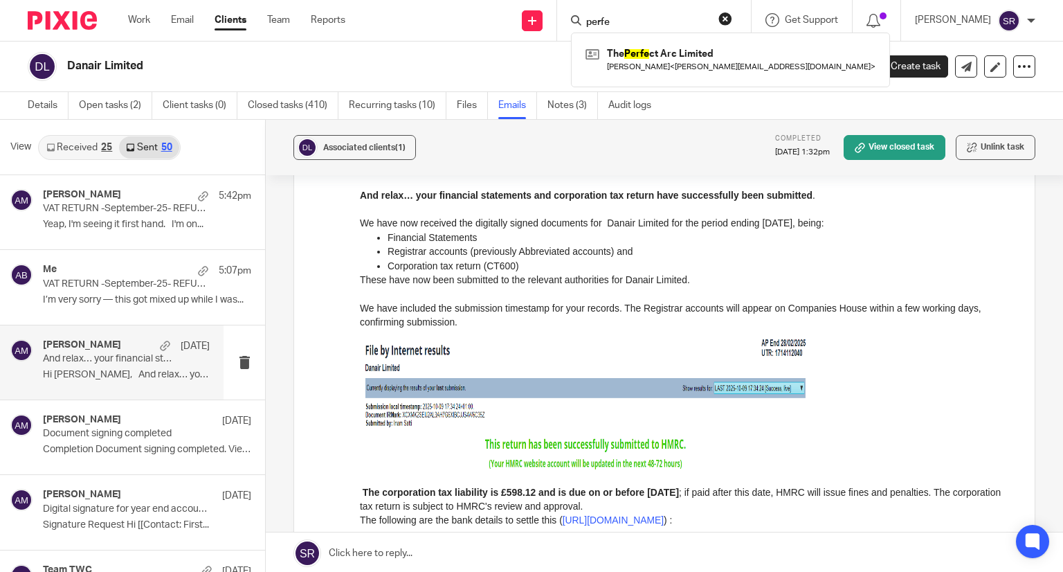
scroll to position [208, 0]
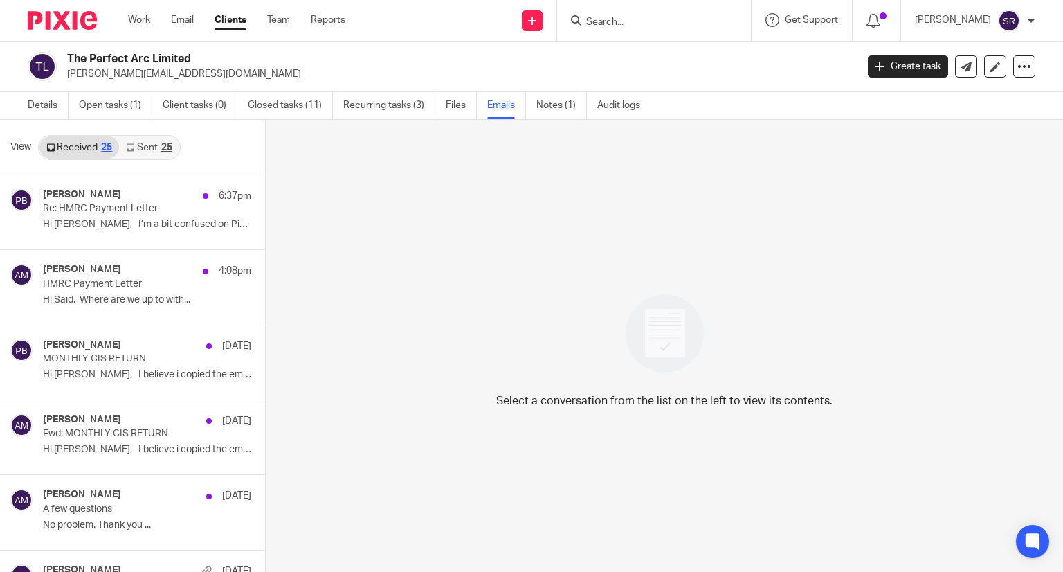
click at [154, 149] on link "Sent 25" at bounding box center [149, 147] width 60 height 22
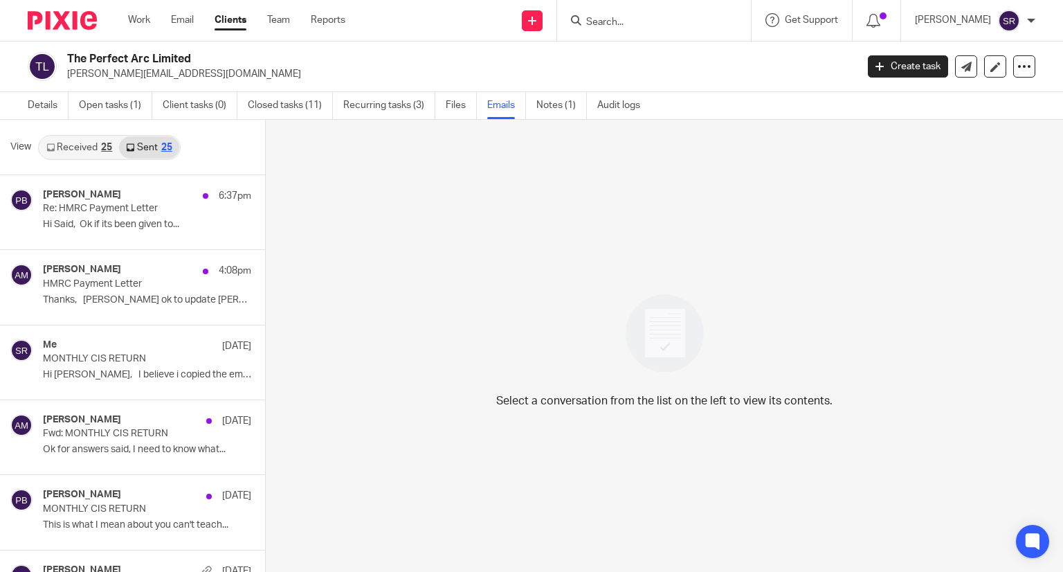
scroll to position [1, 0]
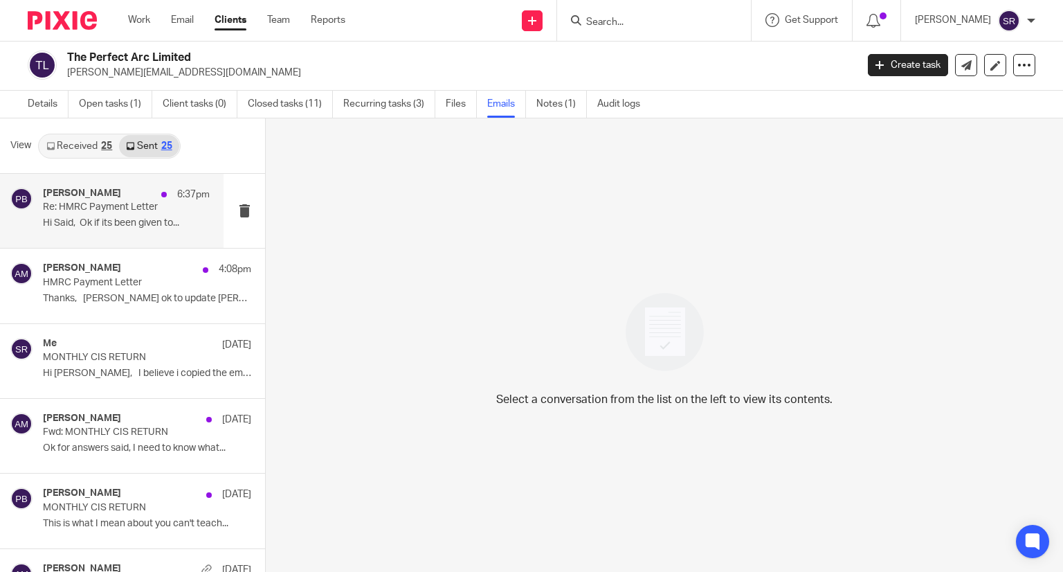
click at [92, 206] on p "Re: HMRC Payment Letter" at bounding box center [110, 207] width 134 height 12
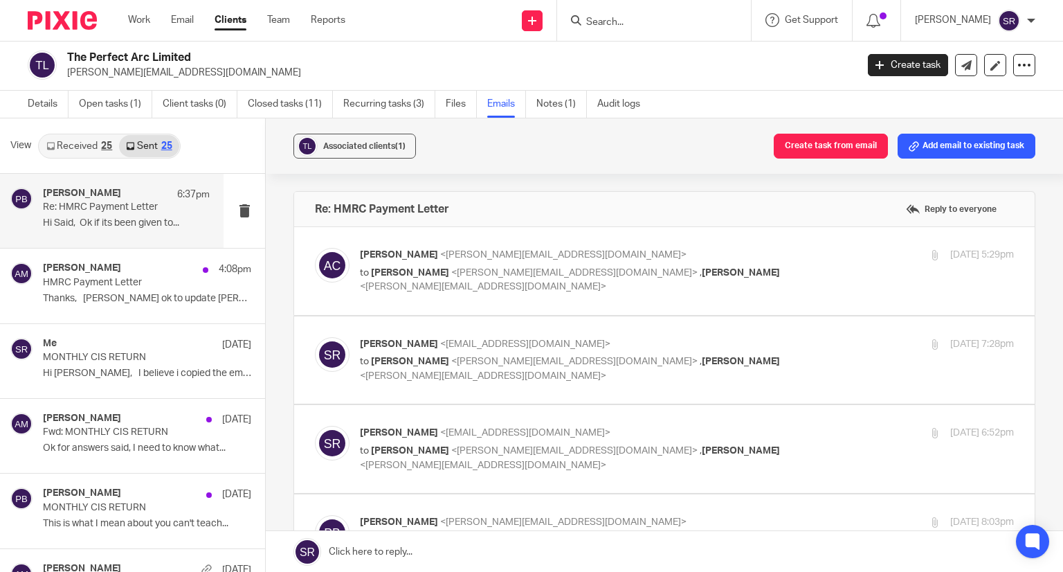
scroll to position [0, 0]
click at [521, 268] on span "<[PERSON_NAME][EMAIL_ADDRESS][DOMAIN_NAME]>" at bounding box center [574, 273] width 246 height 10
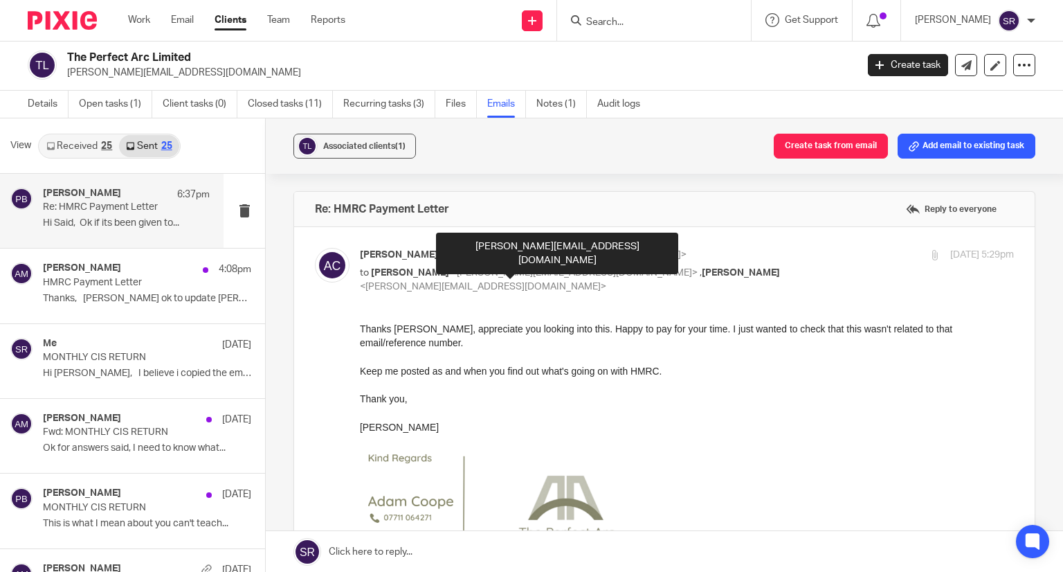
click at [526, 268] on span "<[PERSON_NAME][EMAIL_ADDRESS][DOMAIN_NAME]>" at bounding box center [574, 273] width 246 height 10
checkbox input "false"
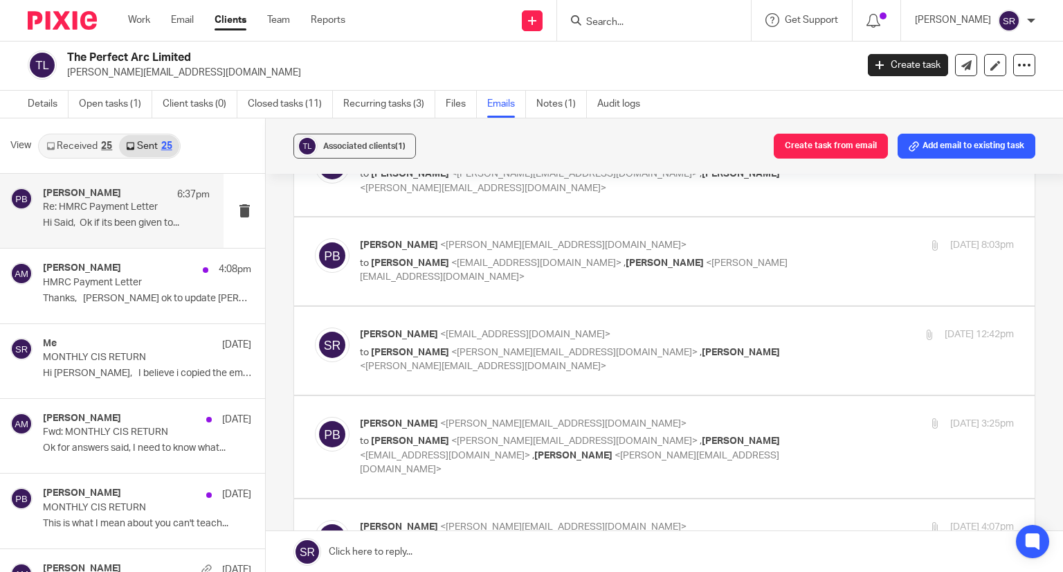
scroll to position [346, 0]
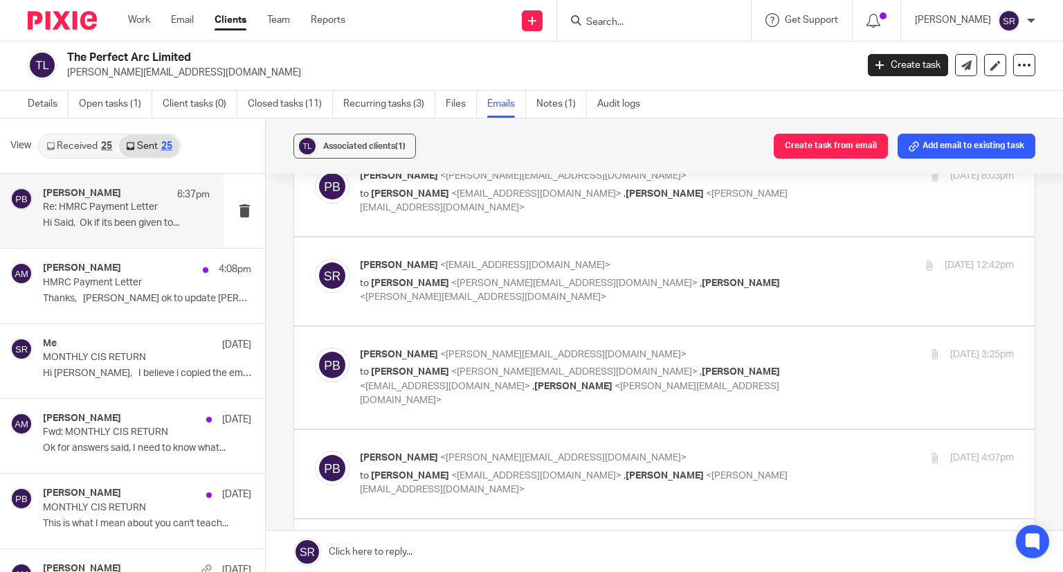
click at [497, 341] on label at bounding box center [664, 378] width 741 height 102
click at [315, 347] on input "checkbox" at bounding box center [314, 347] width 1 height 1
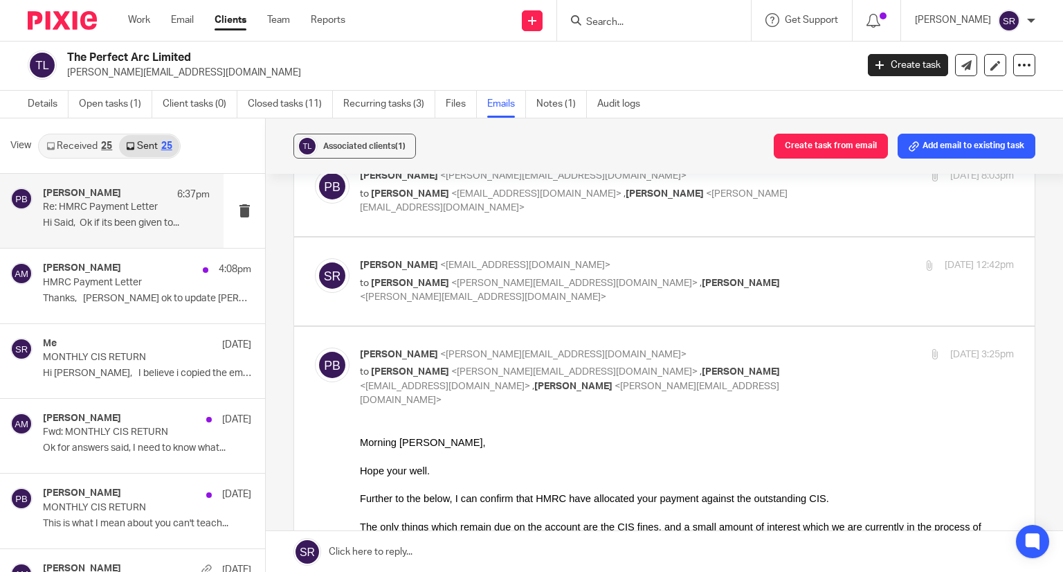
scroll to position [0, 0]
click at [315, 347] on input "checkbox" at bounding box center [314, 347] width 1 height 1
checkbox input "false"
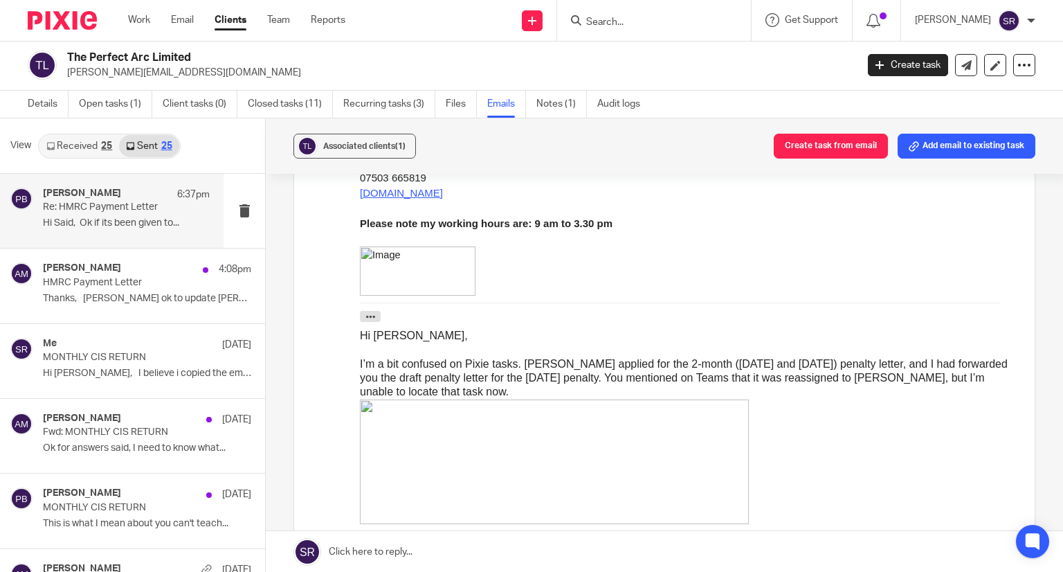
scroll to position [1108, 0]
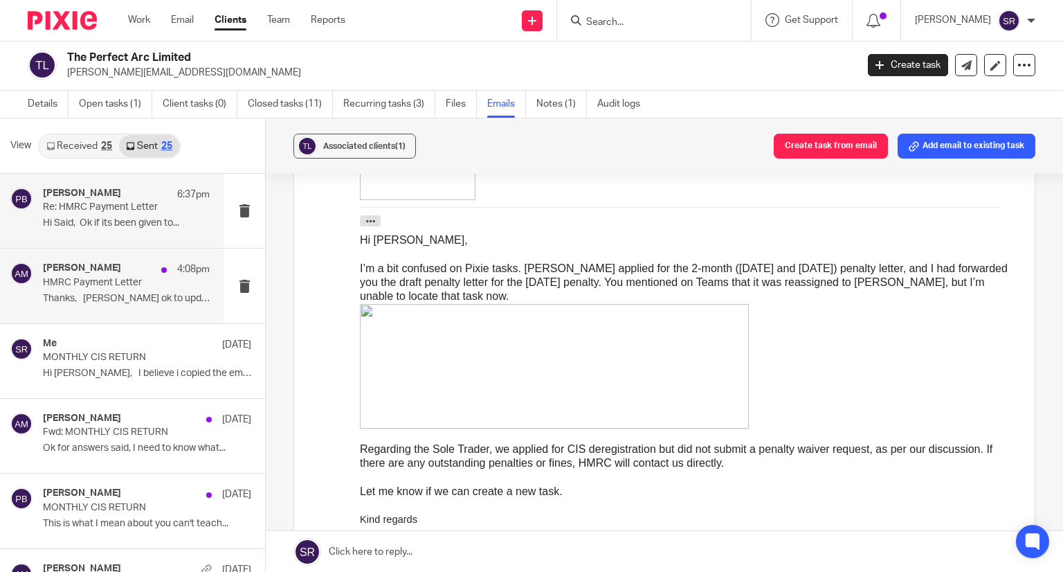
click at [95, 287] on p "HMRC Payment Letter" at bounding box center [110, 283] width 134 height 12
